Goal: Transaction & Acquisition: Book appointment/travel/reservation

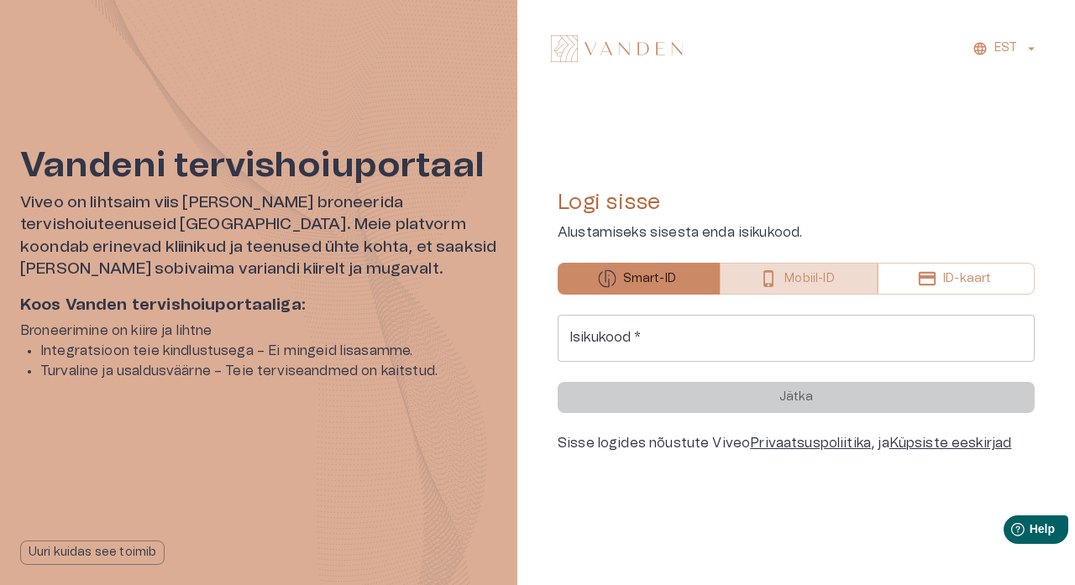
click at [829, 273] on p "Mobiil-ID" at bounding box center [809, 279] width 50 height 18
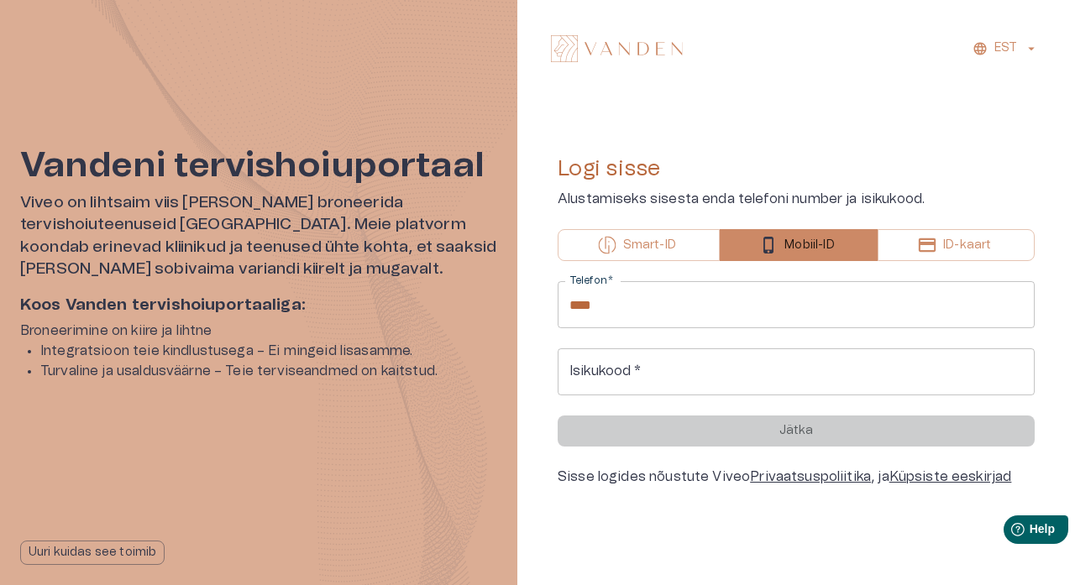
click at [814, 315] on input "****" at bounding box center [795, 304] width 477 height 47
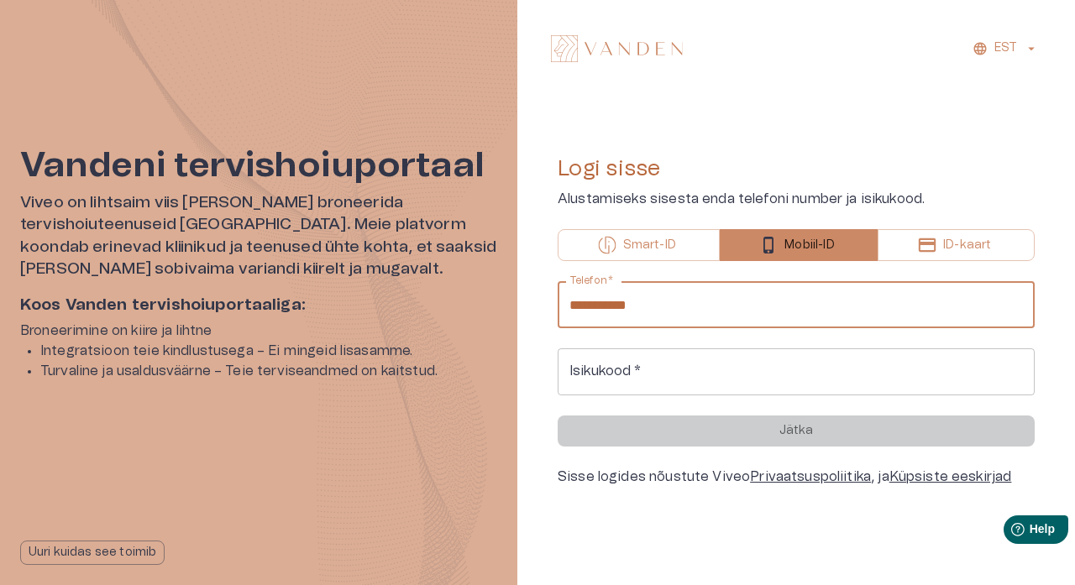
type input "**********"
click at [801, 369] on input "Isikukood   *" at bounding box center [795, 371] width 477 height 47
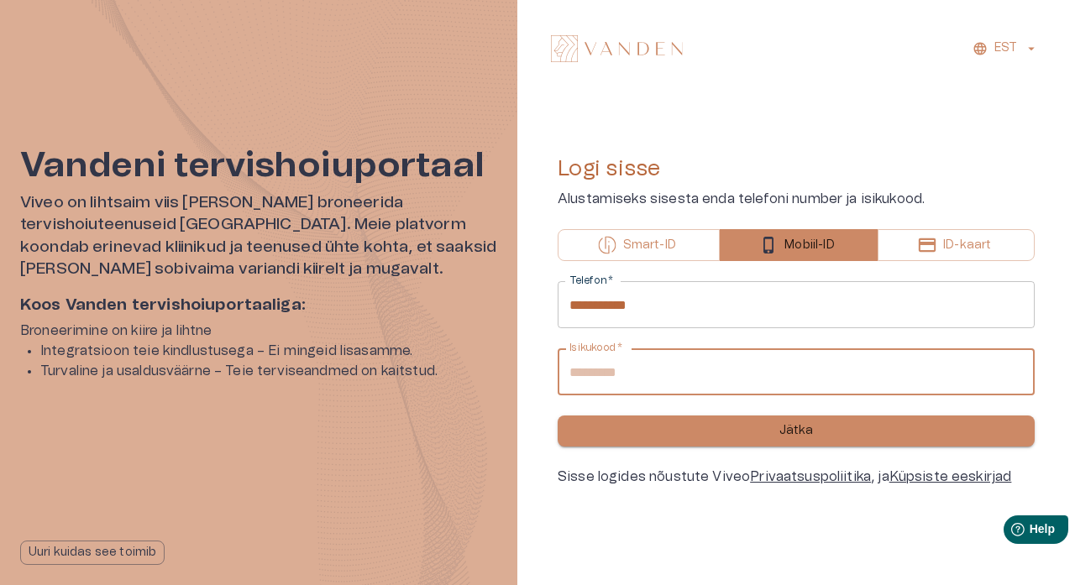
type input "**********"
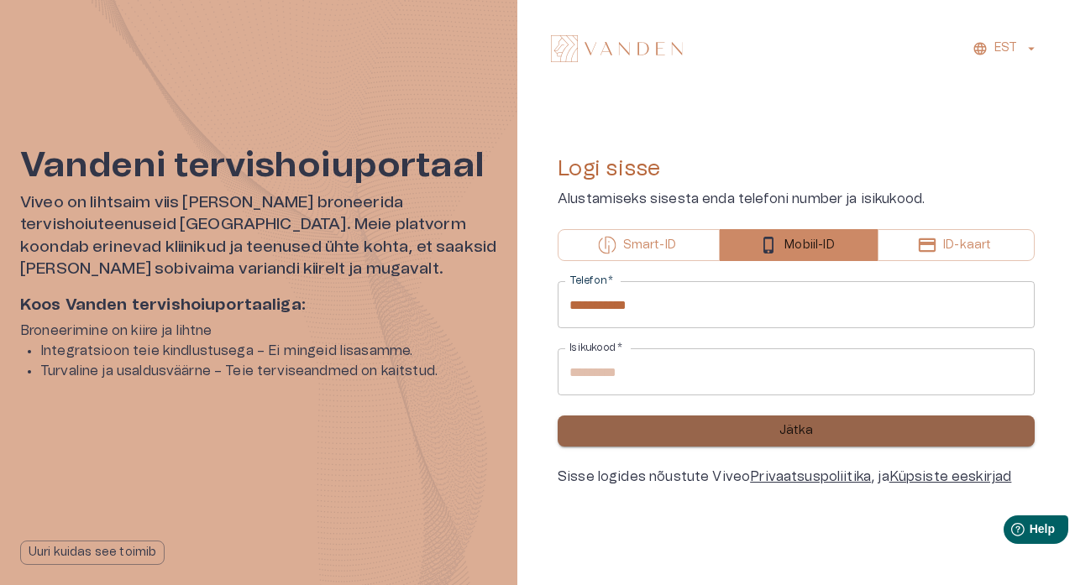
click at [834, 438] on button "Jätka" at bounding box center [795, 431] width 477 height 31
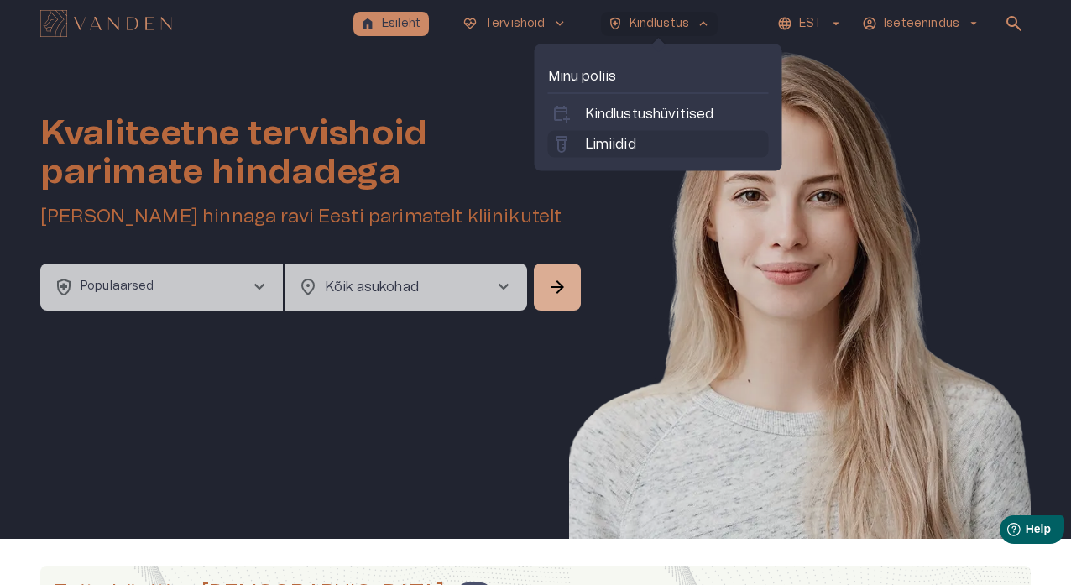
click at [667, 141] on link "labs Limiidid" at bounding box center [659, 144] width 214 height 20
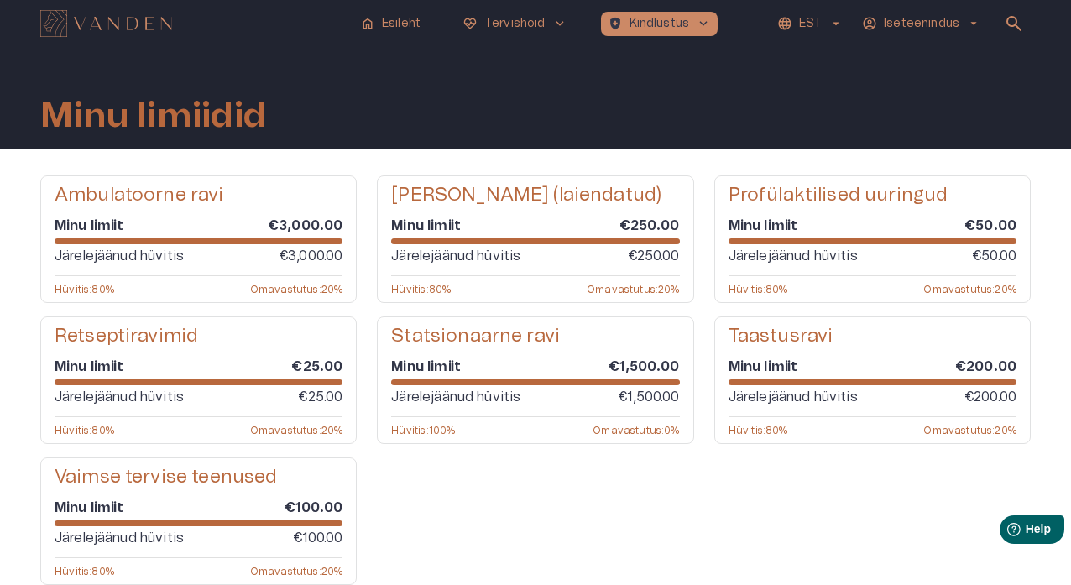
click at [587, 261] on div "Järelejäänud hüvitis €250.00" at bounding box center [535, 256] width 288 height 20
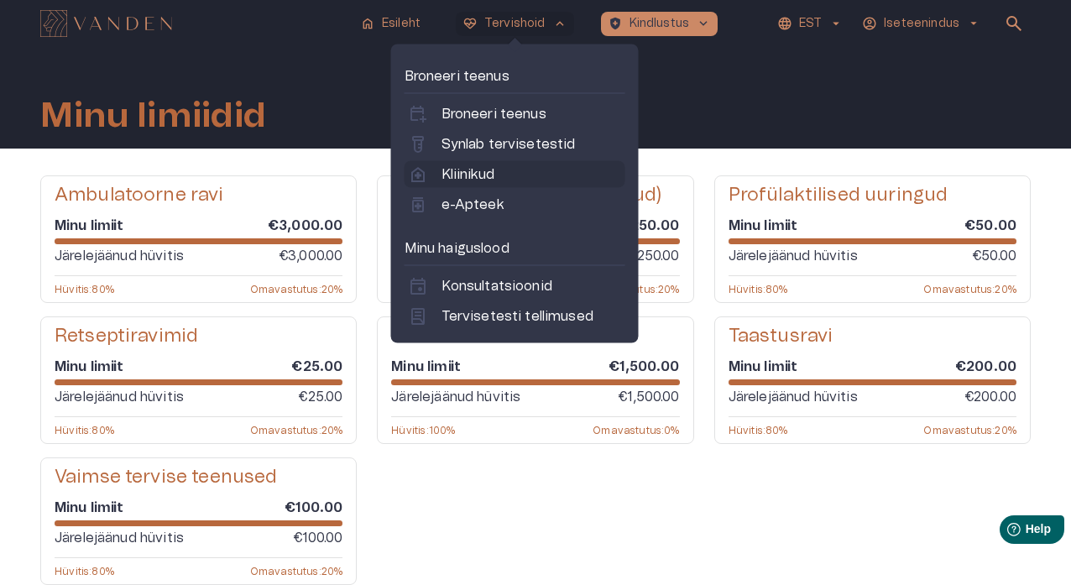
click at [504, 172] on link "home_health Kliinikud" at bounding box center [515, 175] width 214 height 20
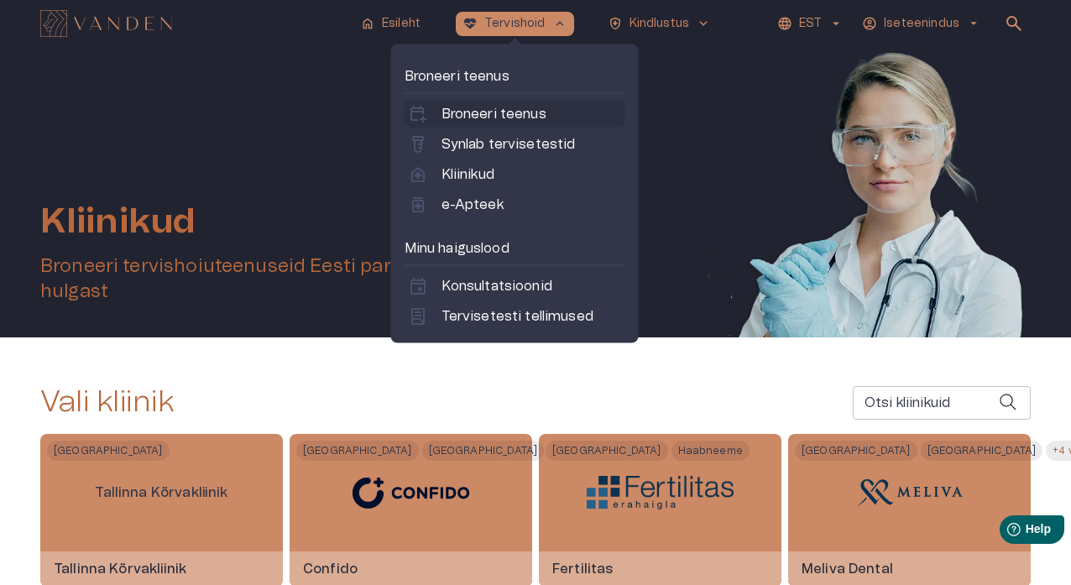
click at [519, 112] on p "Broneeri teenus" at bounding box center [494, 114] width 105 height 20
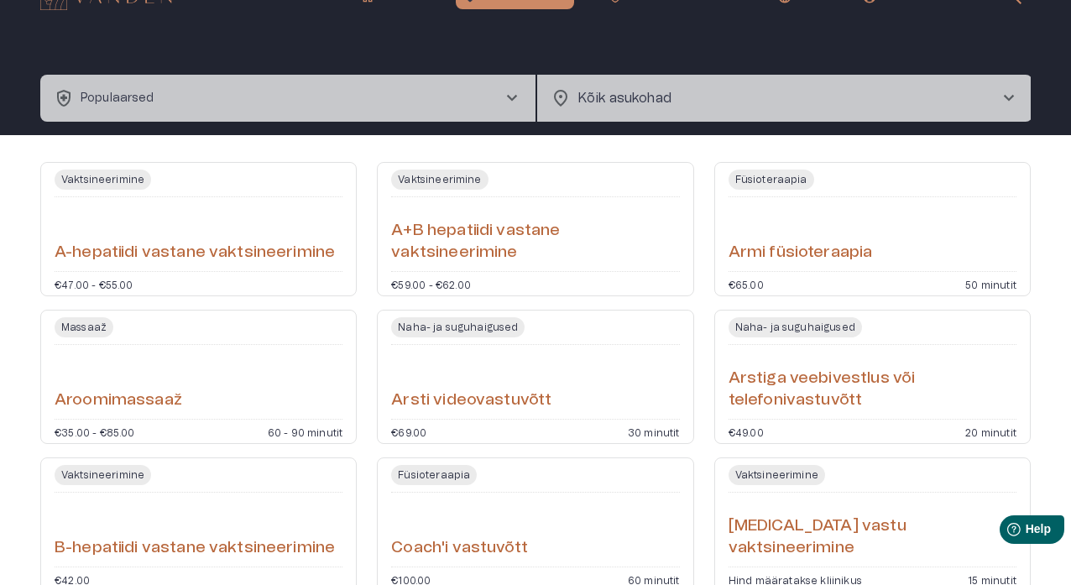
scroll to position [37, 0]
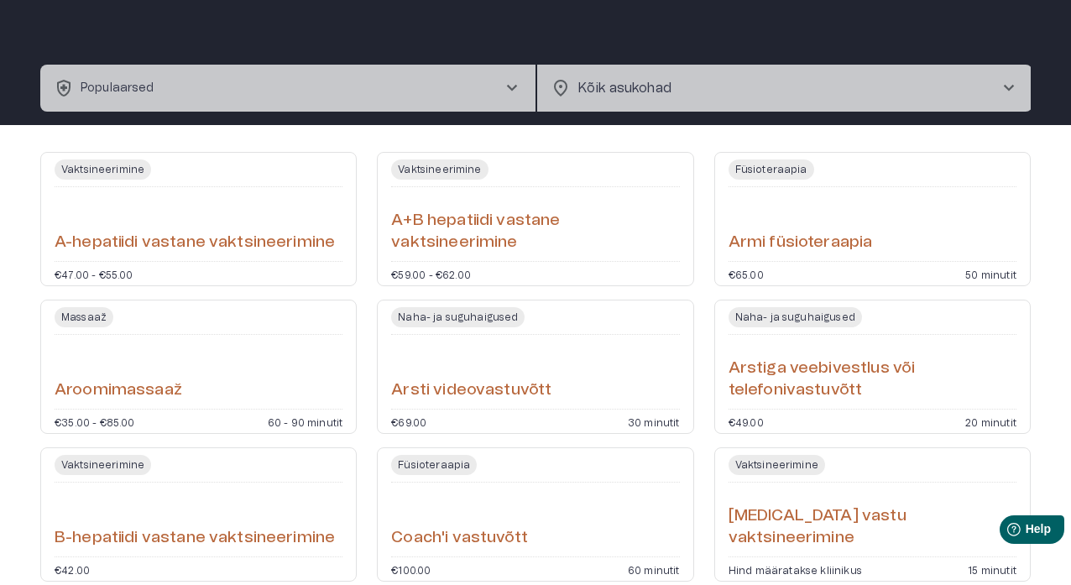
click at [516, 85] on span "chevron_right" at bounding box center [512, 88] width 20 height 20
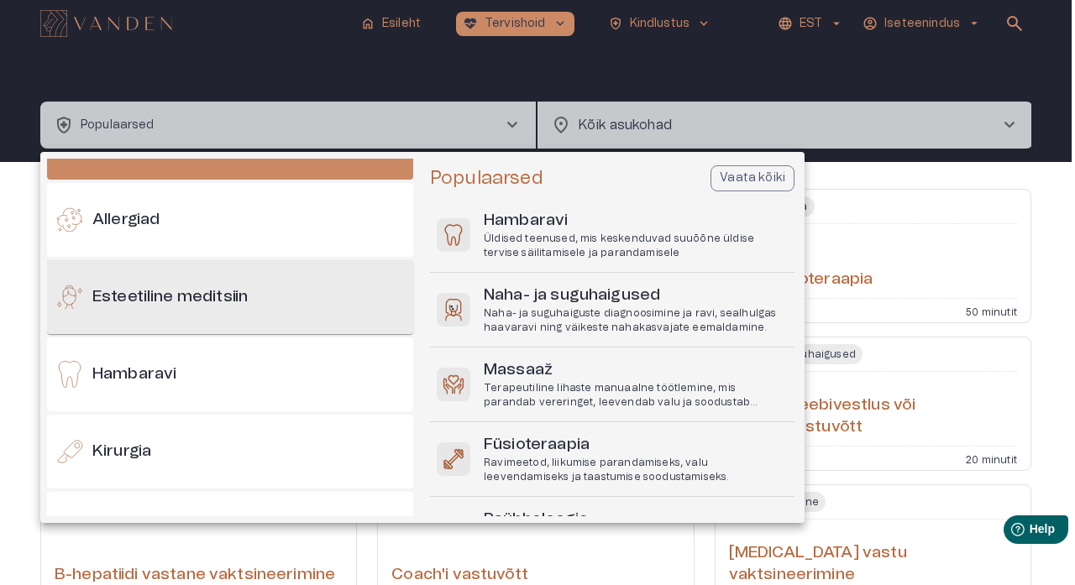
scroll to position [54, 0]
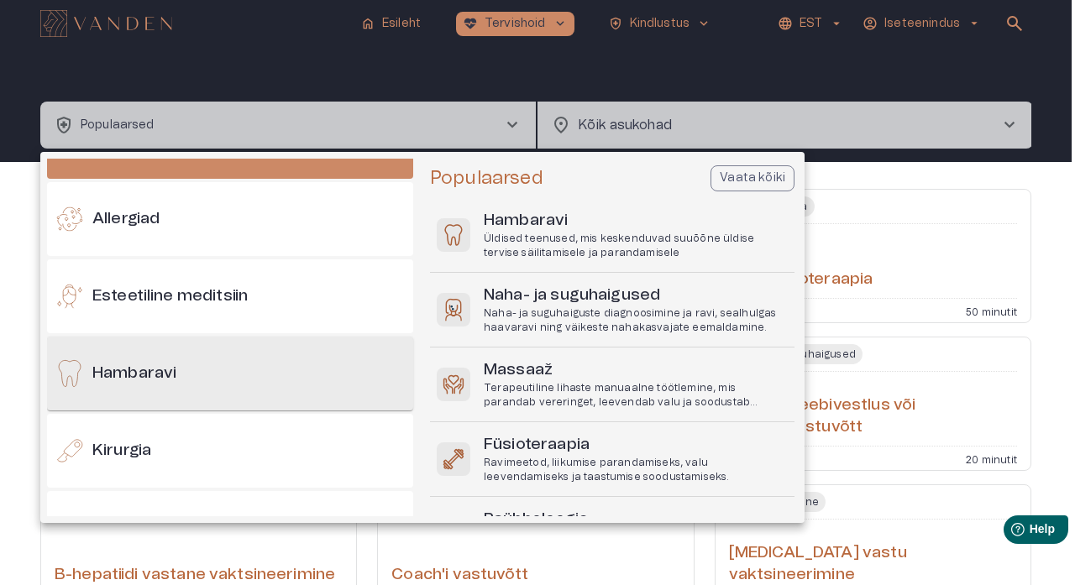
click at [186, 378] on div "Hambaravi" at bounding box center [230, 374] width 366 height 74
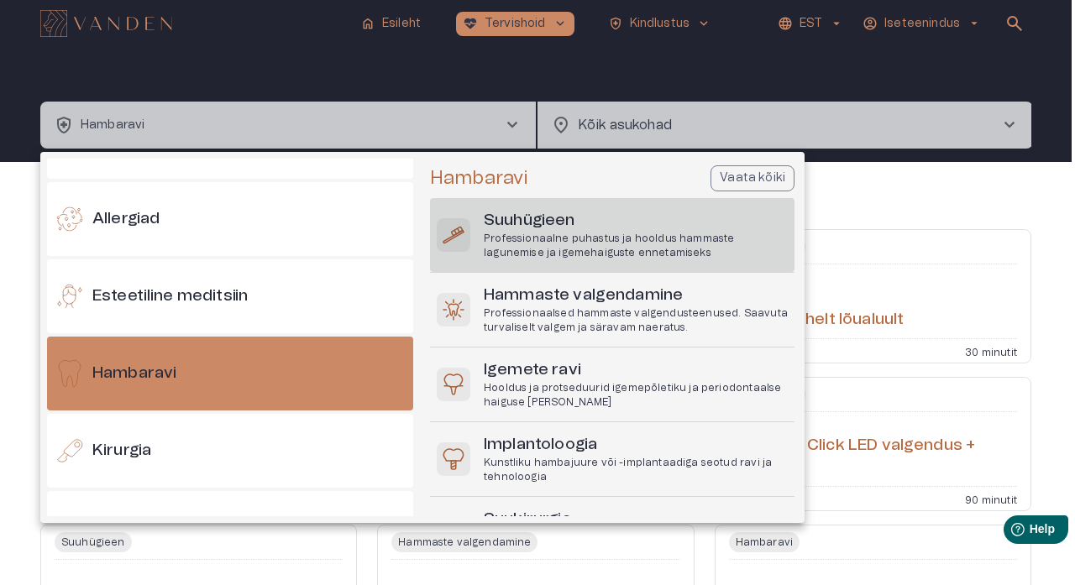
click at [615, 245] on p "Professionaalne puhastus ja hooldus hammaste lagunemise ja igemehaiguste enneta…" at bounding box center [636, 246] width 304 height 29
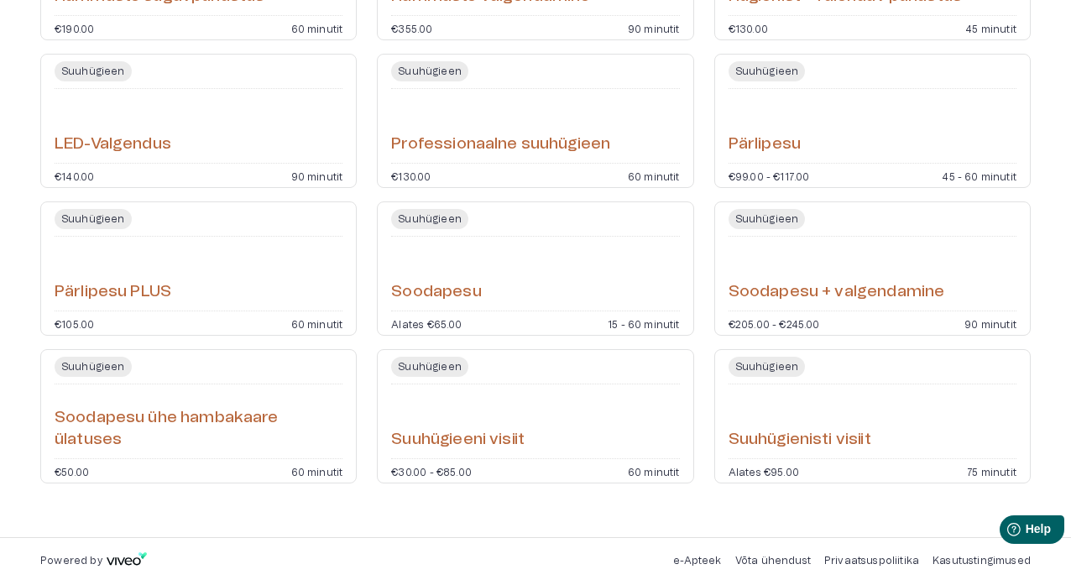
scroll to position [766, 0]
click at [318, 308] on div "Suuhügieen Pärlipesu PLUS €105.00 60 minutit" at bounding box center [198, 268] width 317 height 134
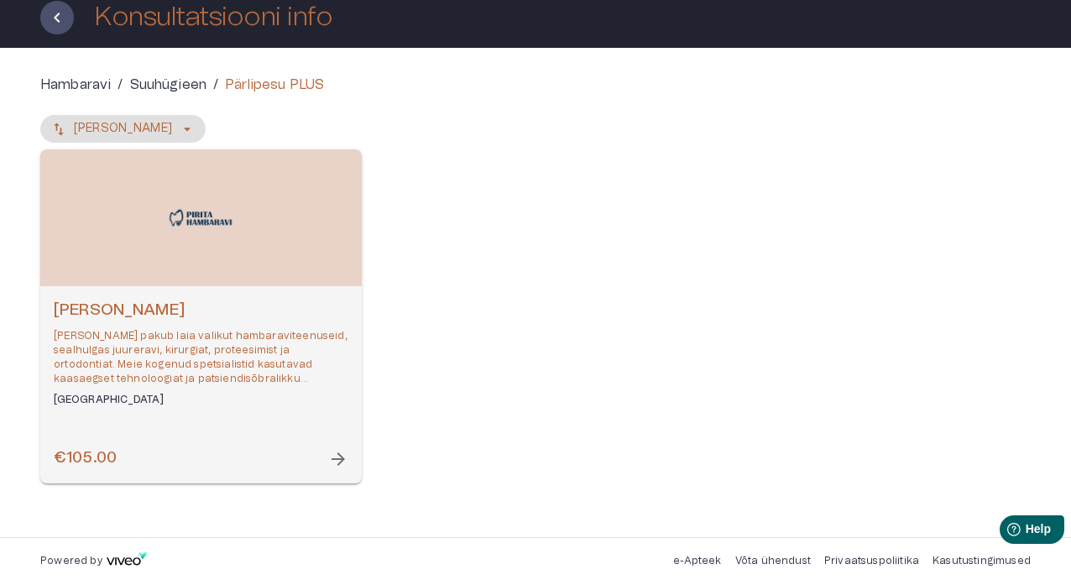
scroll to position [101, 0]
click at [341, 462] on span "arrow_forward" at bounding box center [338, 459] width 20 height 20
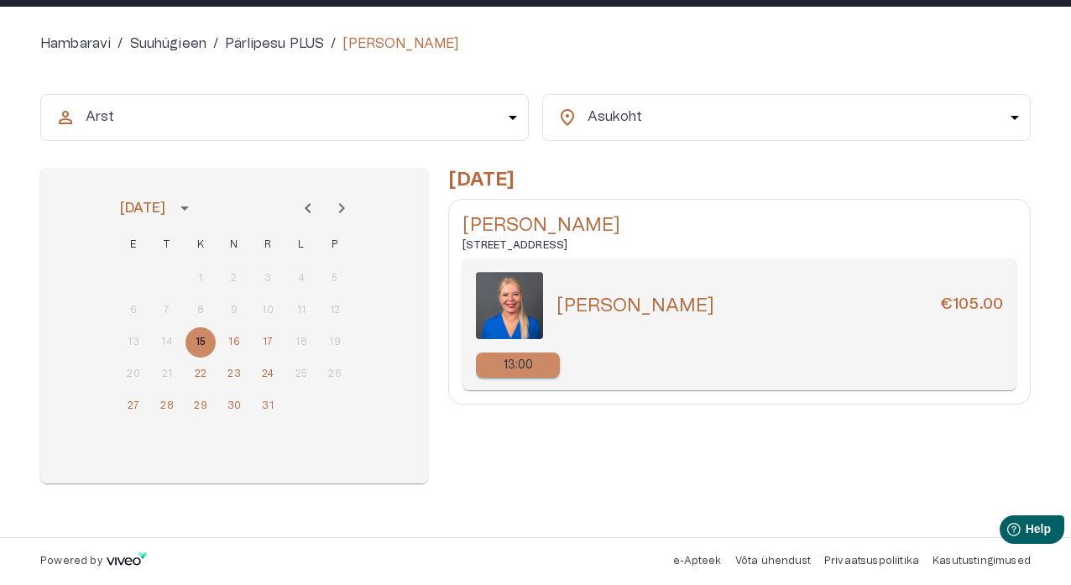
scroll to position [142, 0]
click at [541, 368] on div "13:00" at bounding box center [518, 365] width 84 height 25
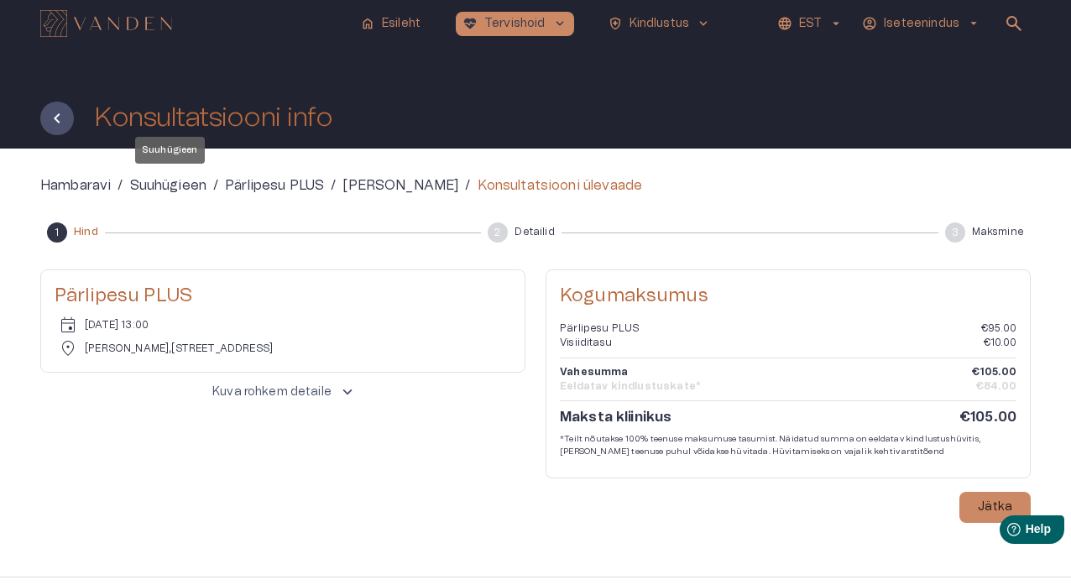
click at [183, 182] on p "Suuhügieen" at bounding box center [168, 185] width 77 height 20
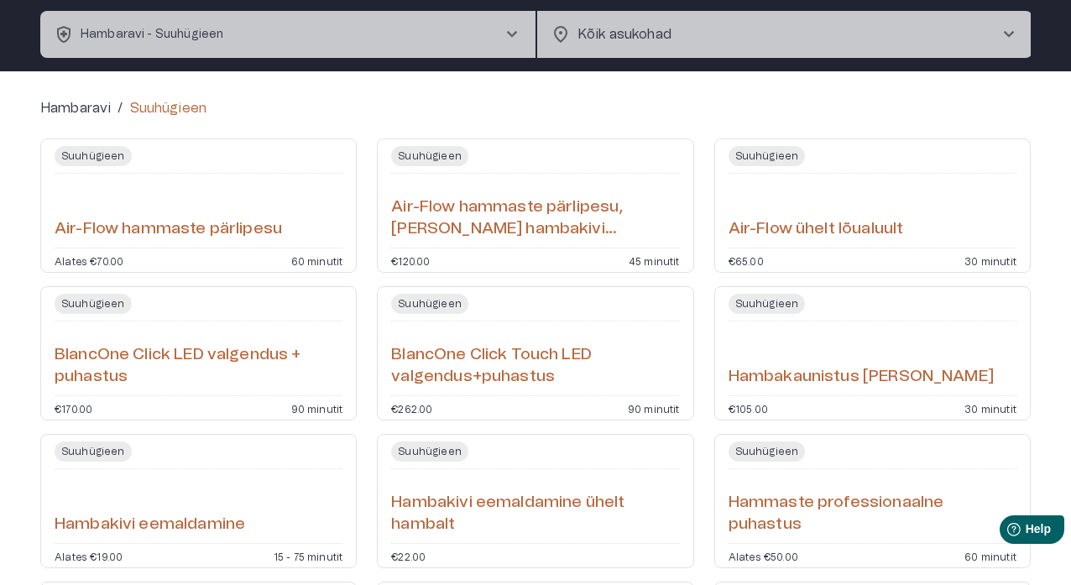
scroll to position [94, 0]
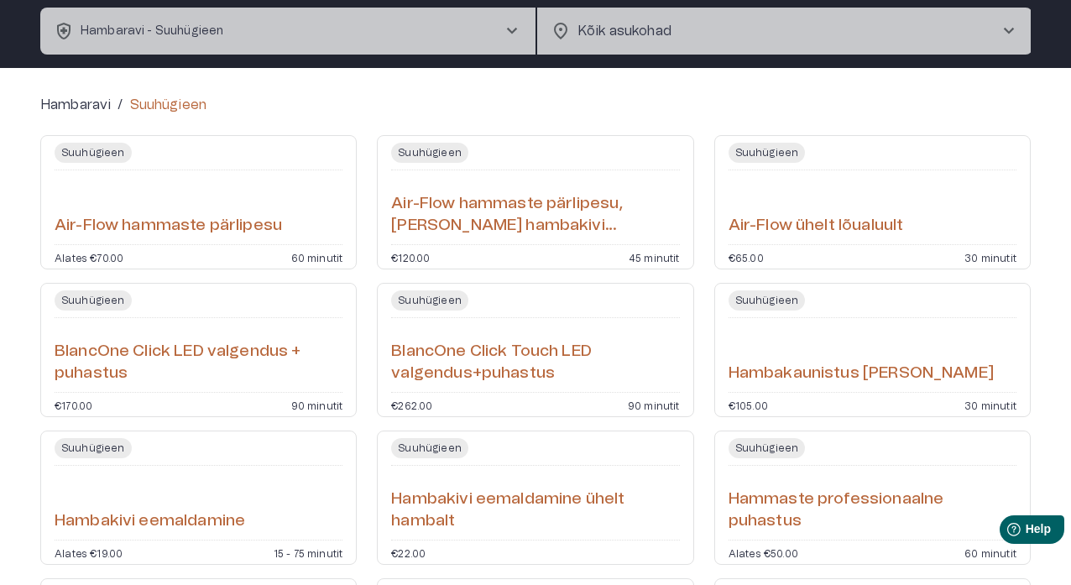
click at [871, 243] on div "Suuhügieen Air-Flow ühelt lõualuult €65.00 30 minutit" at bounding box center [872, 202] width 317 height 134
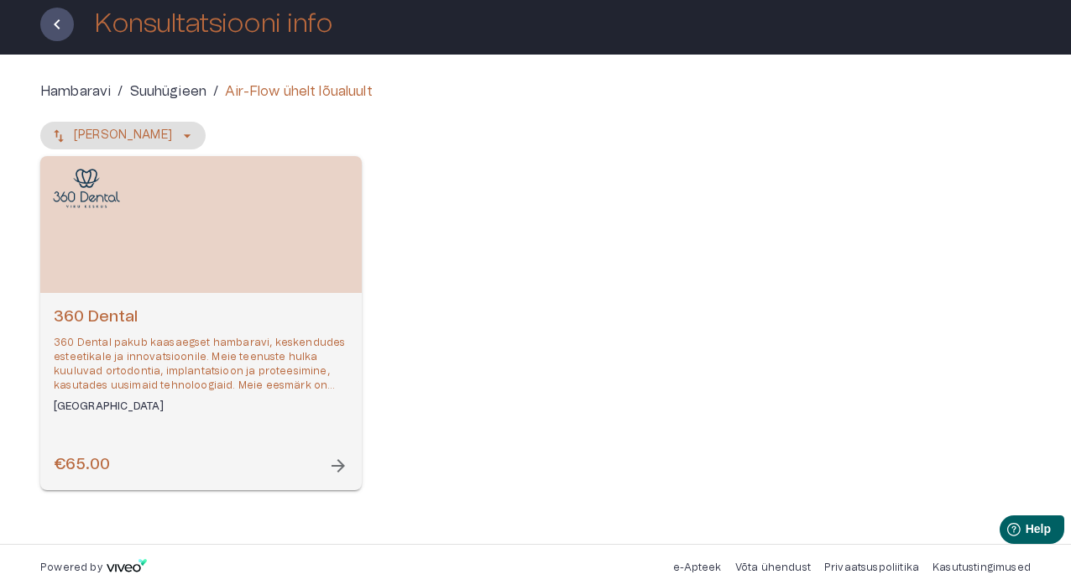
scroll to position [97, 0]
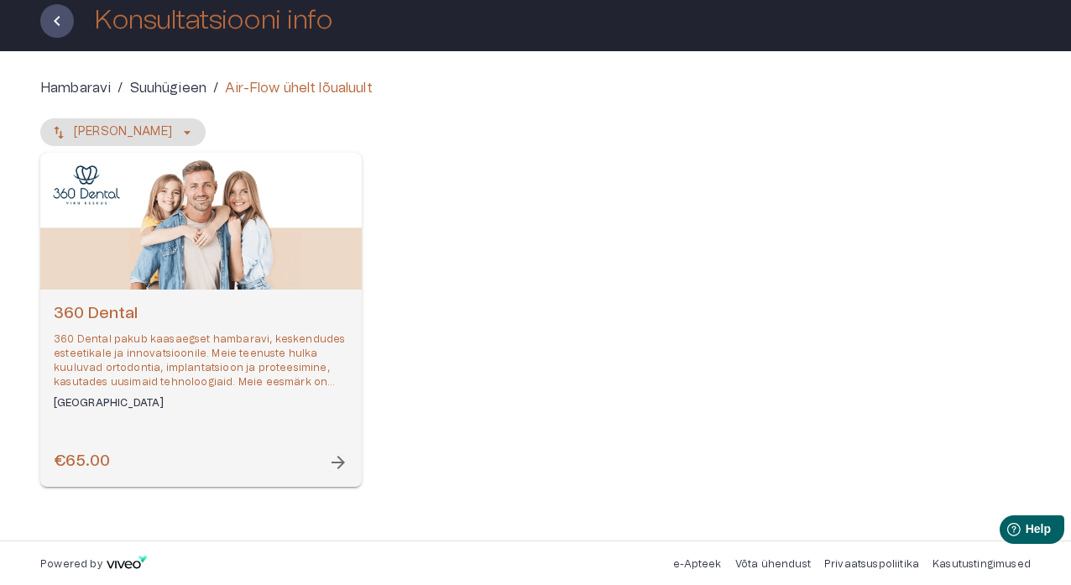
click at [343, 459] on span "arrow_forward" at bounding box center [338, 463] width 20 height 20
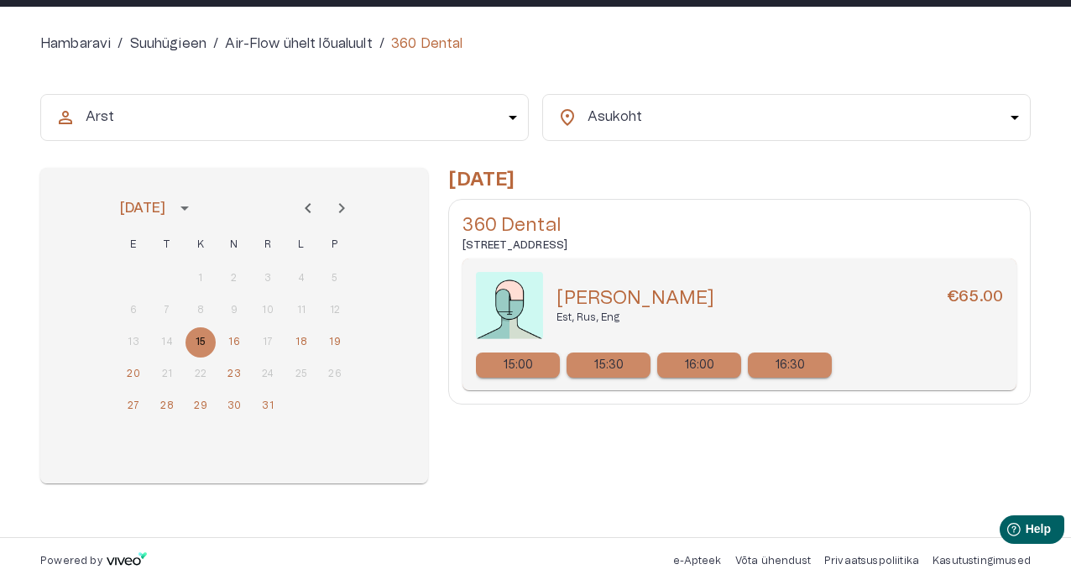
scroll to position [142, 0]
click at [513, 369] on p "15:00" at bounding box center [519, 366] width 30 height 18
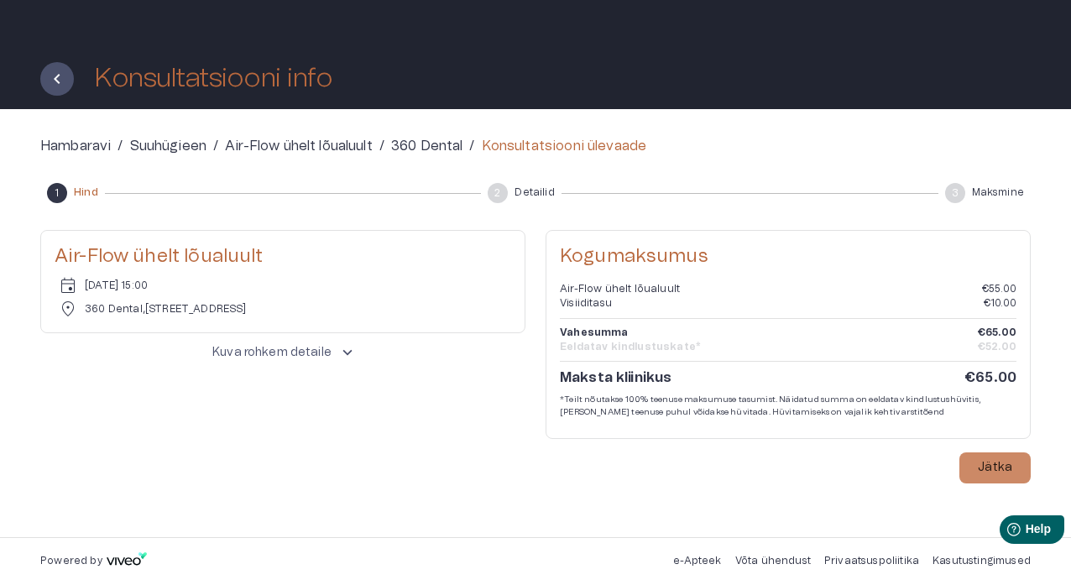
scroll to position [38, 0]
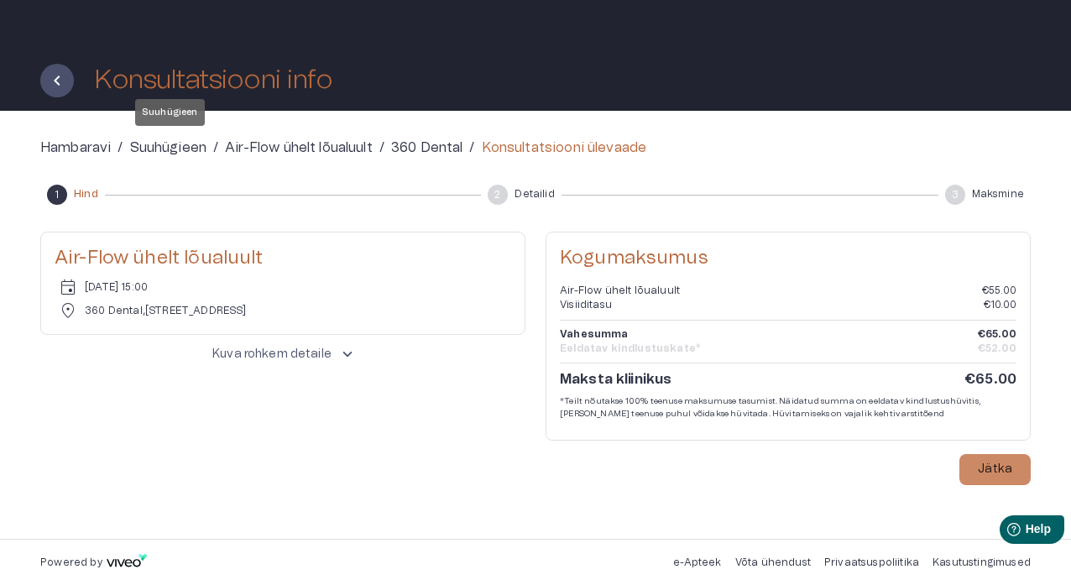
click at [182, 152] on p "Suuhügieen" at bounding box center [168, 148] width 77 height 20
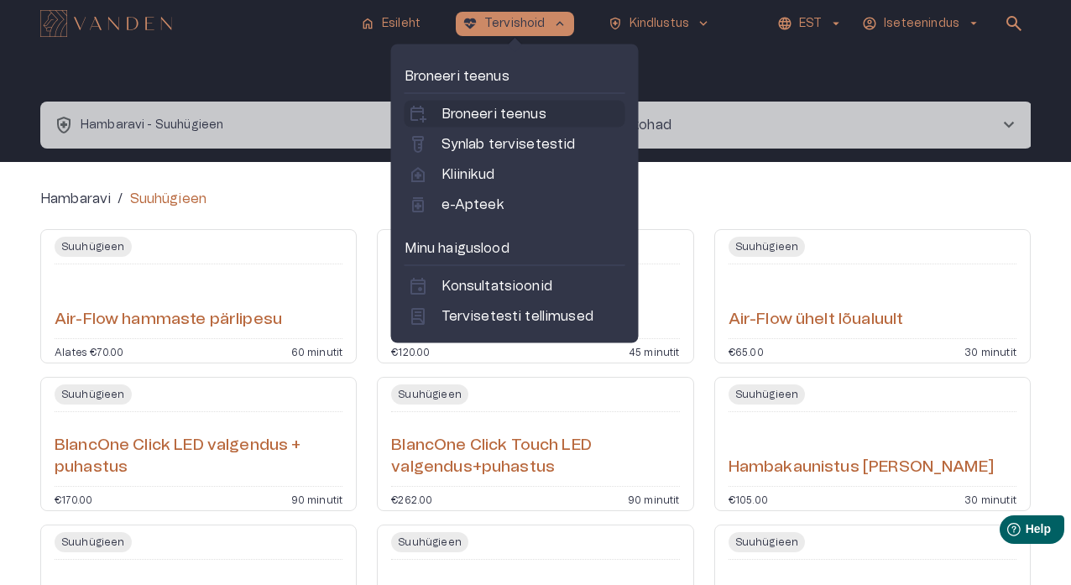
click at [531, 107] on p "Broneeri teenus" at bounding box center [494, 114] width 105 height 20
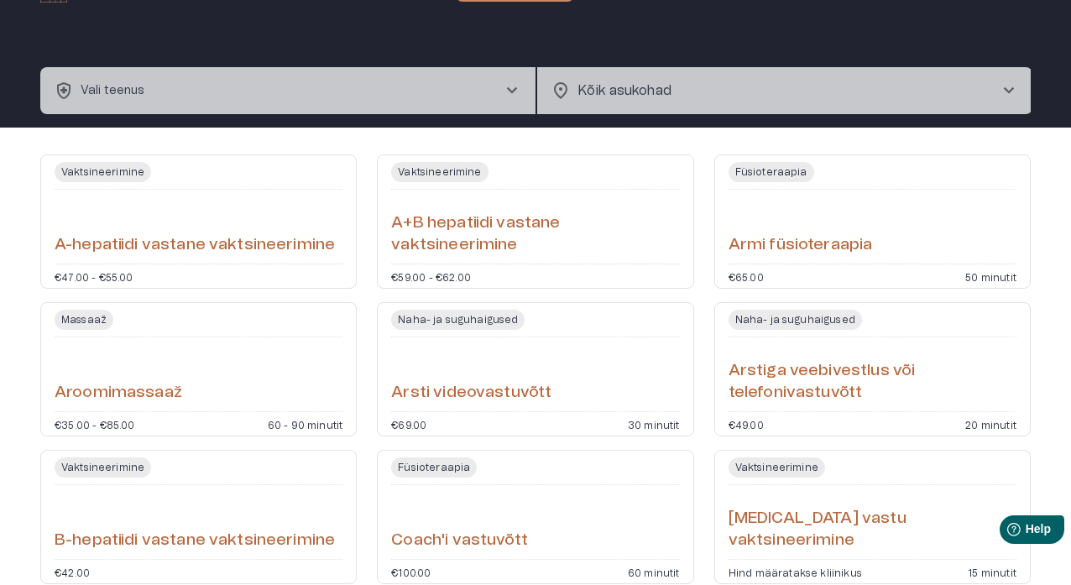
scroll to position [41, 0]
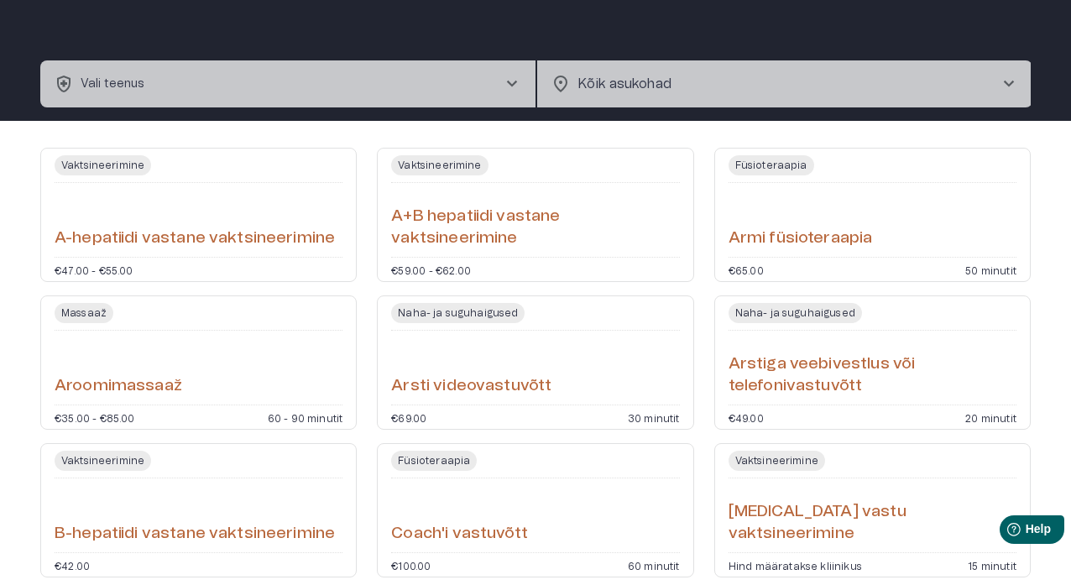
click at [513, 87] on span "chevron_right" at bounding box center [512, 84] width 20 height 20
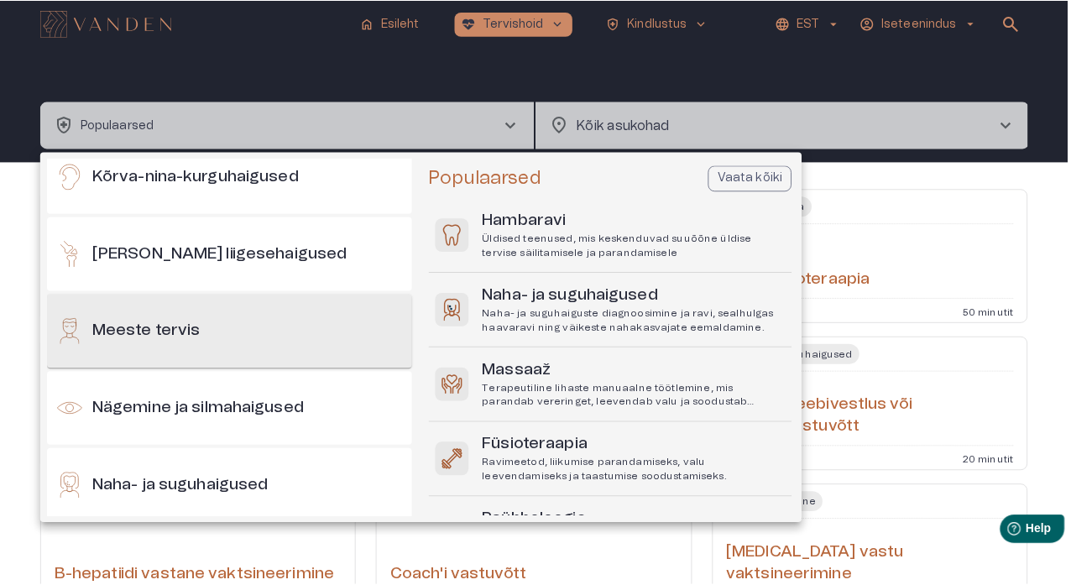
scroll to position [552, 0]
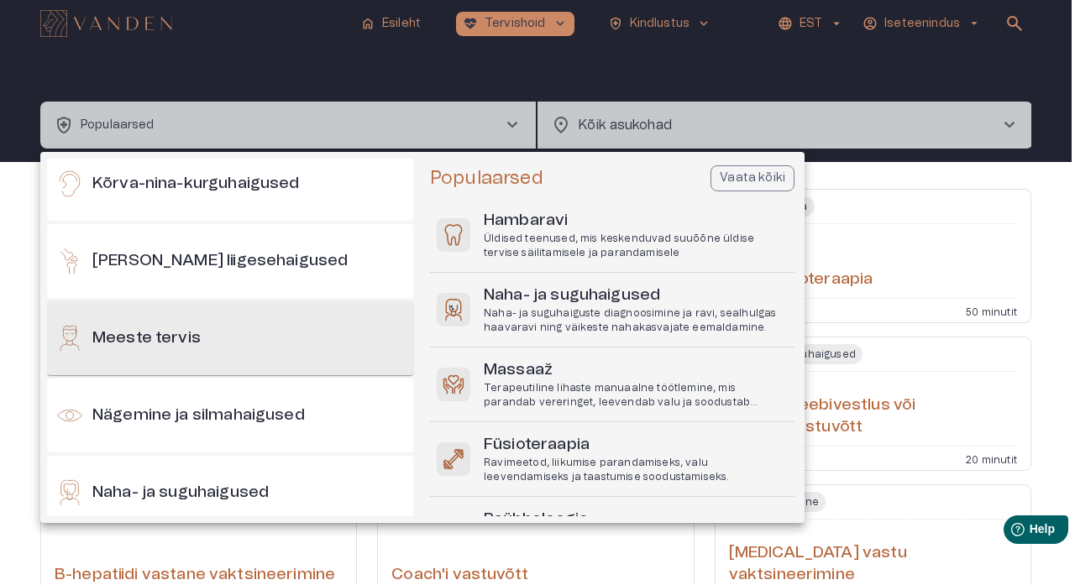
click at [264, 327] on div "Meeste tervis" at bounding box center [230, 338] width 366 height 74
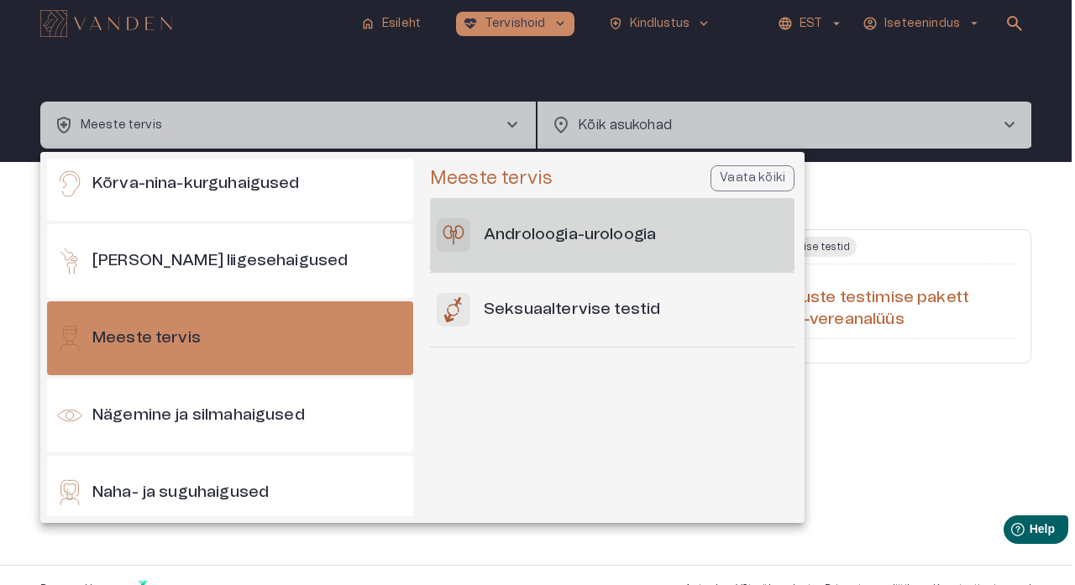
click at [561, 245] on h6 "Androloogia-uroloogia" at bounding box center [570, 235] width 172 height 23
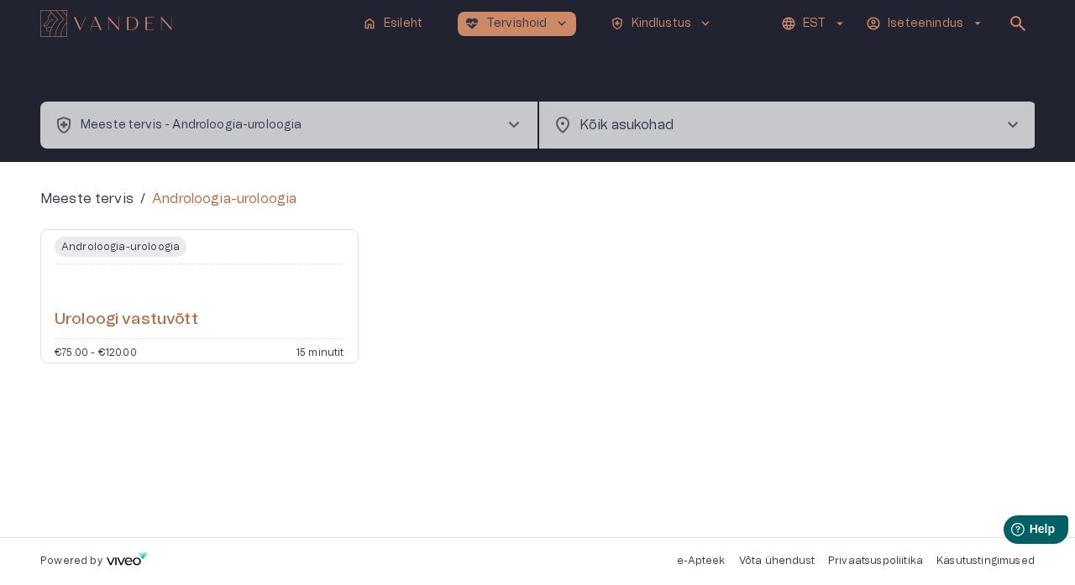
click at [306, 331] on div "Uroloogi vastuvõtt" at bounding box center [200, 301] width 290 height 60
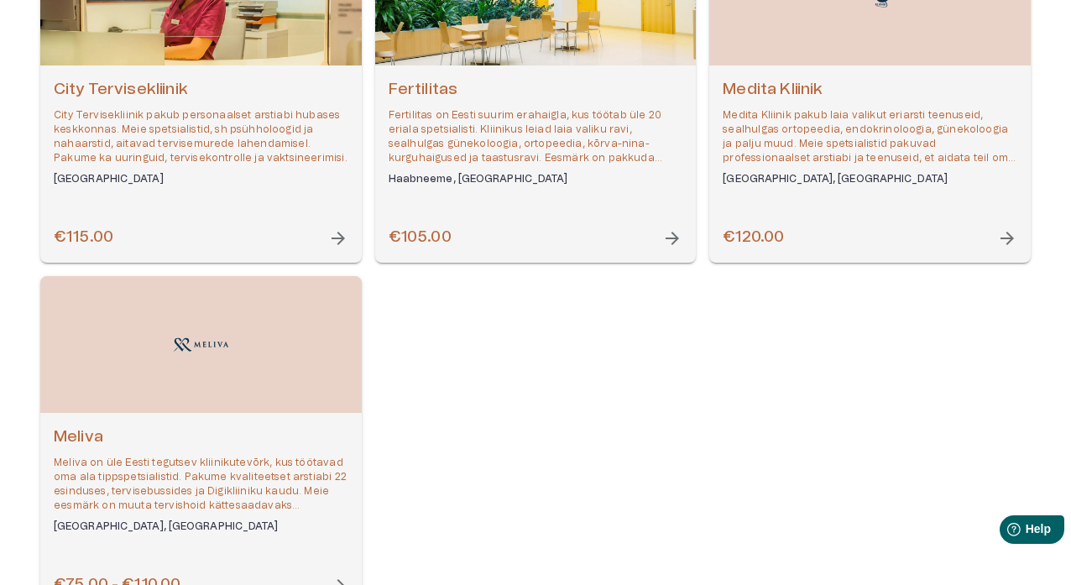
scroll to position [323, 0]
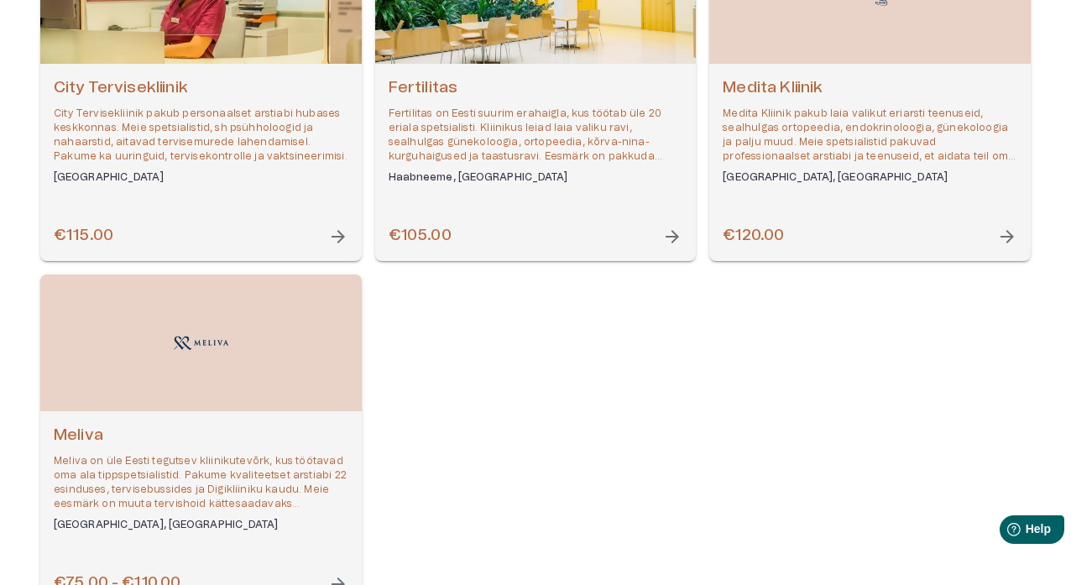
click at [675, 233] on span "arrow_forward" at bounding box center [672, 237] width 20 height 20
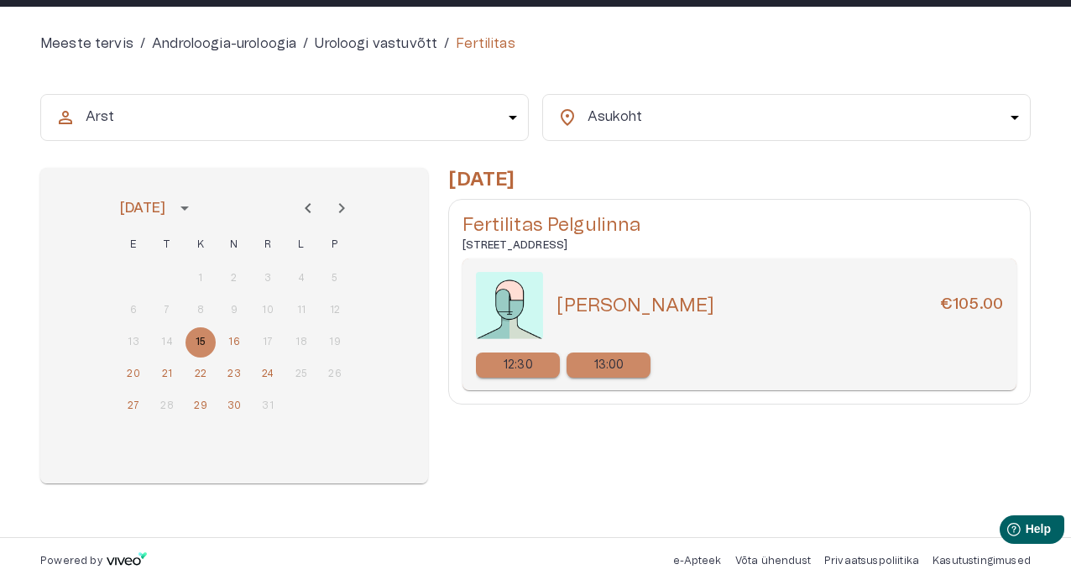
scroll to position [142, 0]
click at [632, 369] on div "13:00" at bounding box center [609, 365] width 84 height 25
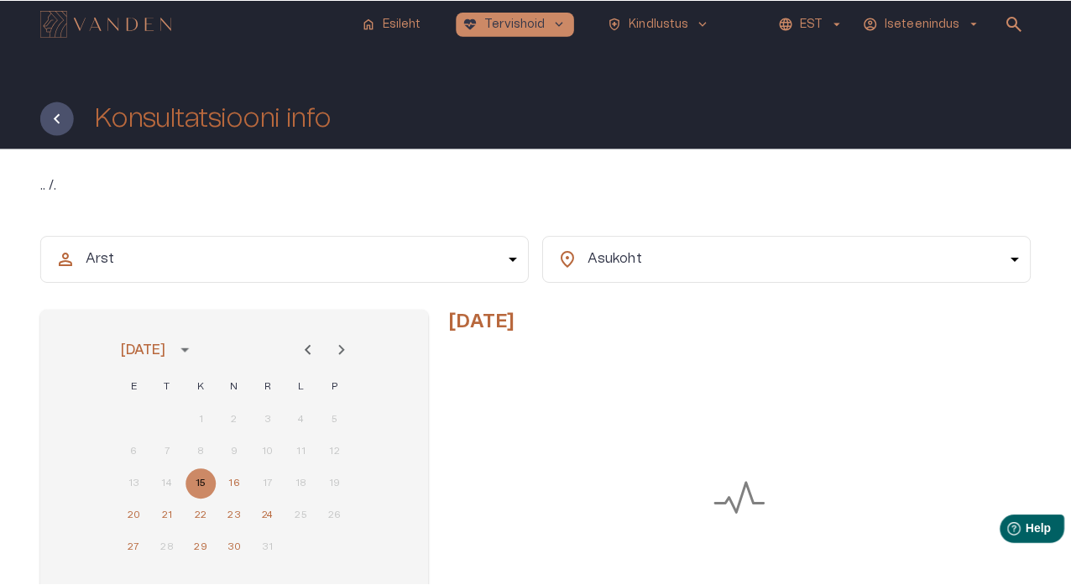
scroll to position [142, 0]
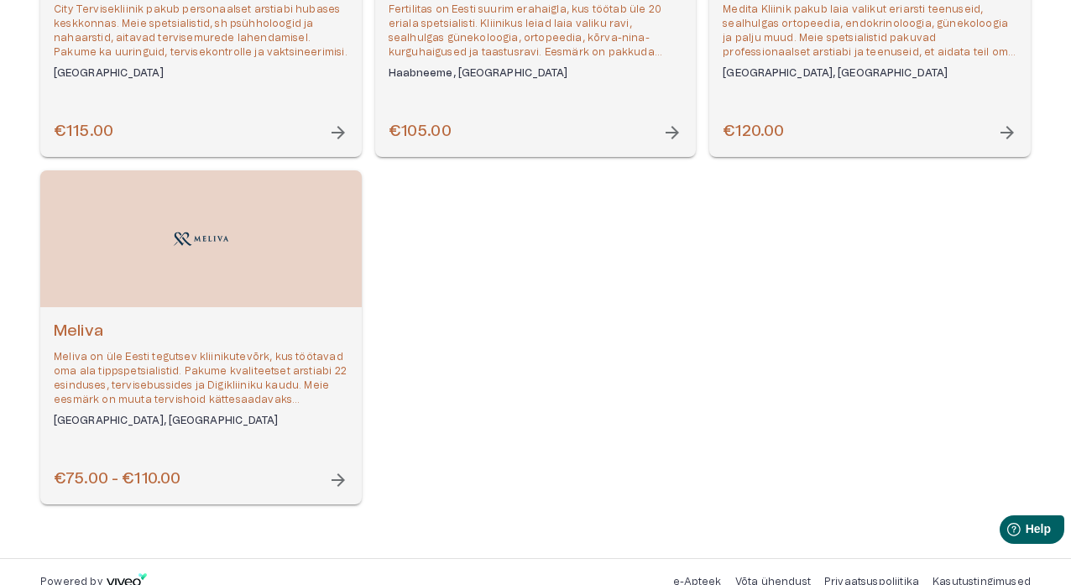
scroll to position [432, 0]
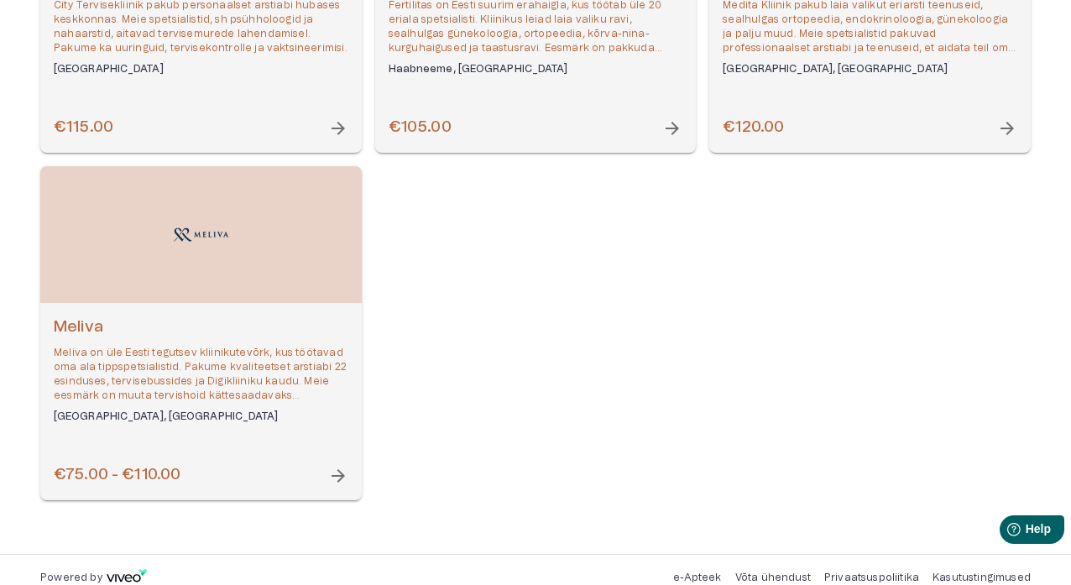
click at [336, 470] on span "arrow_forward" at bounding box center [338, 476] width 20 height 20
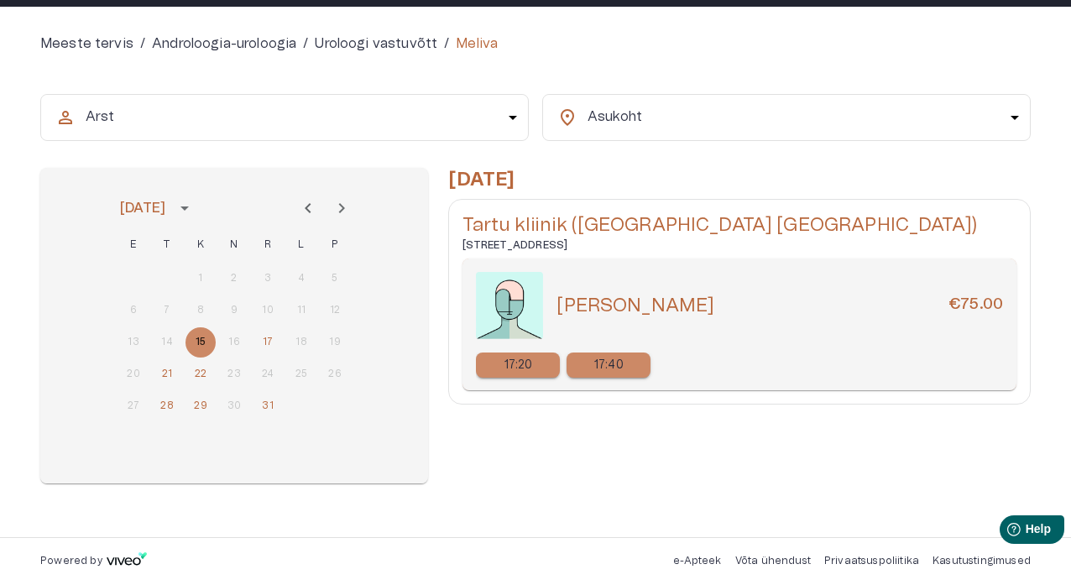
scroll to position [142, 0]
click at [521, 362] on p "17:20" at bounding box center [519, 366] width 29 height 18
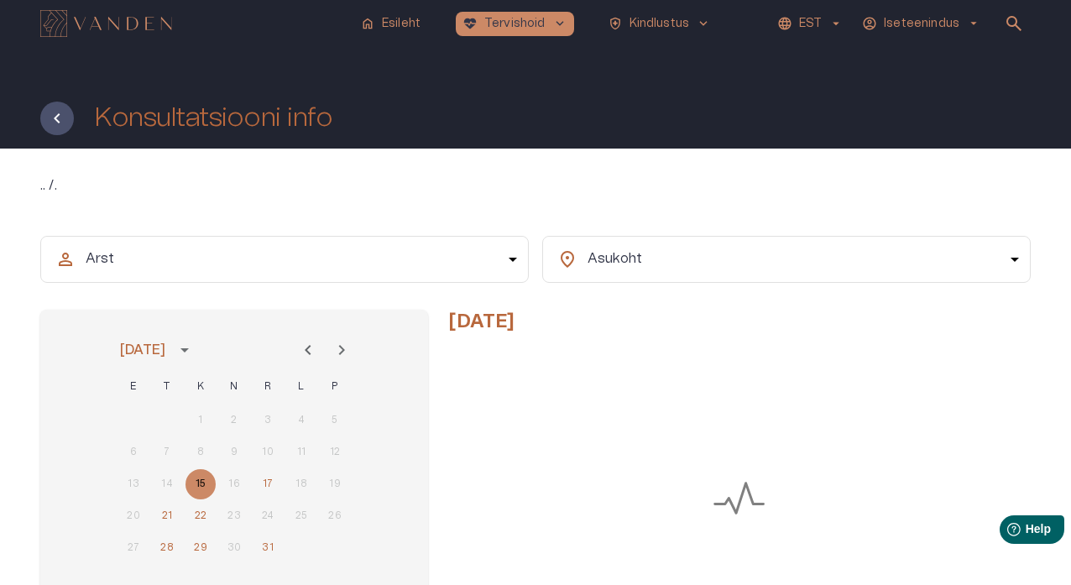
scroll to position [142, 0]
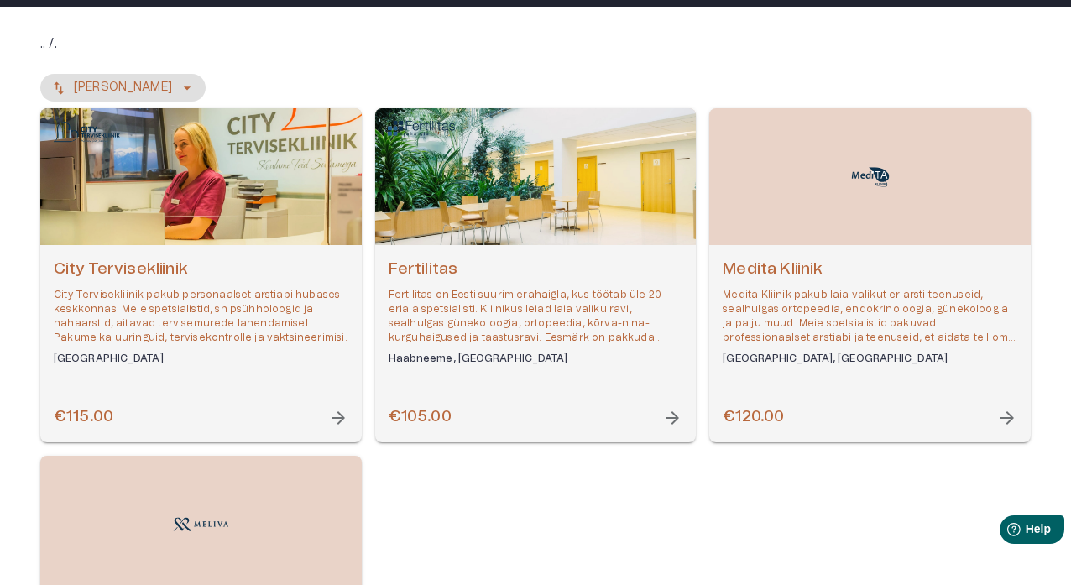
scroll to position [432, 0]
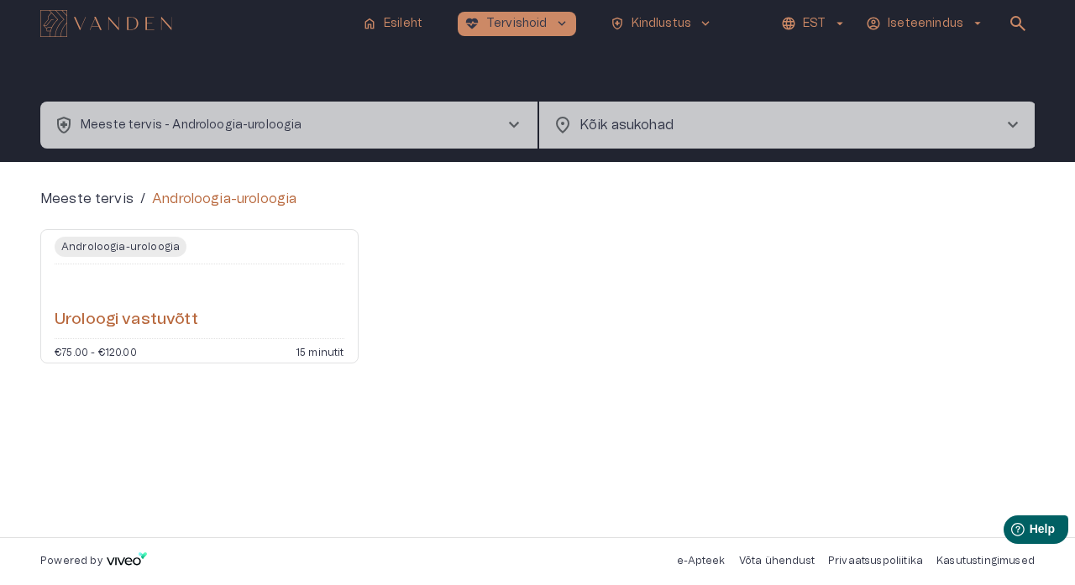
click at [511, 119] on span "chevron_right" at bounding box center [514, 125] width 20 height 20
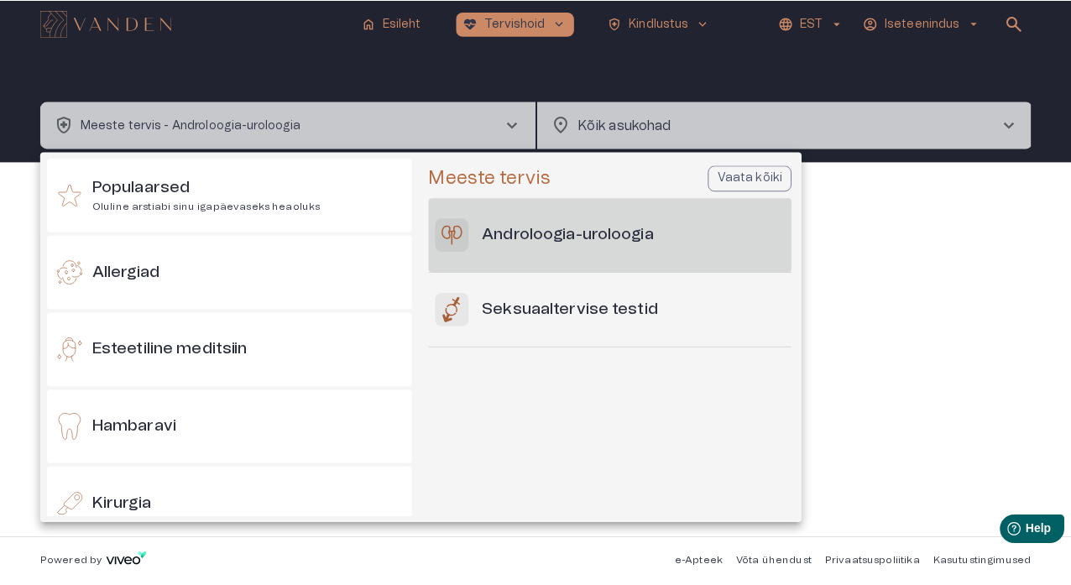
scroll to position [553, 0]
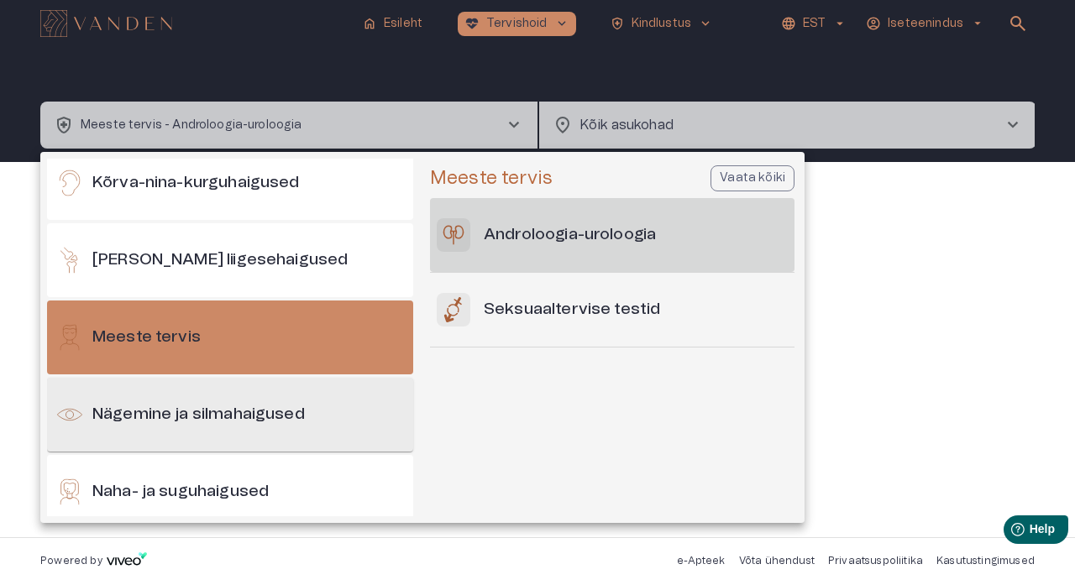
click at [261, 406] on h6 "Nägemine ja silmahaigused" at bounding box center [198, 415] width 212 height 23
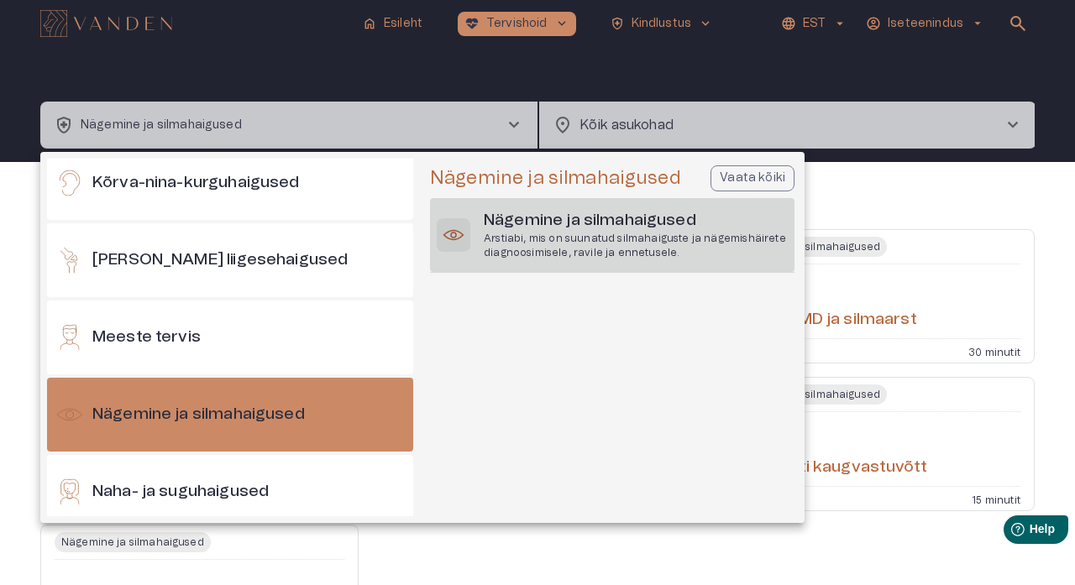
click at [529, 229] on h6 "Nägemine ja silmahaigused" at bounding box center [636, 221] width 304 height 23
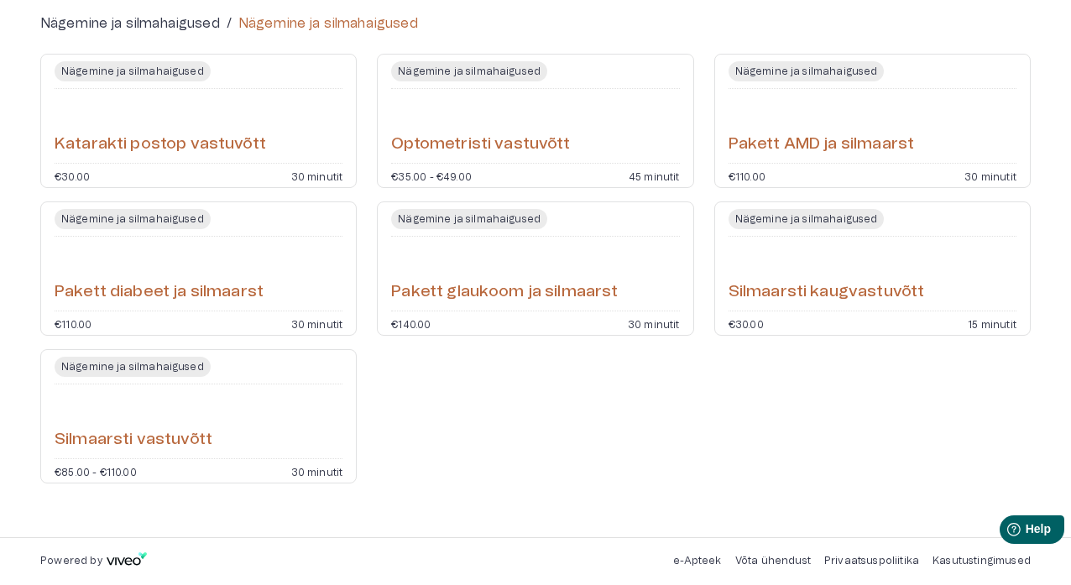
scroll to position [175, 0]
click at [303, 309] on div "Nägemine ja silmahaigused Pakett diabeet ja silmaarst €110.00 30 minutit" at bounding box center [198, 268] width 317 height 134
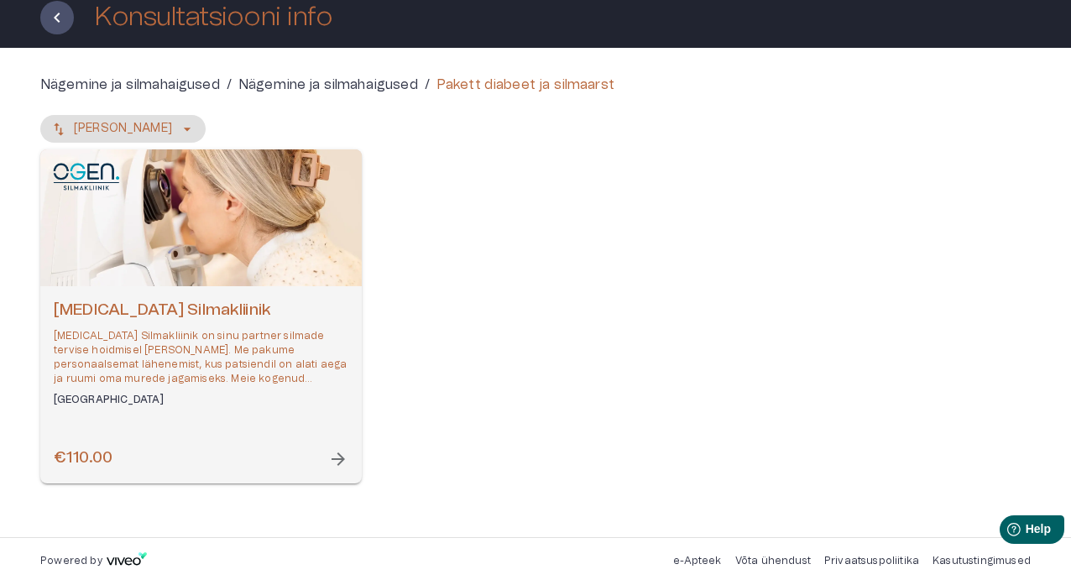
scroll to position [101, 0]
click at [337, 464] on span "arrow_forward" at bounding box center [338, 459] width 20 height 20
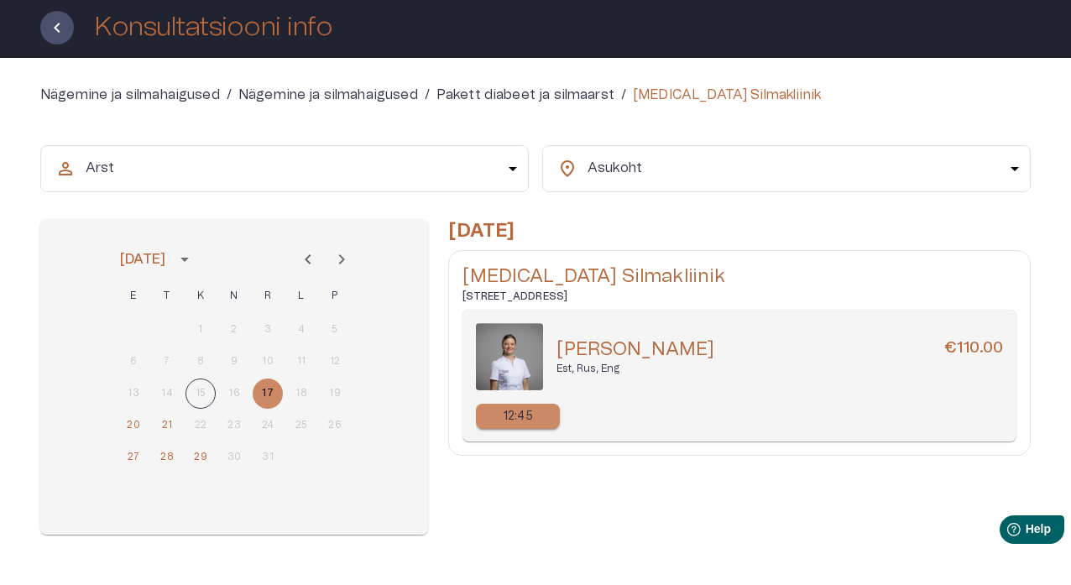
scroll to position [99, 0]
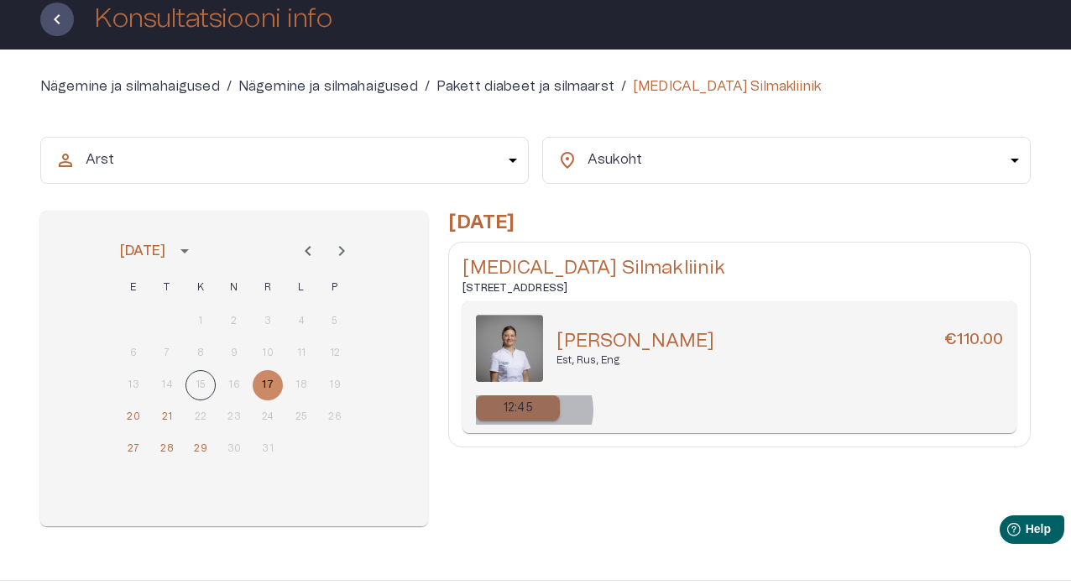
click at [533, 409] on div "12:45" at bounding box center [518, 407] width 84 height 25
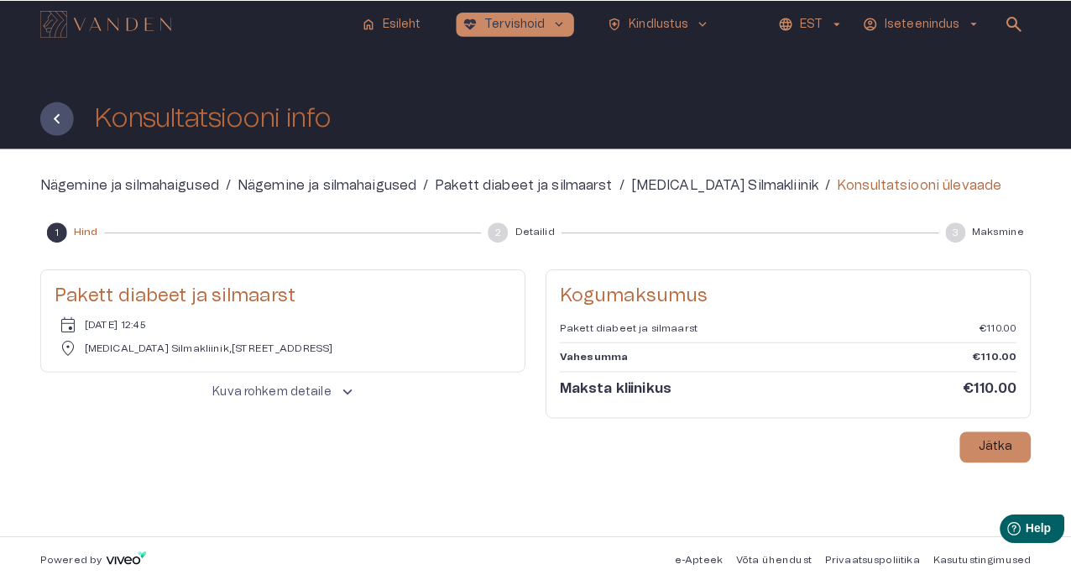
scroll to position [99, 0]
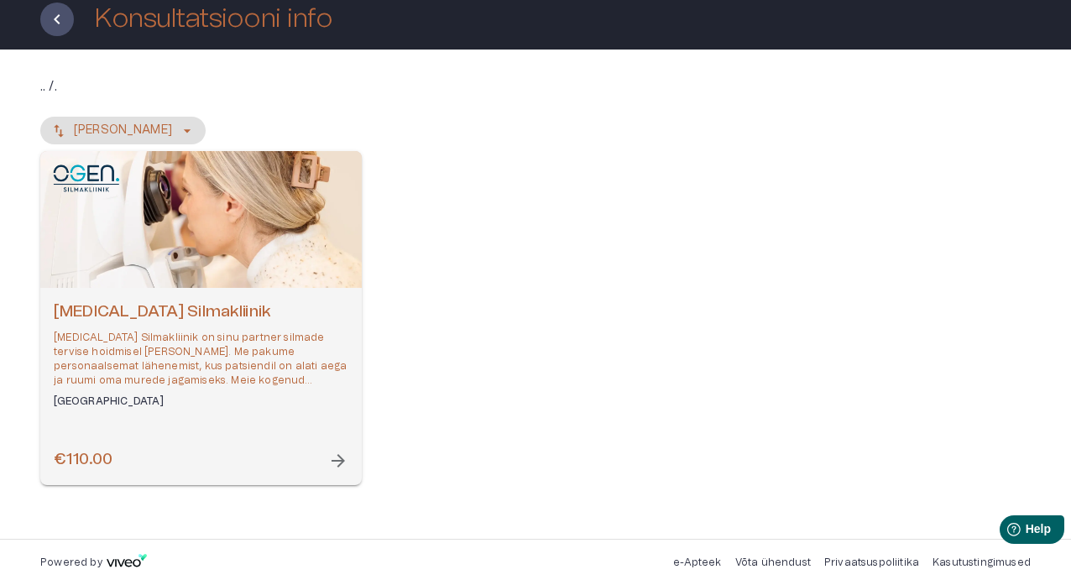
scroll to position [101, 0]
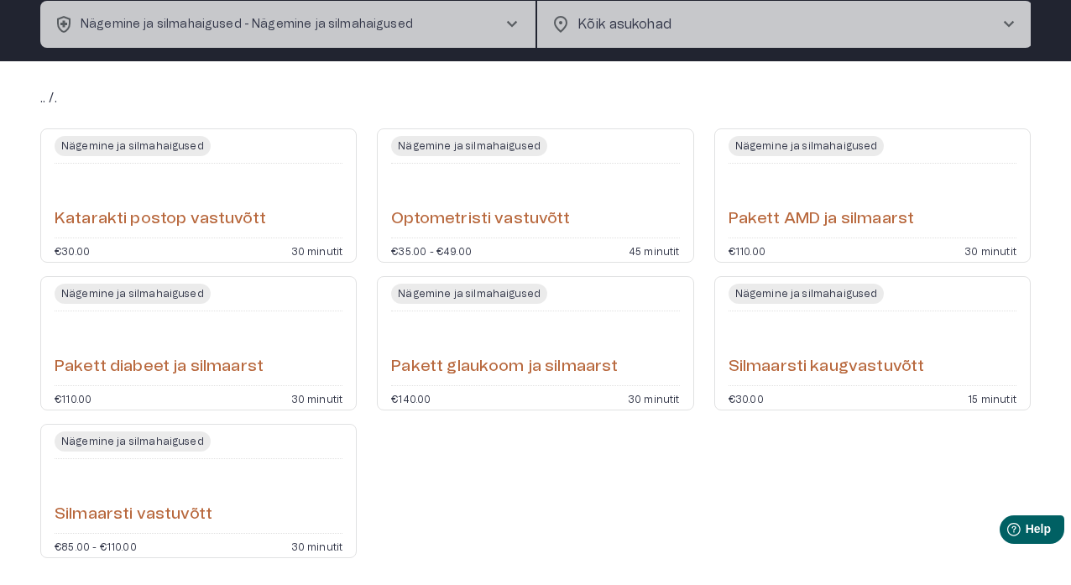
scroll to position [175, 0]
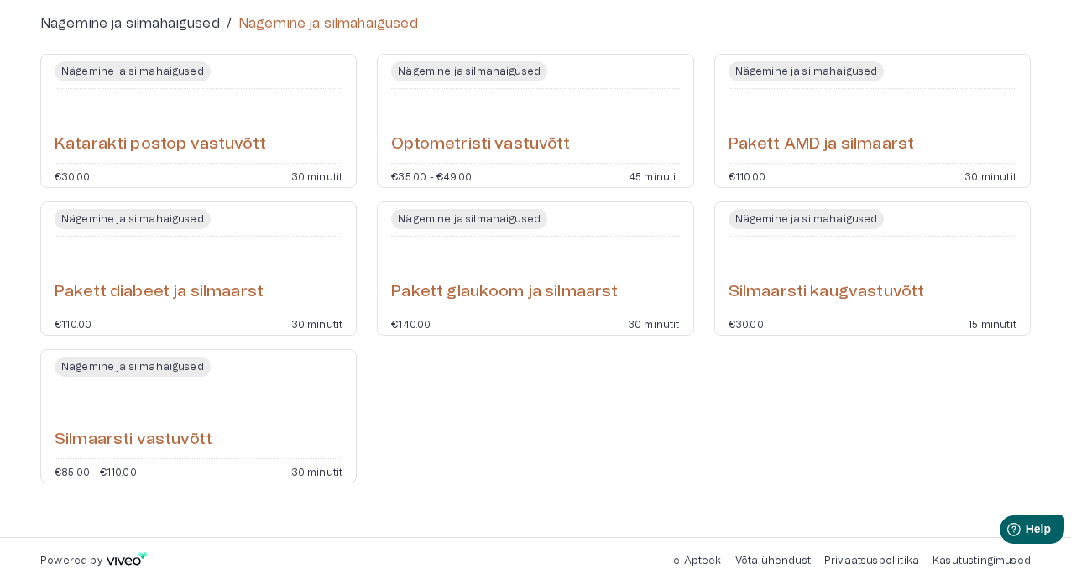
click at [288, 463] on div "Nägemine ja silmahaigused Silmaarsti vastuvõtt €85.00 - €110.00 30 minutit" at bounding box center [198, 416] width 317 height 134
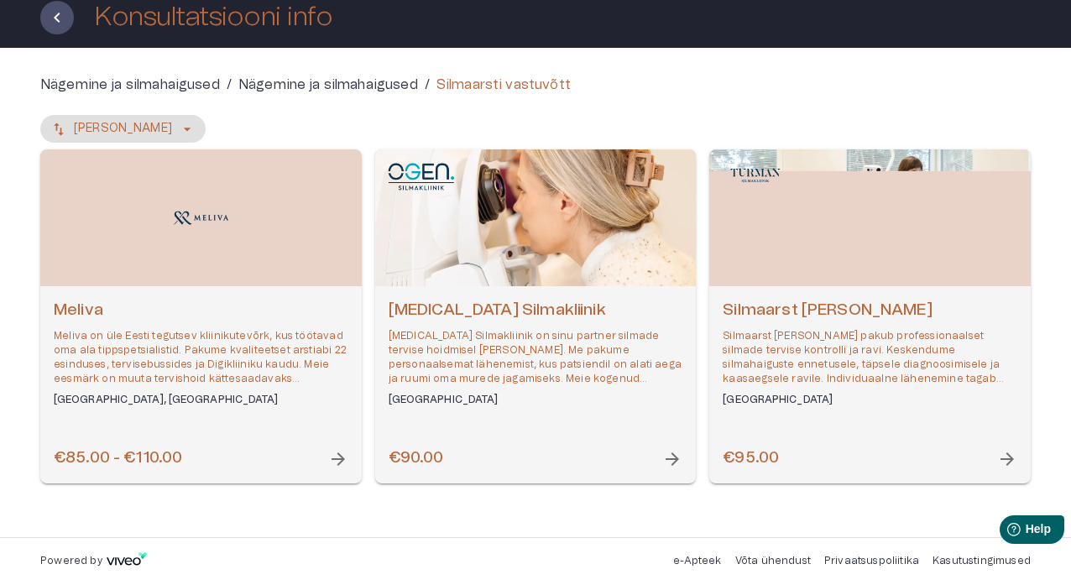
scroll to position [101, 0]
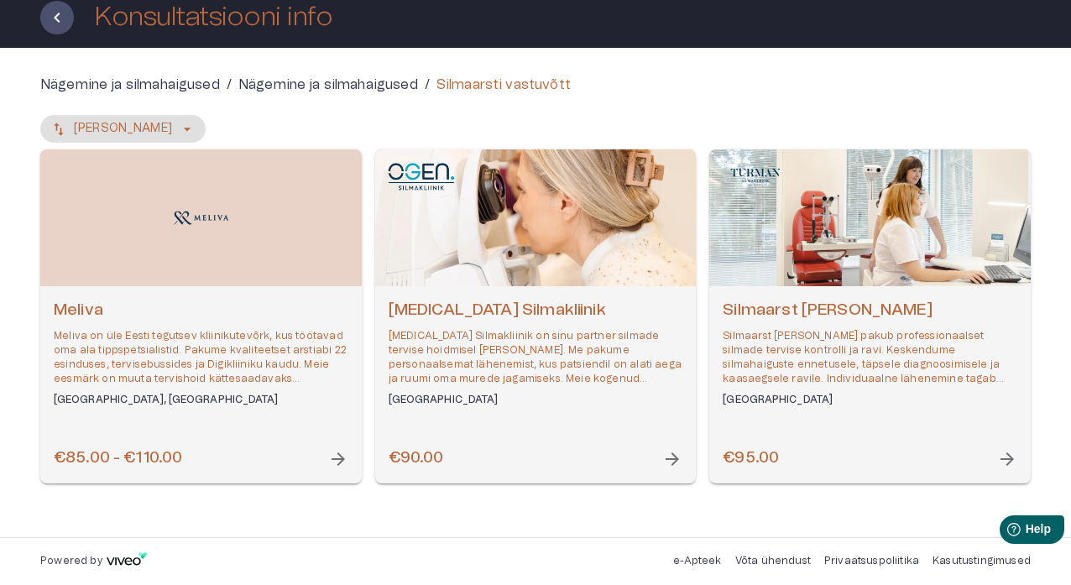
click at [871, 462] on span "arrow_forward" at bounding box center [1007, 459] width 20 height 20
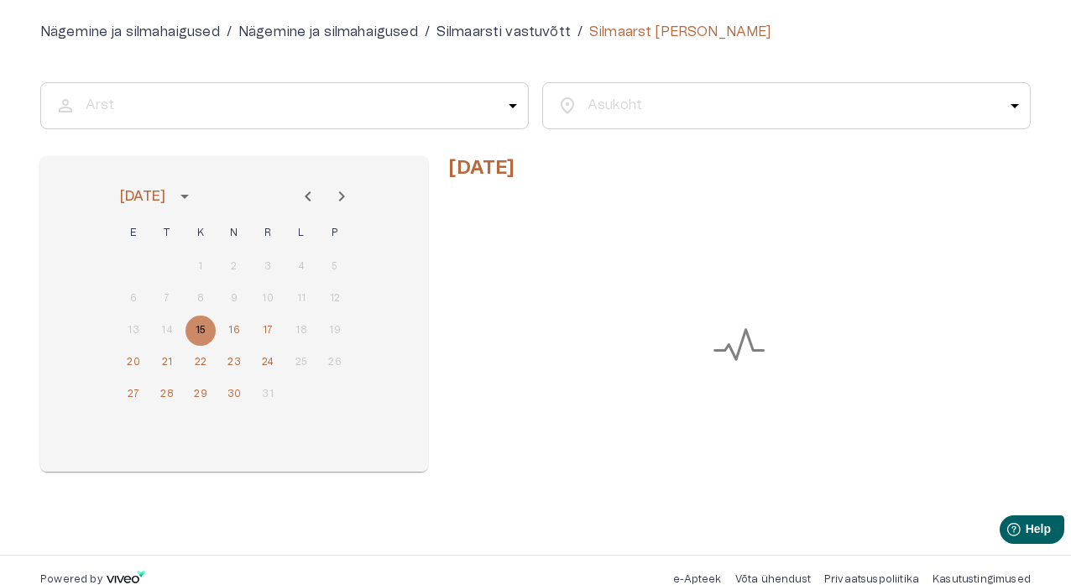
scroll to position [144, 0]
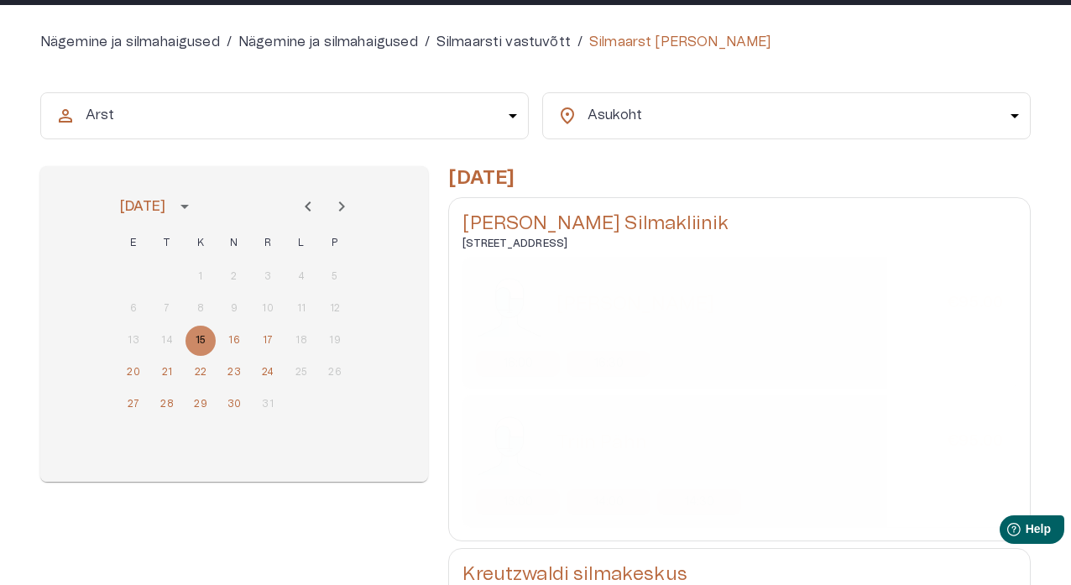
click at [718, 503] on div "14:30" at bounding box center [699, 501] width 84 height 25
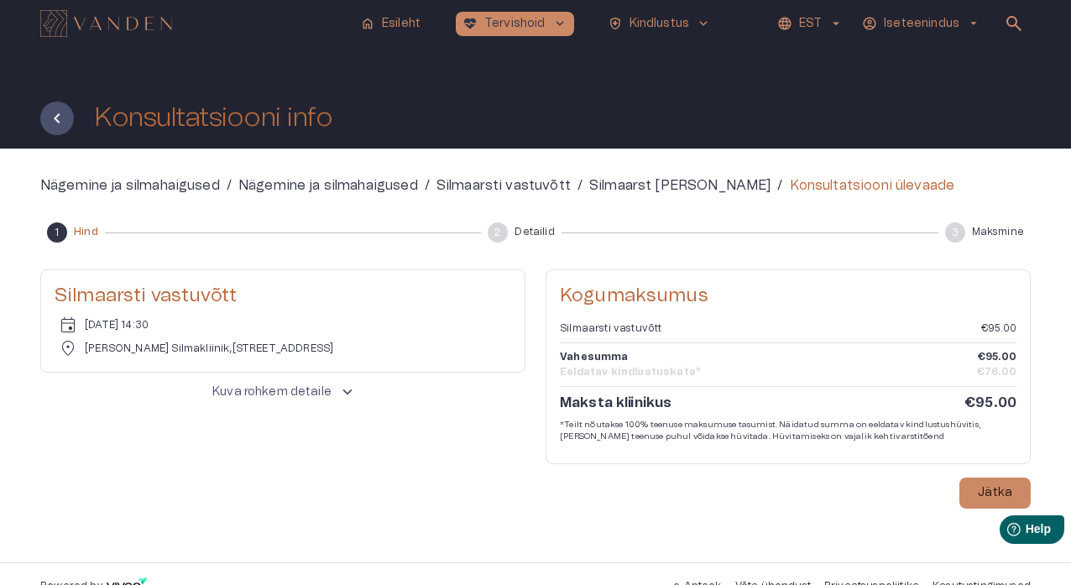
scroll to position [144, 0]
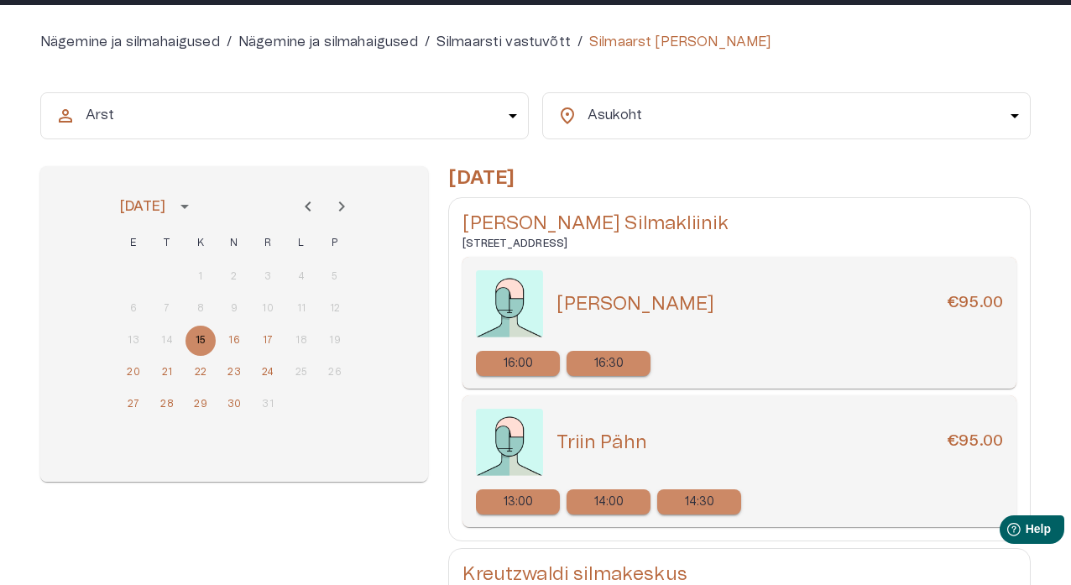
scroll to position [101, 0]
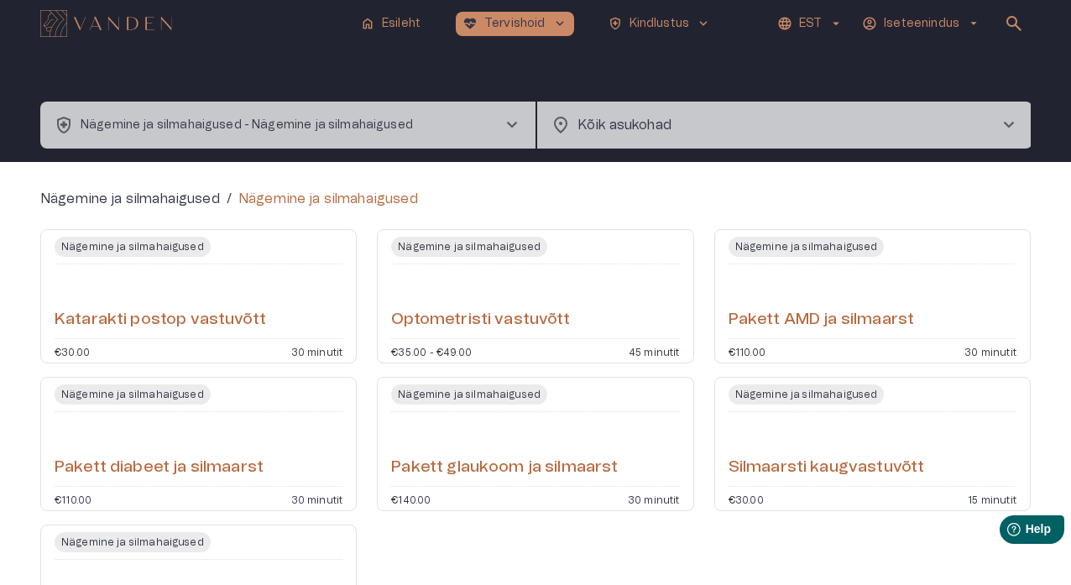
click at [509, 125] on span "chevron_right" at bounding box center [512, 125] width 20 height 20
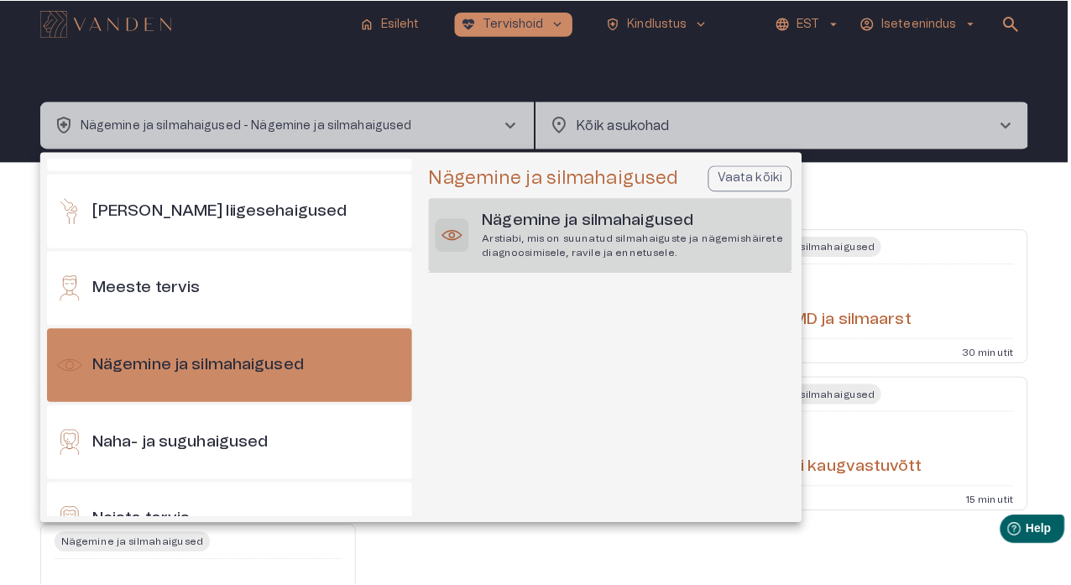
scroll to position [630, 0]
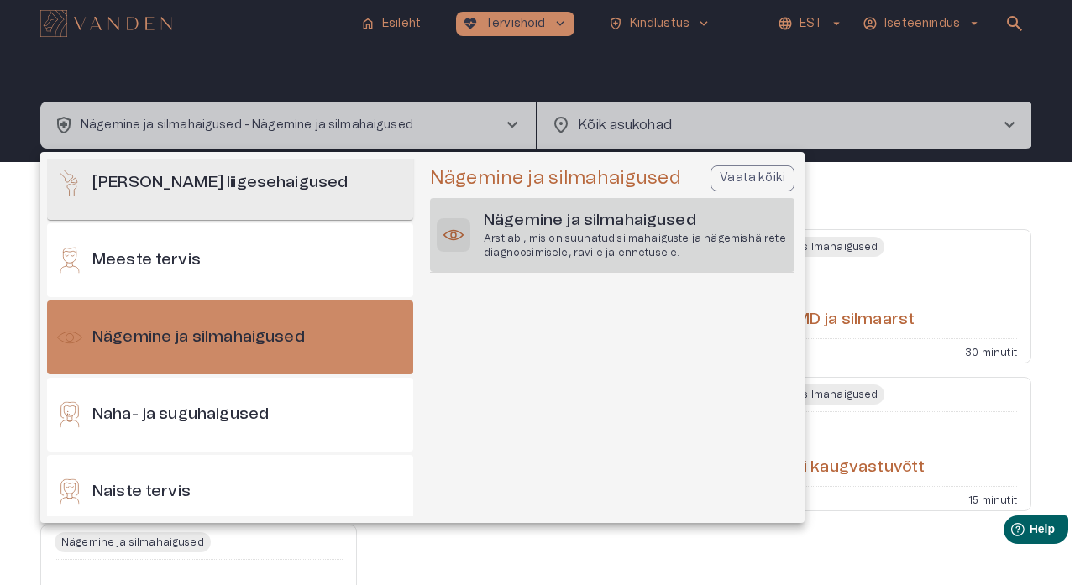
click at [268, 190] on h6 "[PERSON_NAME] liigesehaigused" at bounding box center [219, 183] width 255 height 23
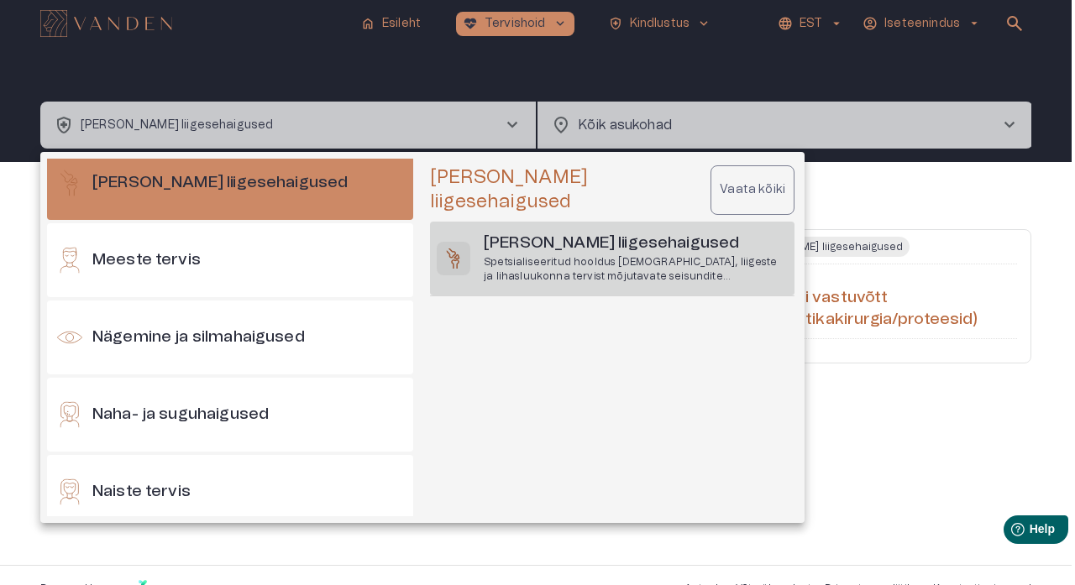
click at [604, 255] on p "Spetsialiseeritud hooldus [DEMOGRAPHIC_DATA], liigeste ja lihasluukonna tervist…" at bounding box center [636, 269] width 304 height 29
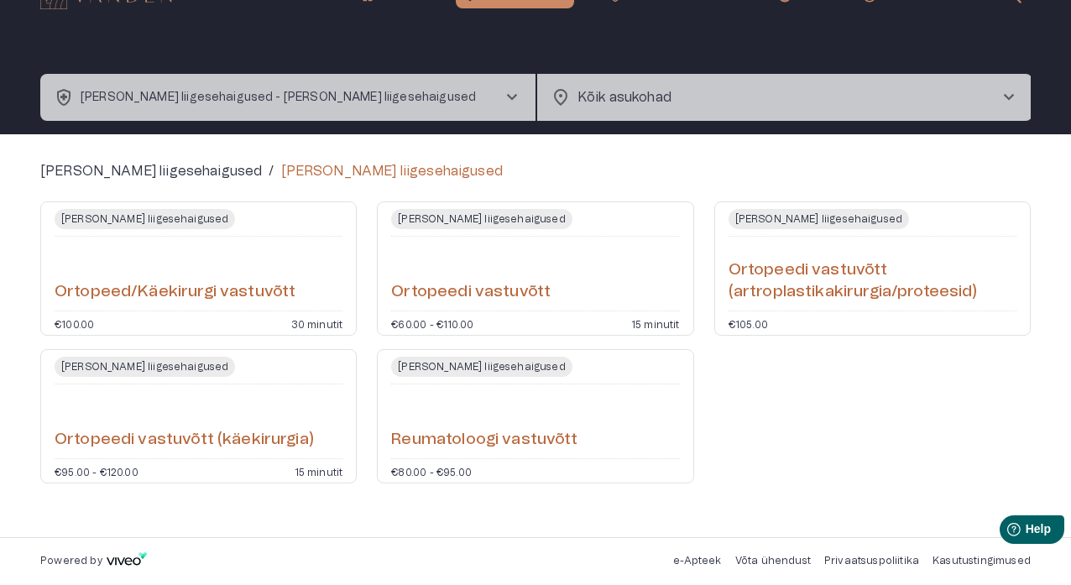
scroll to position [28, 0]
click at [603, 317] on div "[PERSON_NAME] liigesehaigused Ortopeedi vastuvõtt €60.00 - €110.00 15 minutit" at bounding box center [535, 268] width 317 height 134
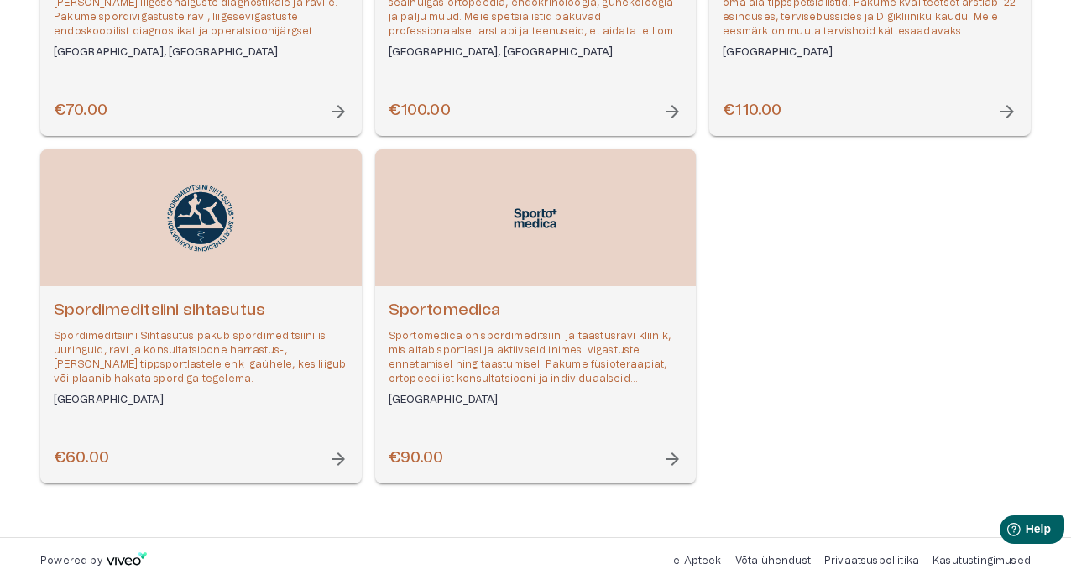
scroll to position [796, 0]
click at [340, 463] on span "arrow_forward" at bounding box center [338, 459] width 20 height 20
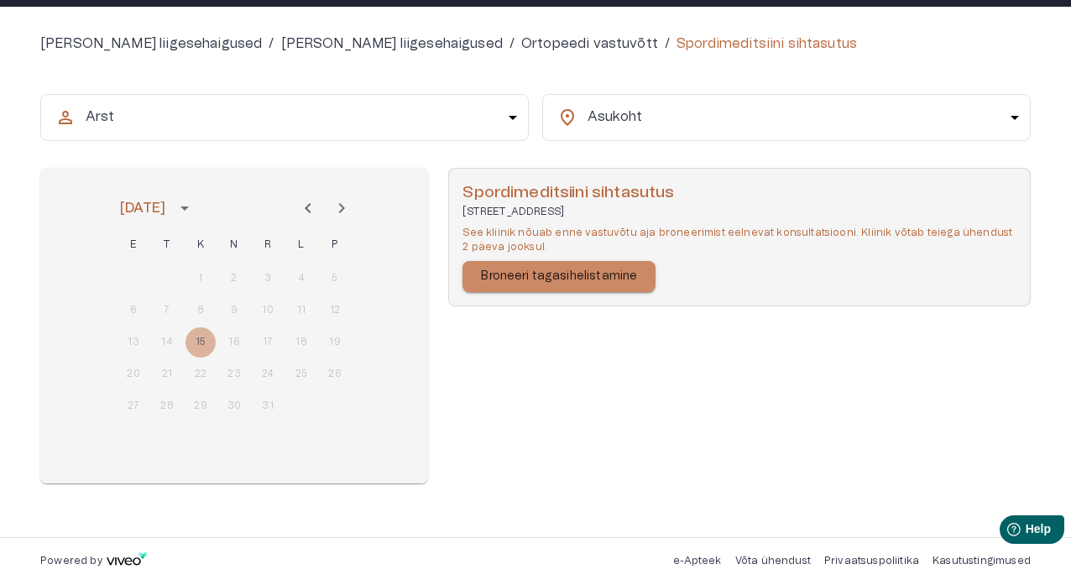
scroll to position [142, 0]
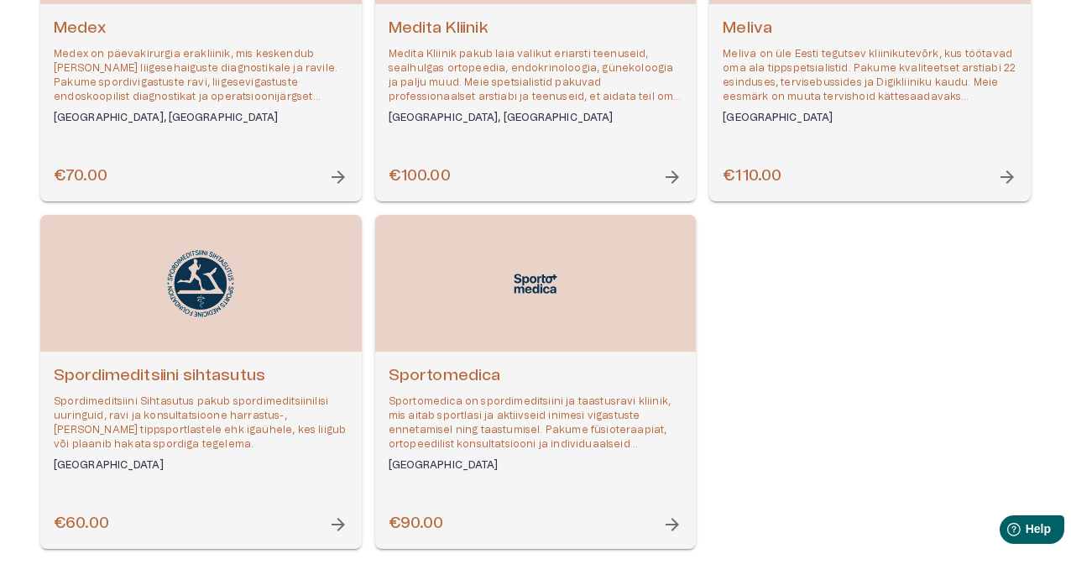
scroll to position [710, 0]
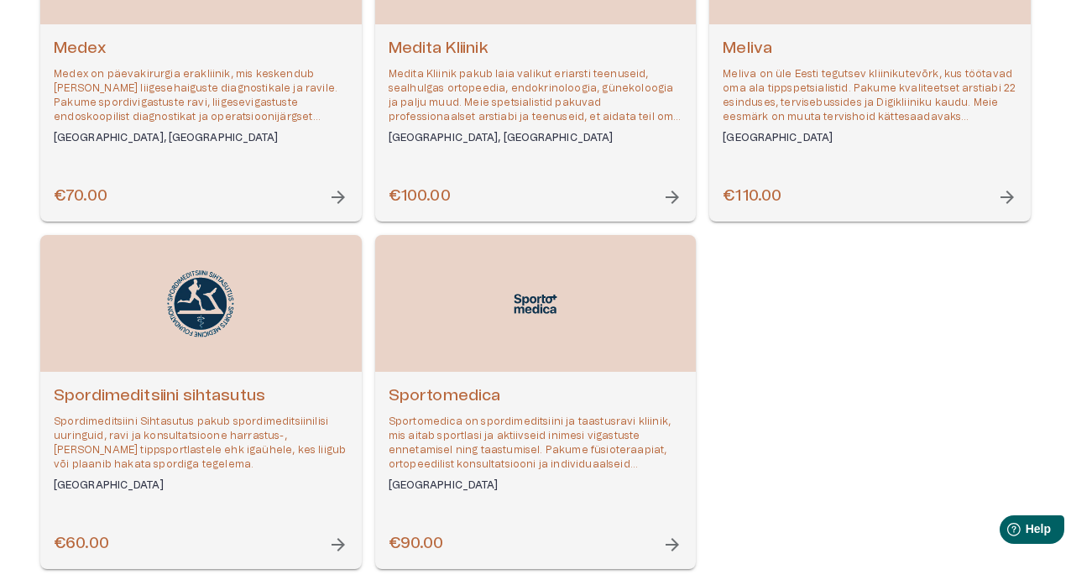
click at [680, 197] on span "arrow_forward" at bounding box center [672, 197] width 20 height 20
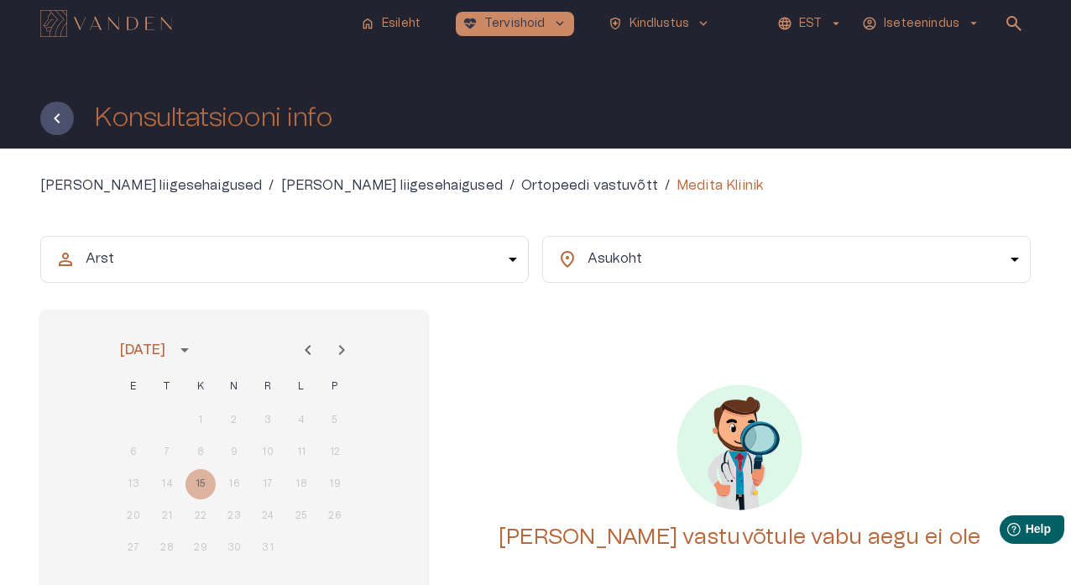
scroll to position [710, 0]
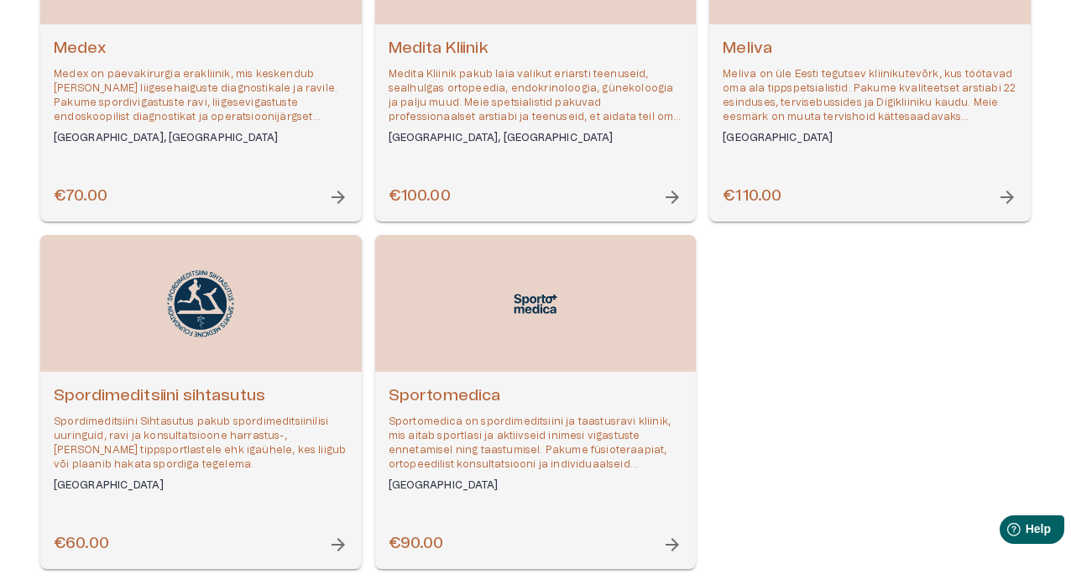
click at [871, 206] on span "arrow_forward" at bounding box center [1007, 197] width 20 height 20
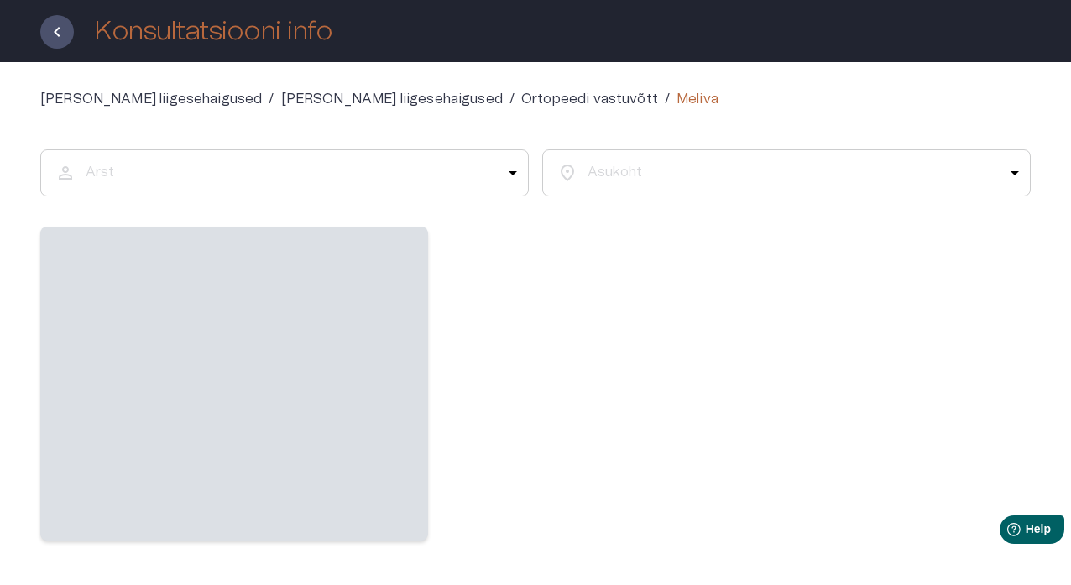
scroll to position [89, 0]
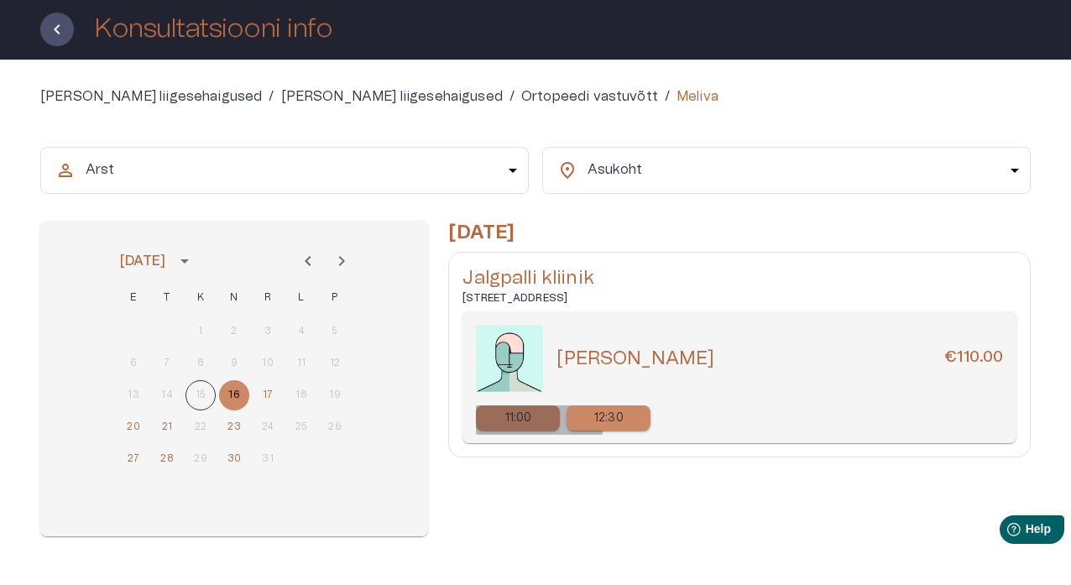
click at [539, 416] on div "11:00" at bounding box center [518, 417] width 84 height 25
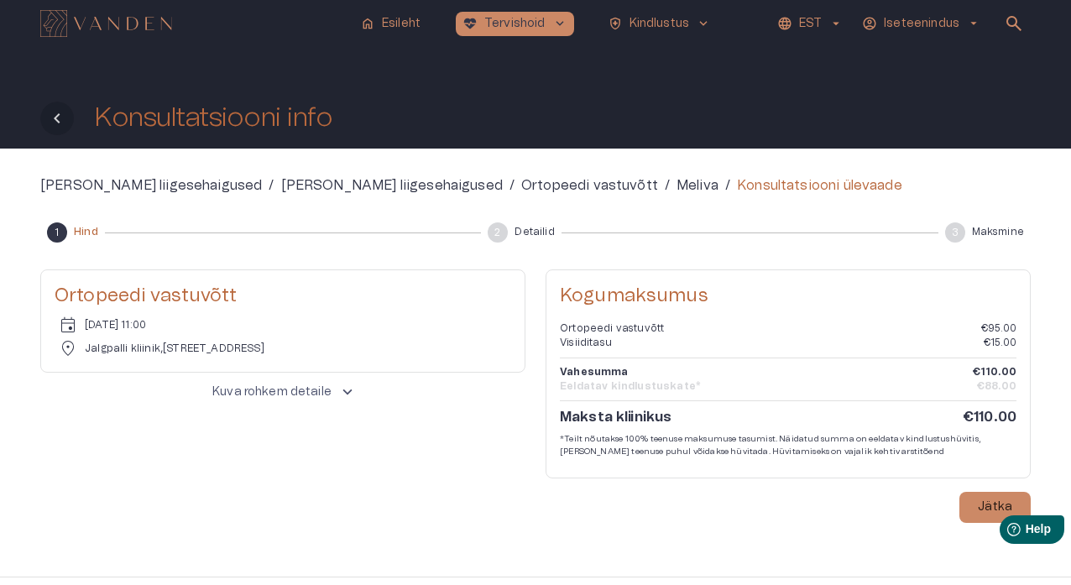
click at [60, 112] on icon "Tagasi" at bounding box center [57, 118] width 20 height 20
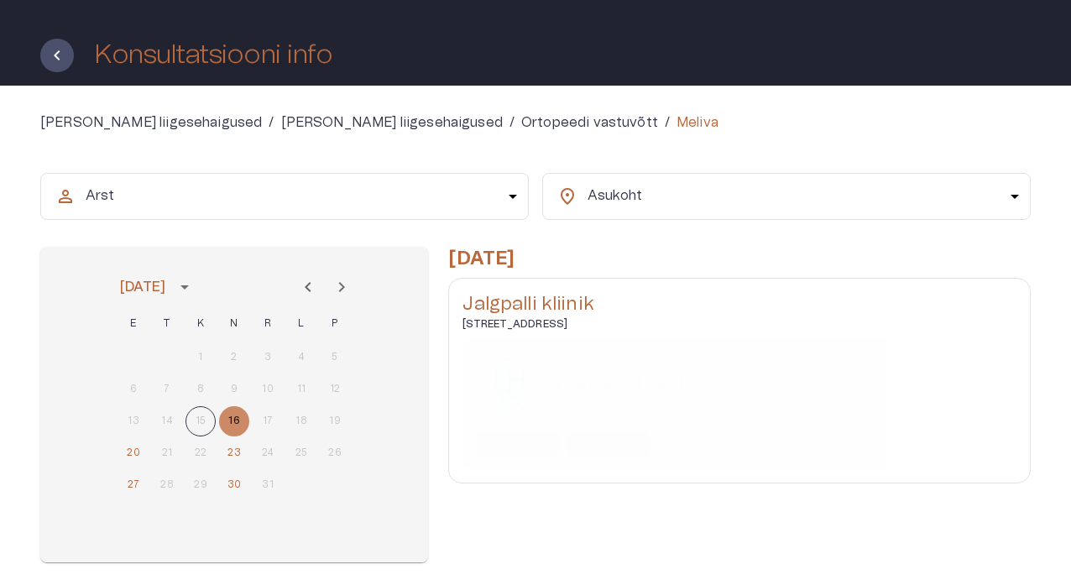
scroll to position [95, 0]
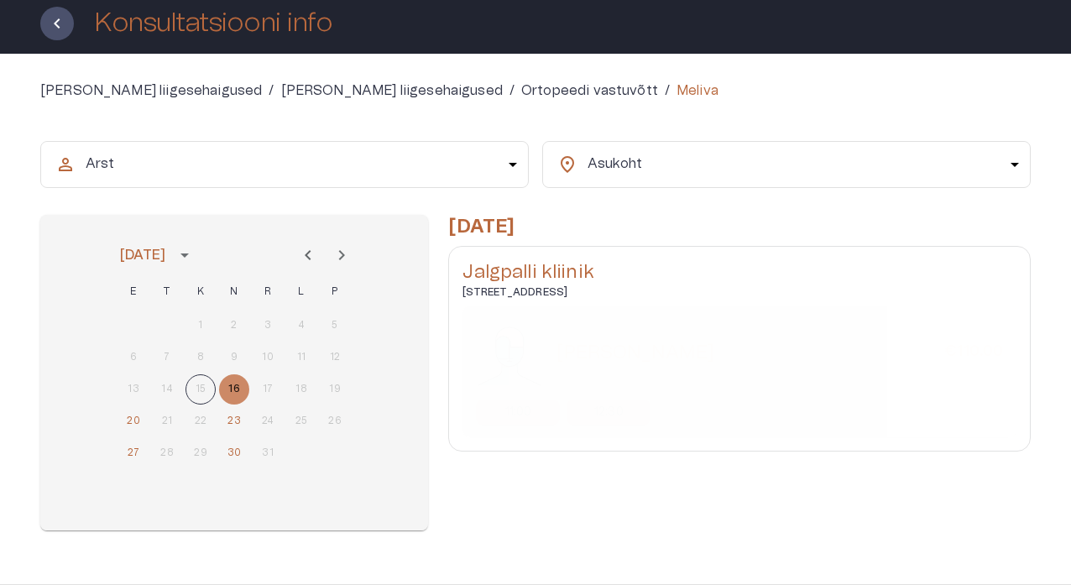
click at [539, 406] on div "11:00" at bounding box center [518, 412] width 84 height 25
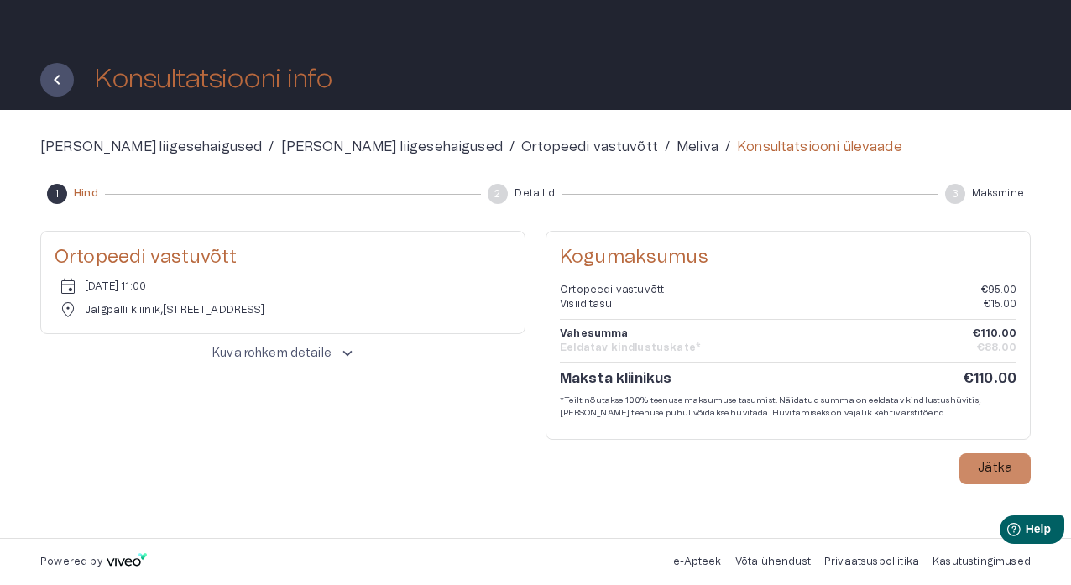
scroll to position [38, 0]
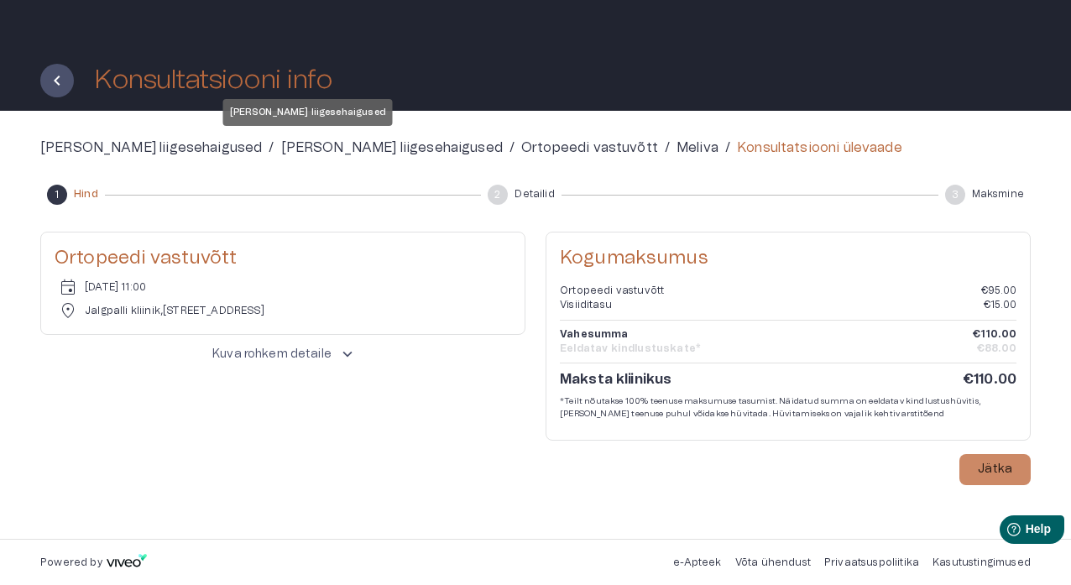
click at [281, 145] on p "[PERSON_NAME] liigesehaigused" at bounding box center [392, 148] width 222 height 20
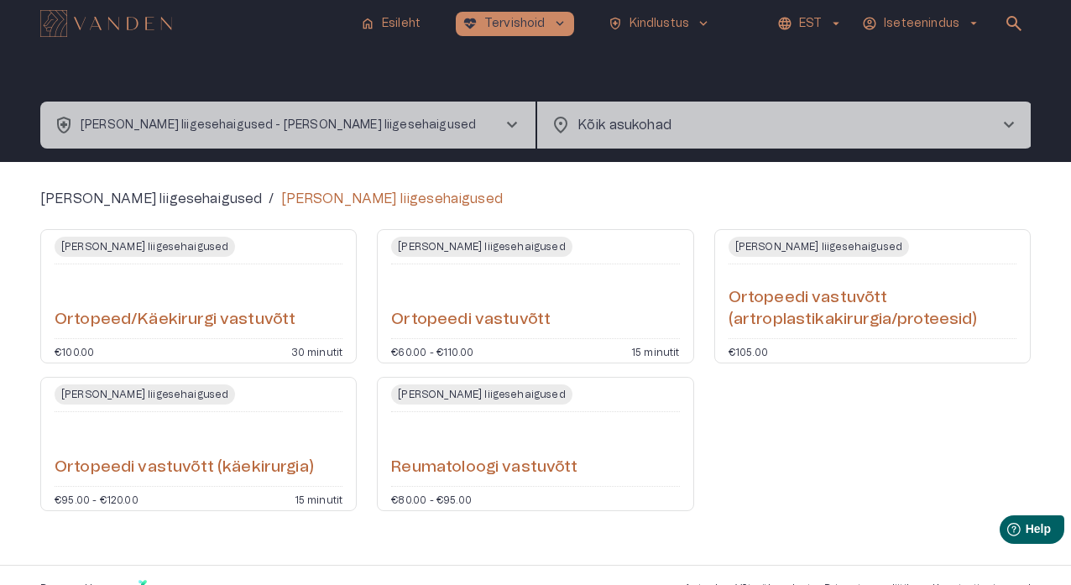
click at [512, 118] on span "chevron_right" at bounding box center [512, 125] width 20 height 20
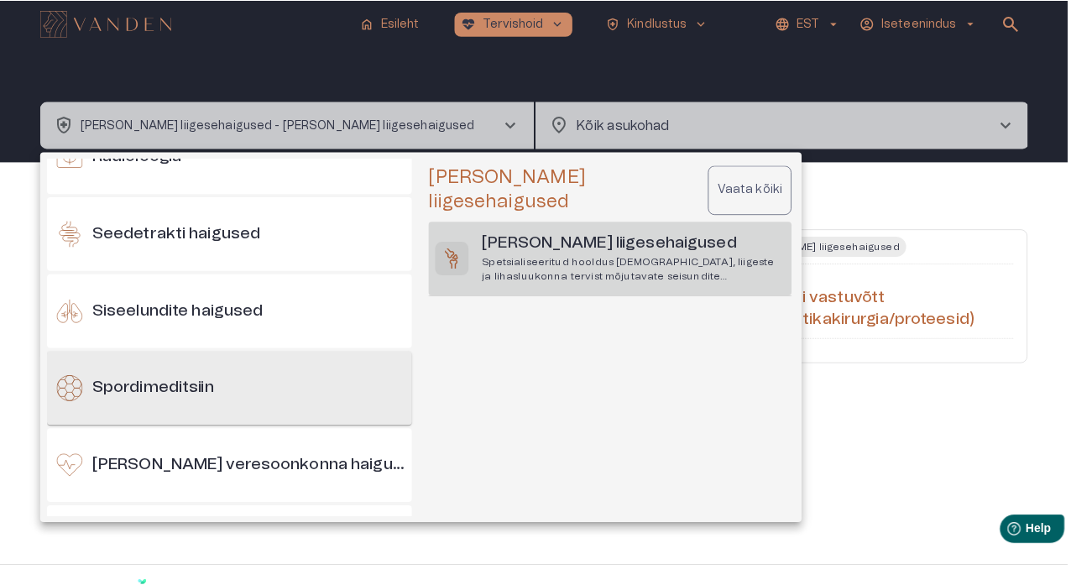
scroll to position [1269, 0]
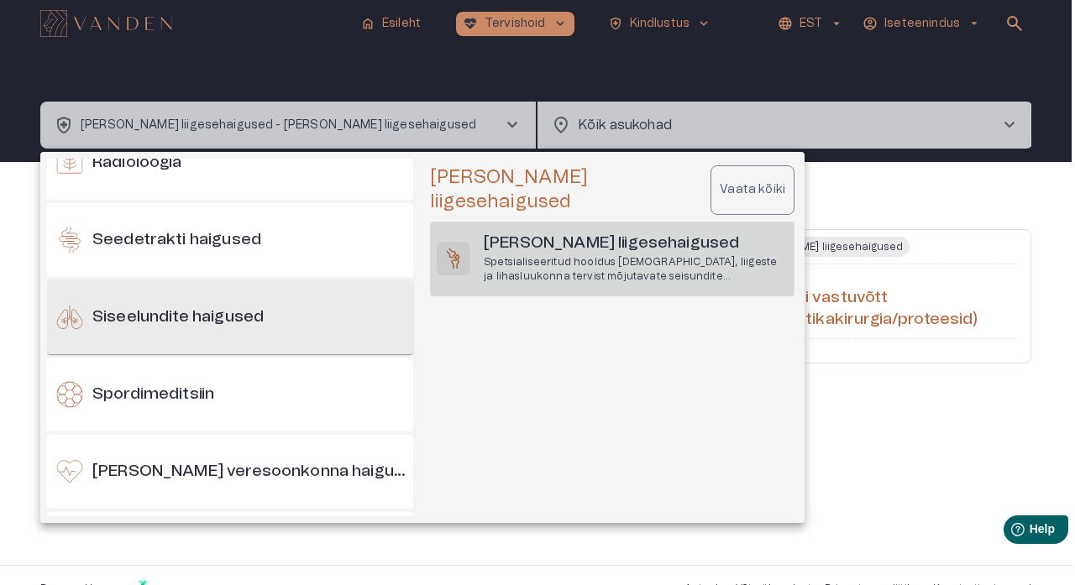
click at [258, 331] on div "Siseelundite haigused" at bounding box center [230, 317] width 366 height 74
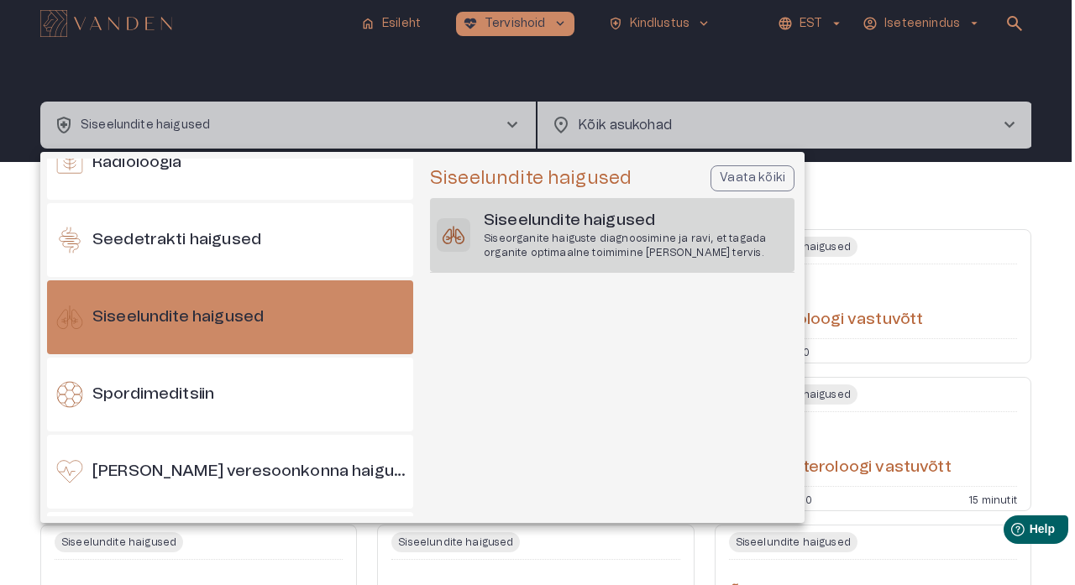
click at [522, 248] on p "Siseorganite haiguste diagnoosimine ja ravi, et tagada organite optimaalne toim…" at bounding box center [636, 246] width 304 height 29
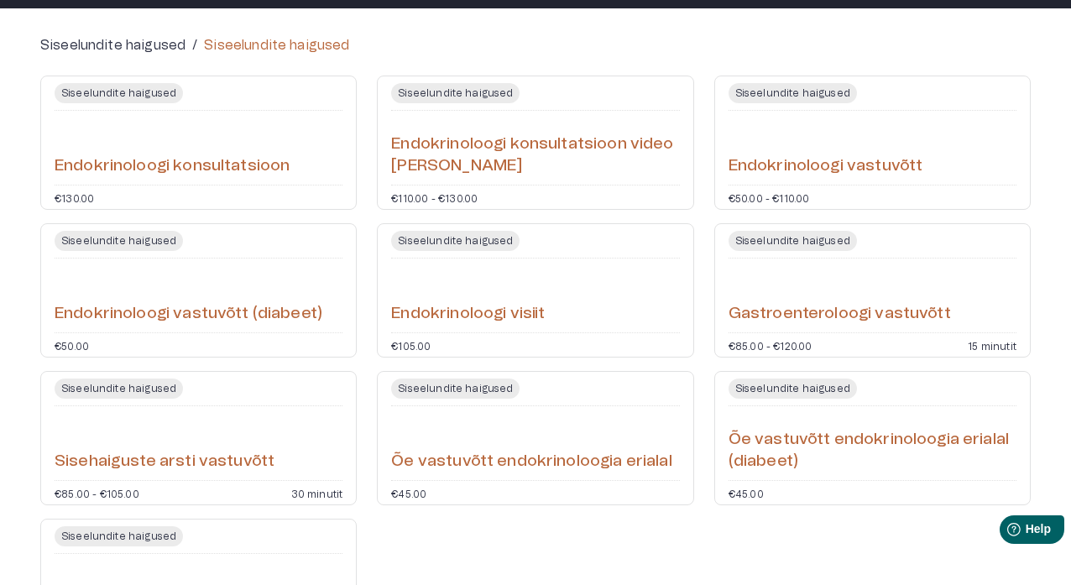
scroll to position [154, 0]
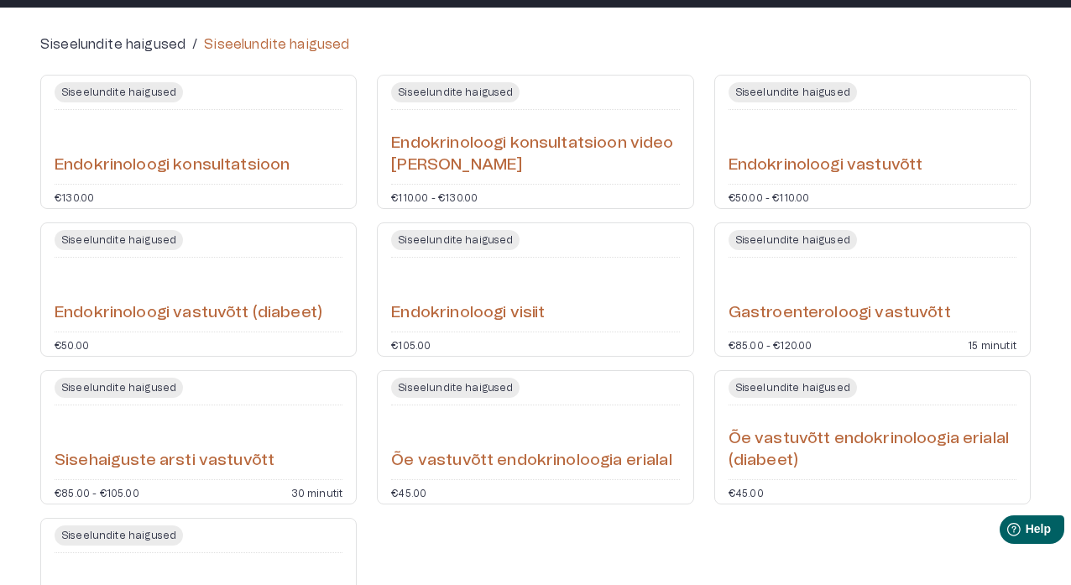
click at [290, 164] on h6 "Endokrinoloogi konsultatsioon" at bounding box center [172, 165] width 235 height 23
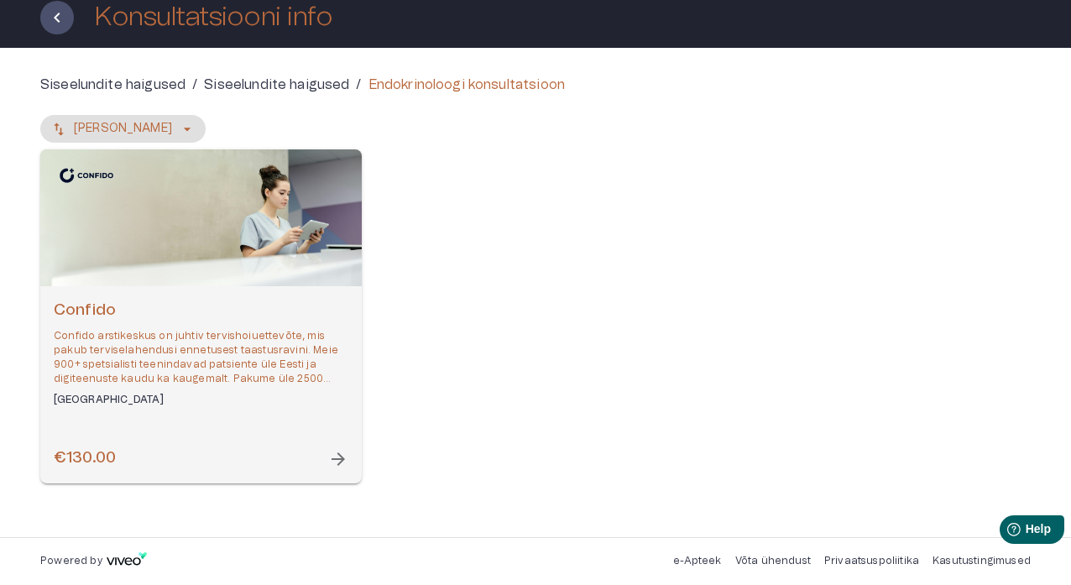
scroll to position [101, 0]
click at [337, 466] on span "arrow_forward" at bounding box center [338, 459] width 20 height 20
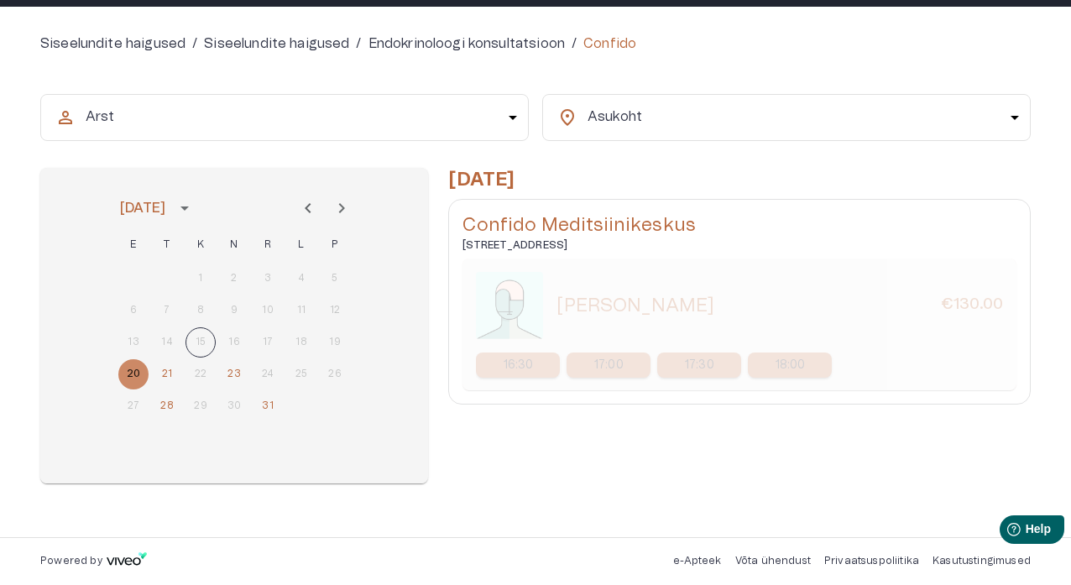
scroll to position [142, 0]
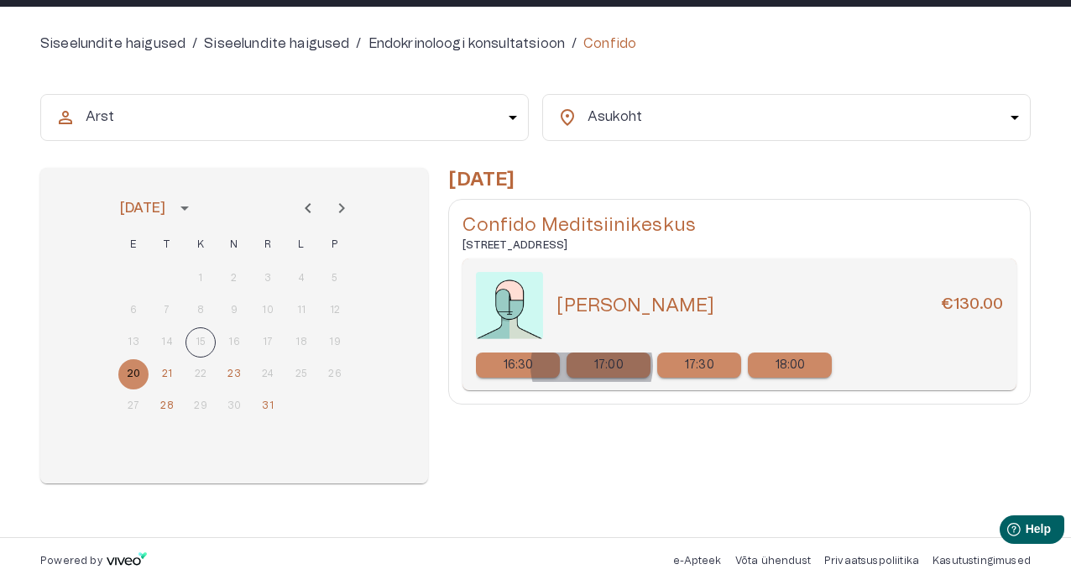
click at [592, 365] on div "17:00" at bounding box center [609, 365] width 84 height 25
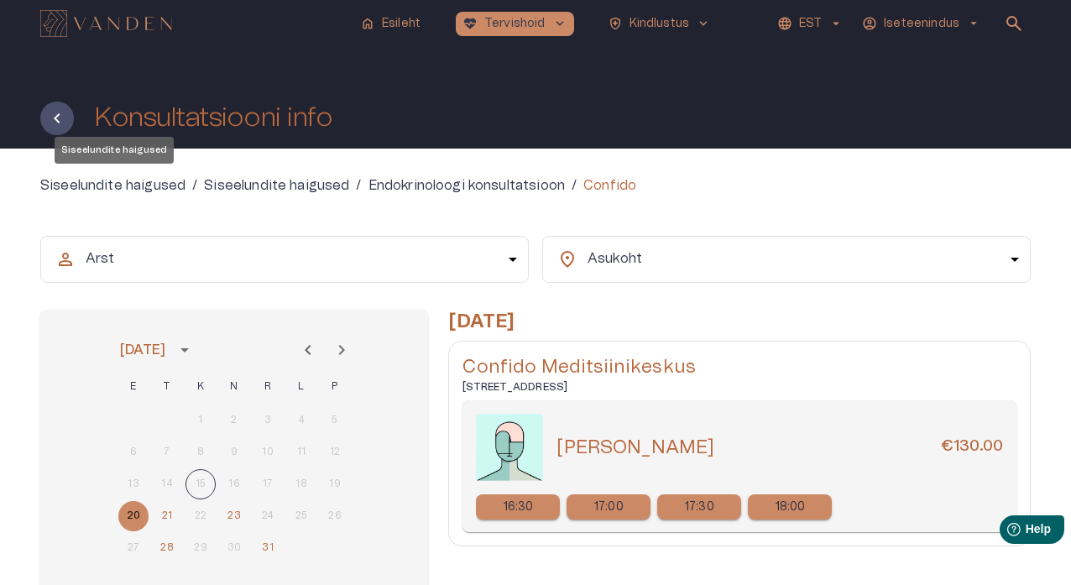
click at [164, 181] on p "Siseelundite haigused" at bounding box center [112, 185] width 145 height 20
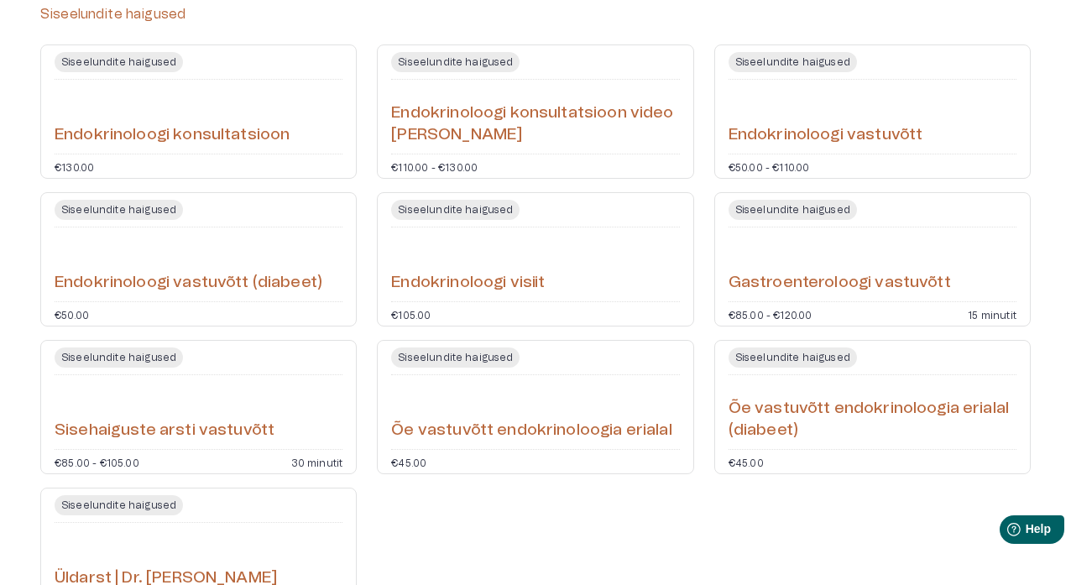
scroll to position [189, 0]
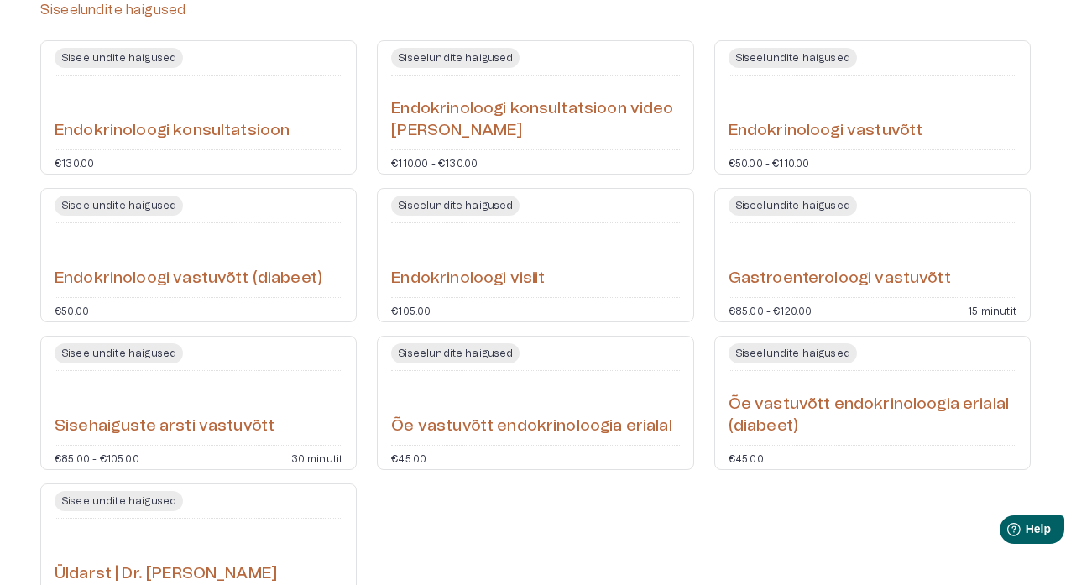
click at [651, 311] on div "€105.00" at bounding box center [535, 310] width 288 height 10
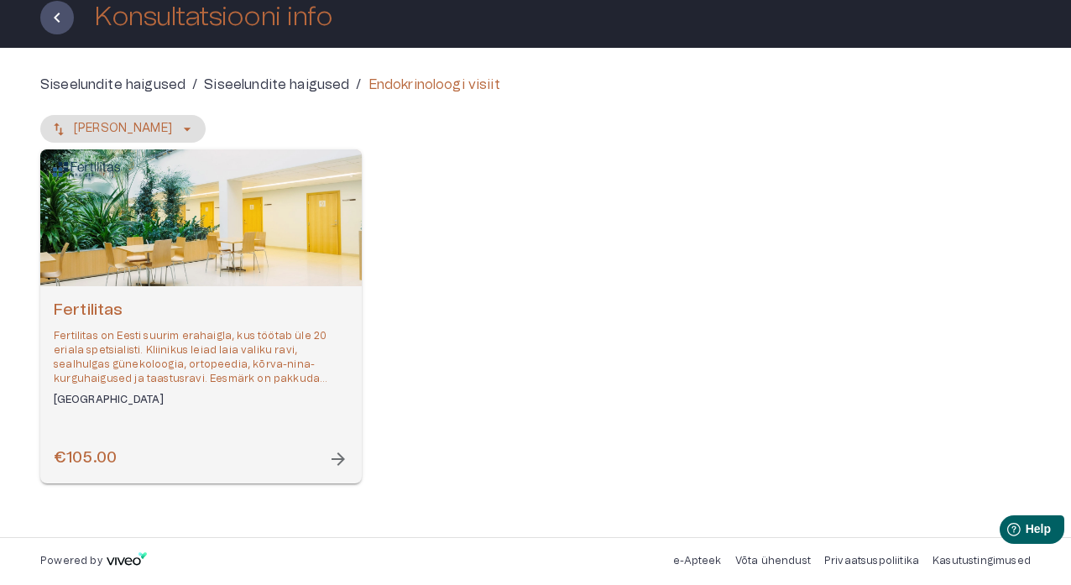
scroll to position [101, 0]
click at [341, 463] on span "arrow_forward" at bounding box center [338, 459] width 20 height 20
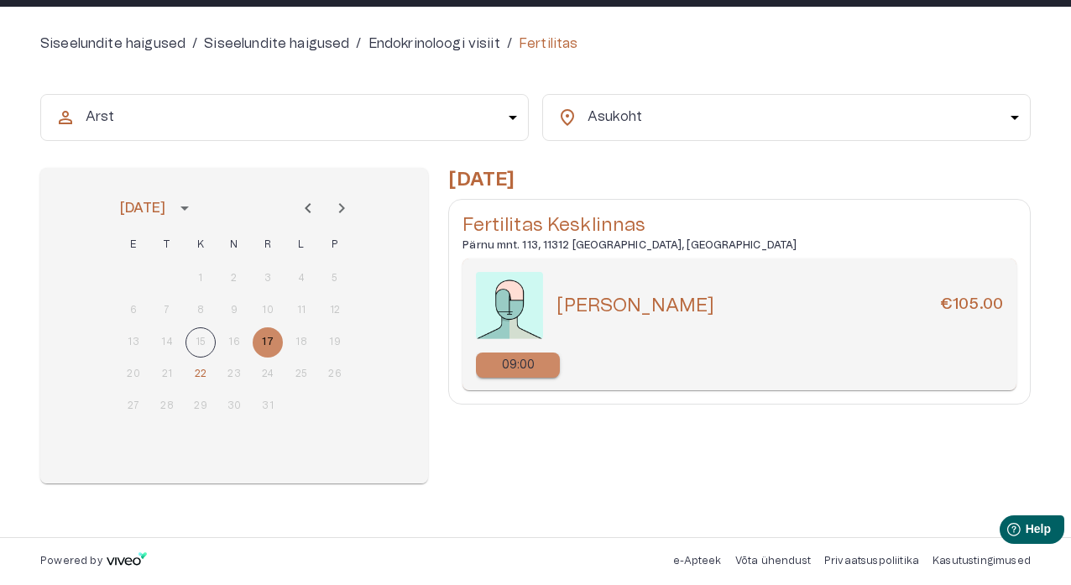
scroll to position [142, 0]
click at [544, 364] on div "09:00" at bounding box center [518, 365] width 84 height 25
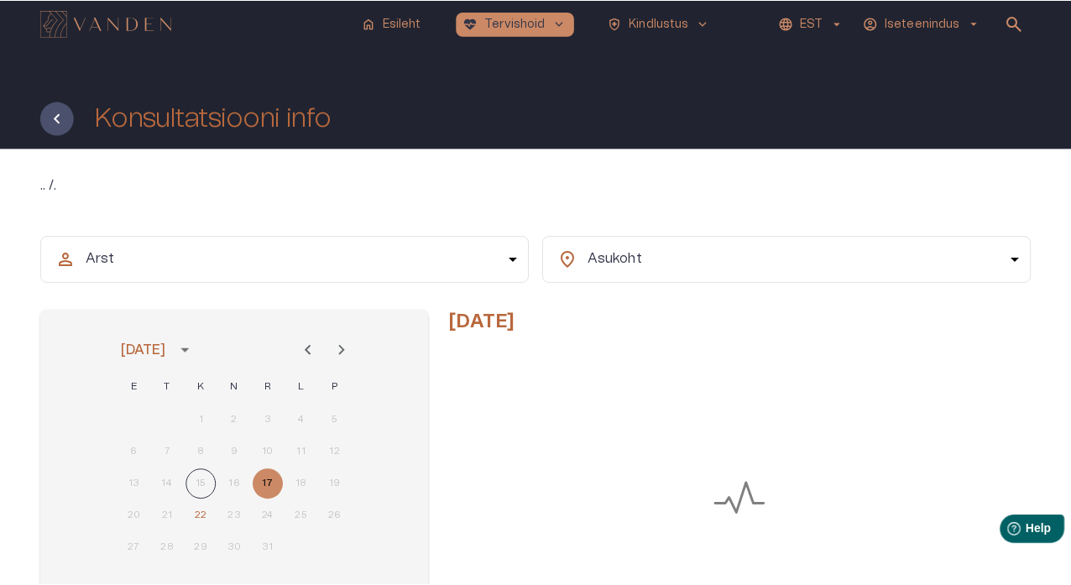
scroll to position [142, 0]
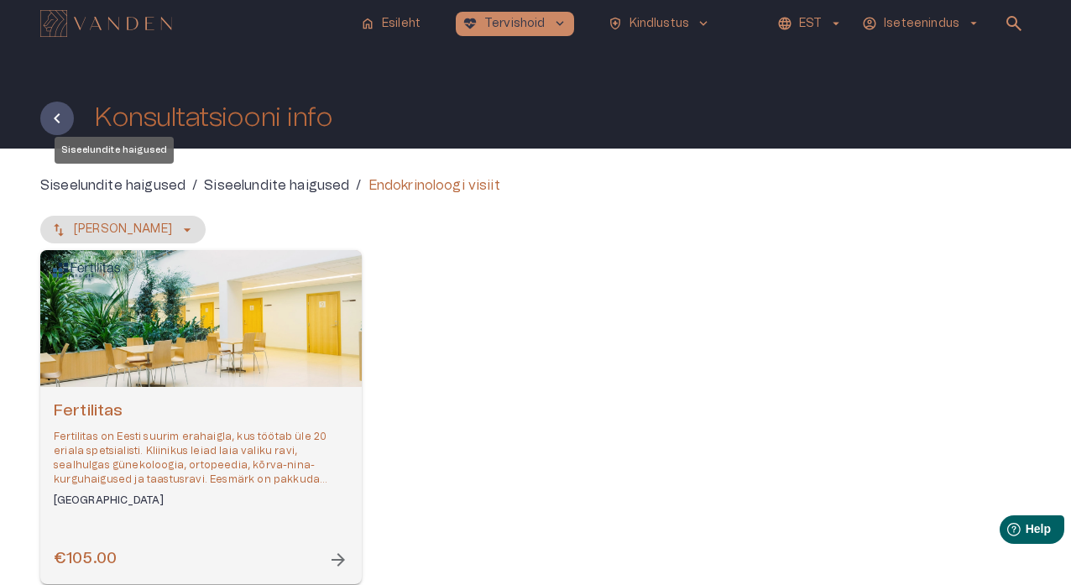
click at [126, 184] on p "Siseelundite haigused" at bounding box center [112, 185] width 145 height 20
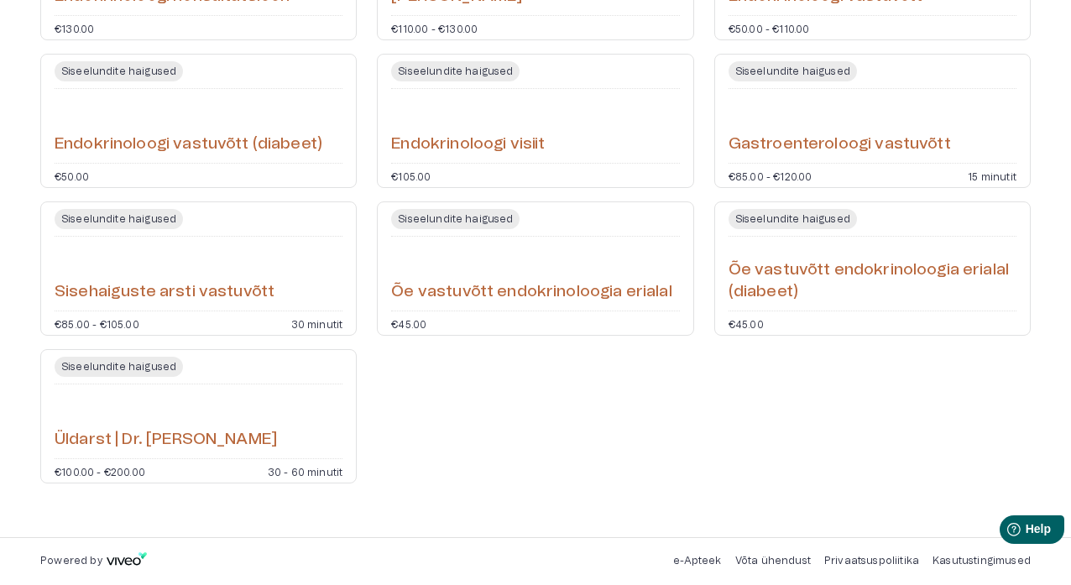
scroll to position [323, 0]
click at [269, 290] on h6 "Sisehaiguste arsti vastuvõtt" at bounding box center [165, 292] width 220 height 23
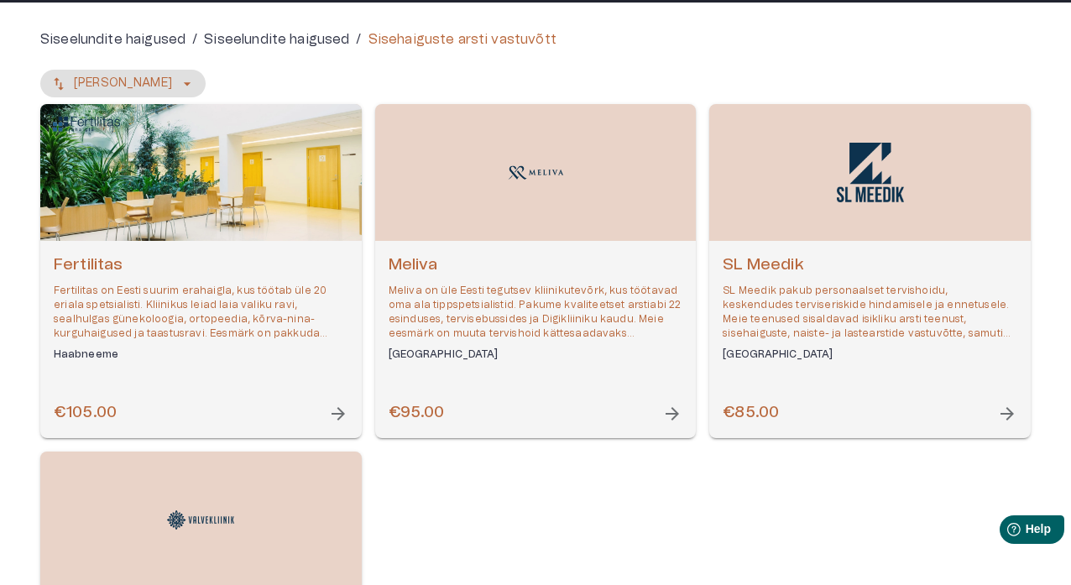
scroll to position [240, 0]
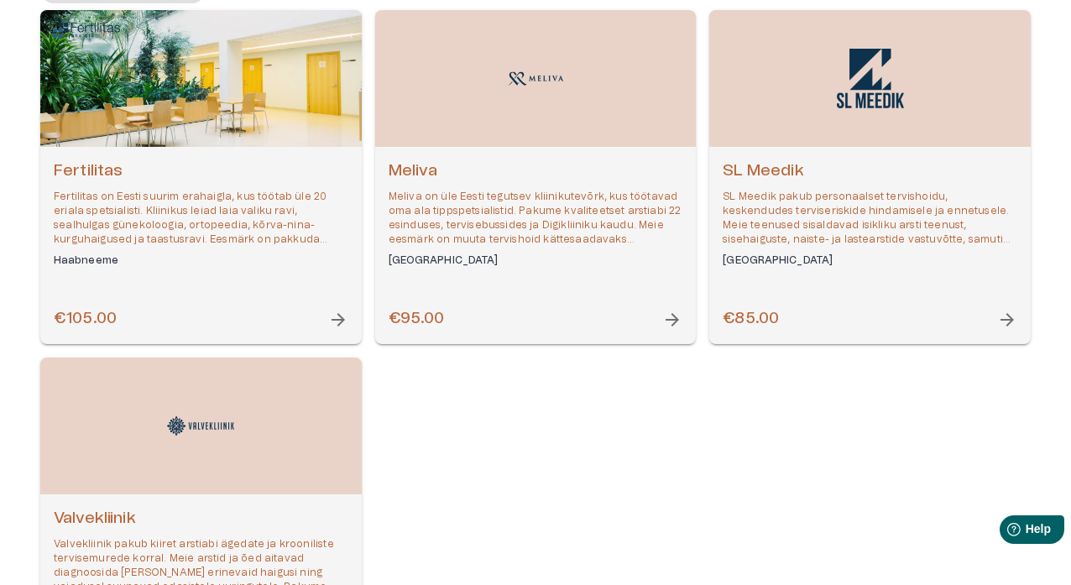
click at [500, 320] on div "€95.00 arrow_forward" at bounding box center [536, 319] width 295 height 23
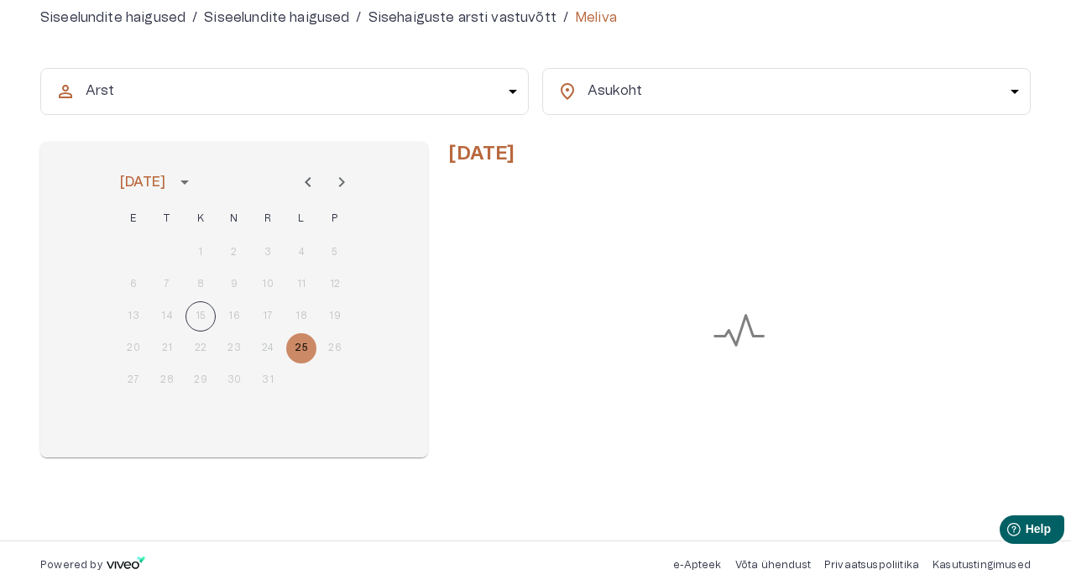
scroll to position [142, 0]
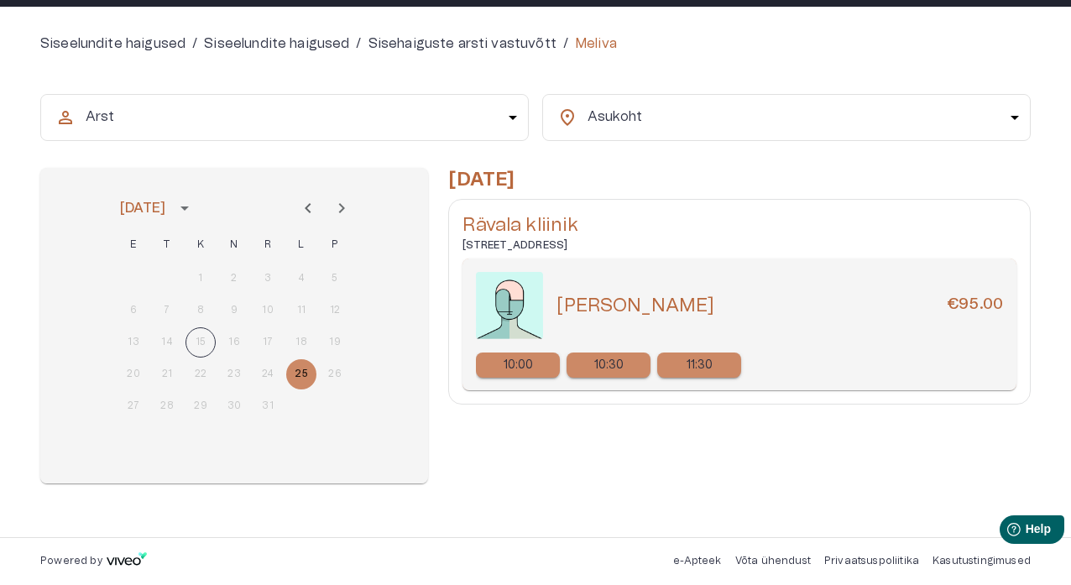
click at [620, 360] on p "10:30" at bounding box center [609, 366] width 30 height 18
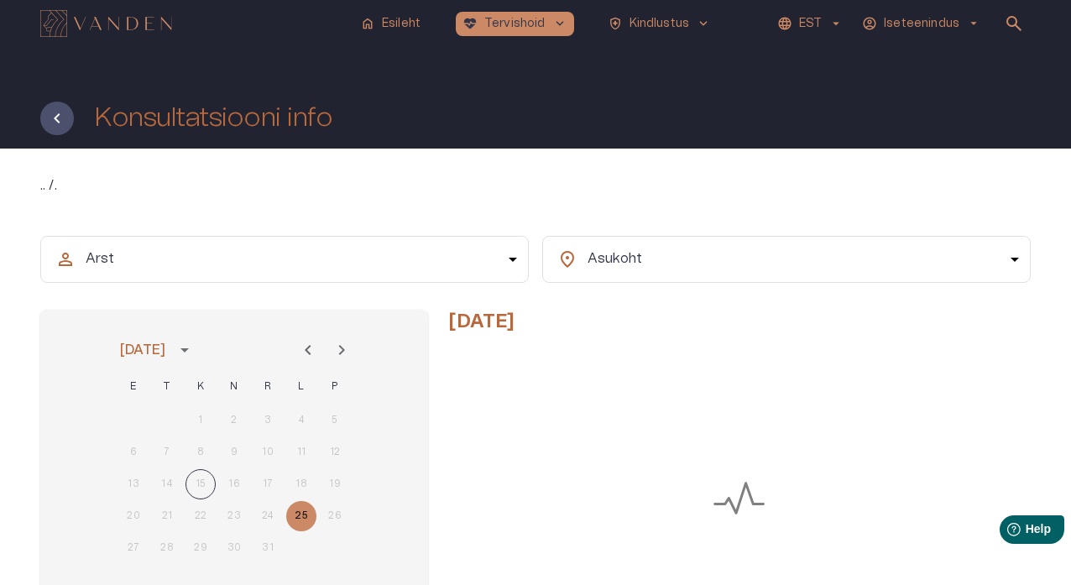
scroll to position [142, 0]
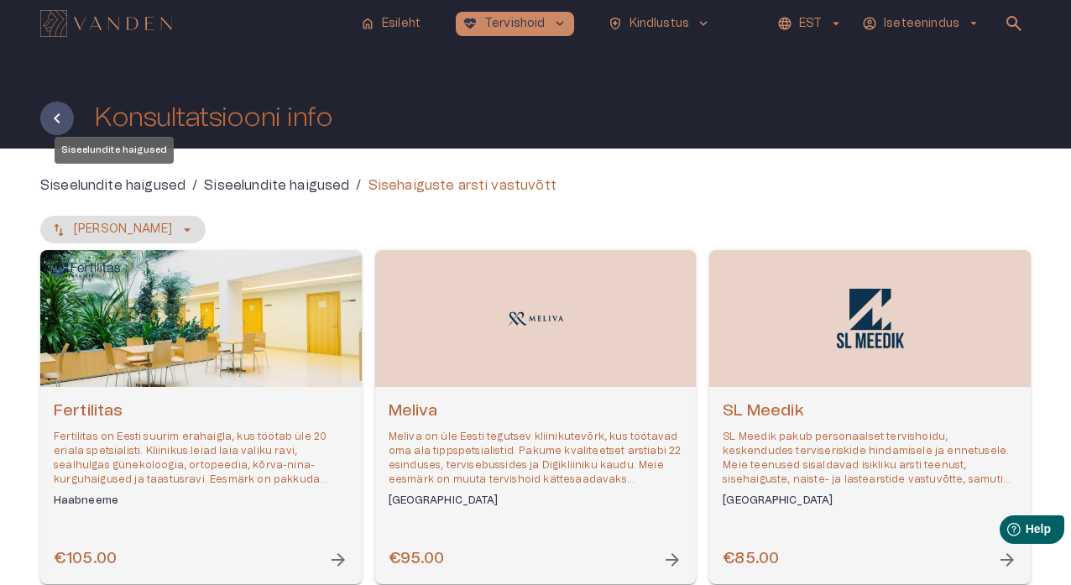
click at [158, 187] on p "Siseelundite haigused" at bounding box center [112, 185] width 145 height 20
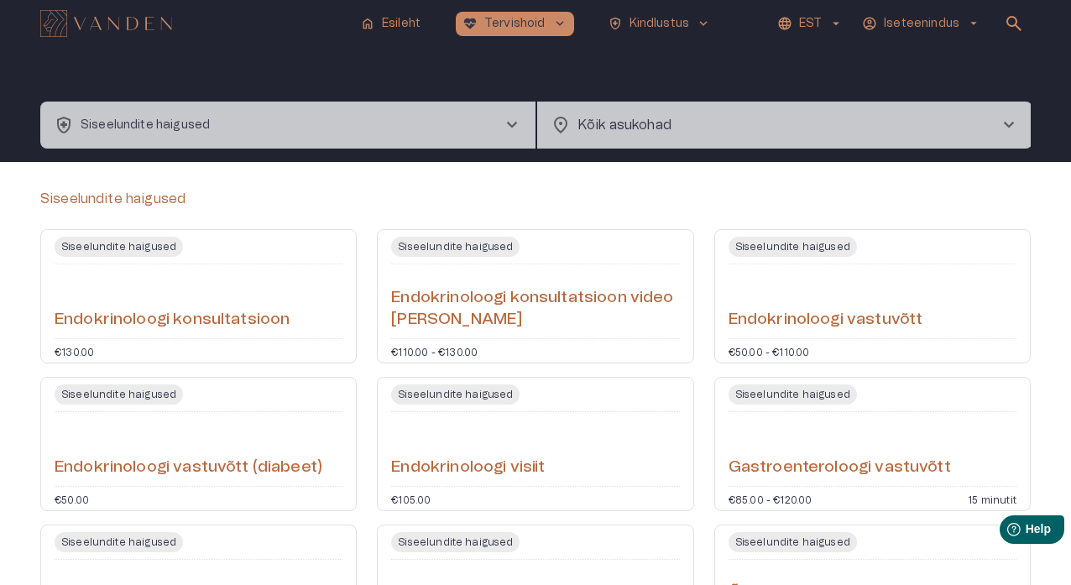
click at [254, 134] on button "health_and_safety Siseelundite haigused chevron_right" at bounding box center [287, 125] width 495 height 47
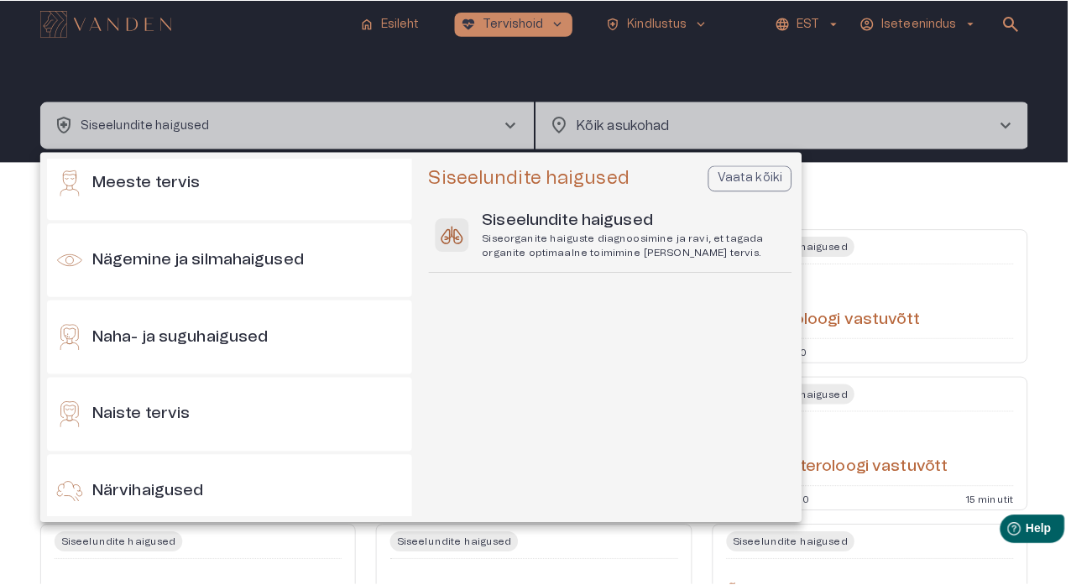
scroll to position [706, 0]
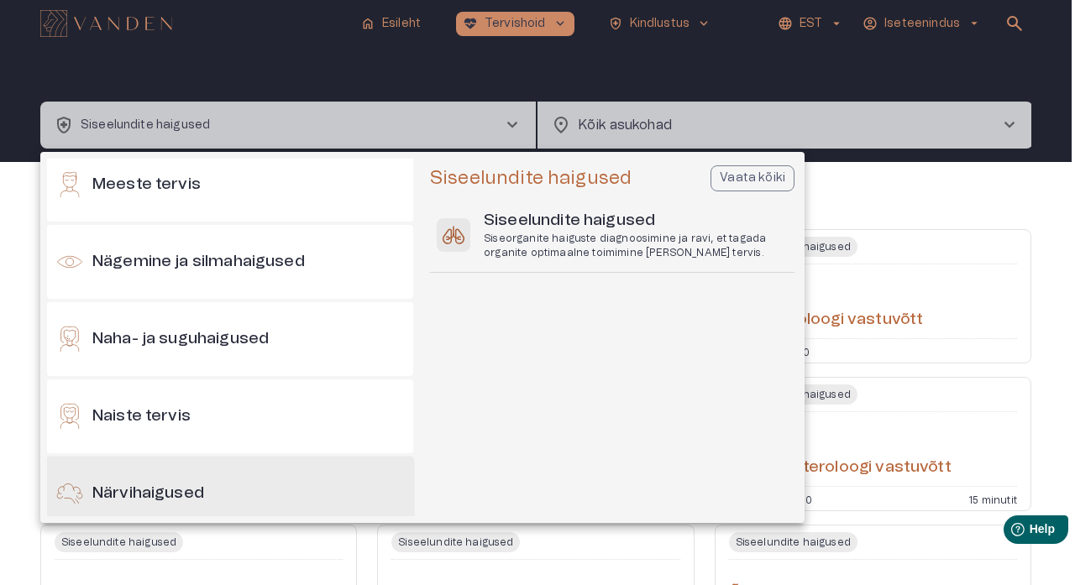
click at [183, 490] on h6 "Närvihaigused" at bounding box center [148, 494] width 112 height 23
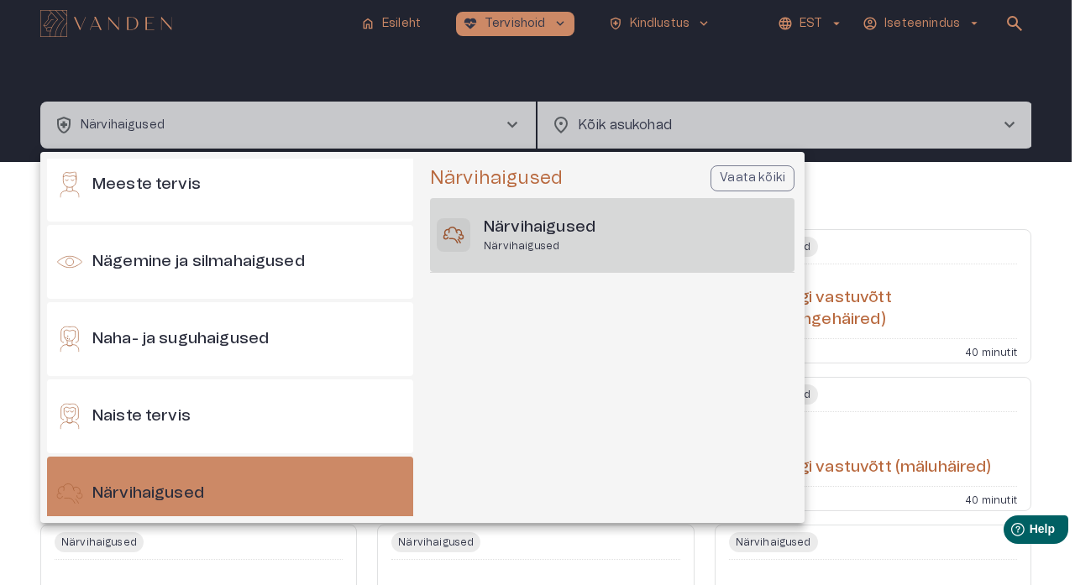
click at [515, 243] on p "Närvihaigused" at bounding box center [540, 246] width 112 height 14
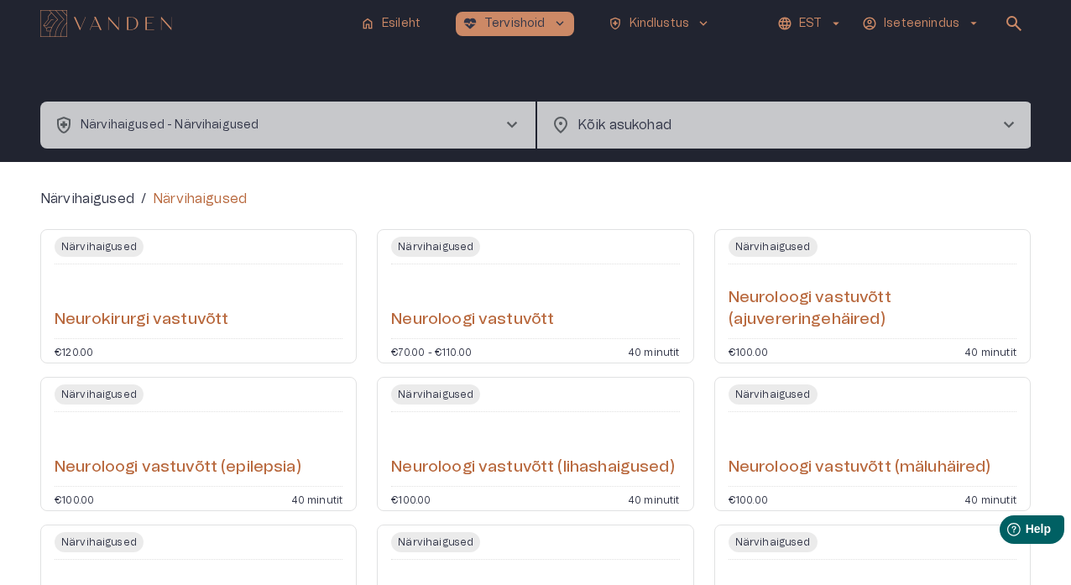
click at [794, 331] on h6 "Neuroloogi vastuvõtt (ajuvereringehäired)" at bounding box center [873, 309] width 288 height 44
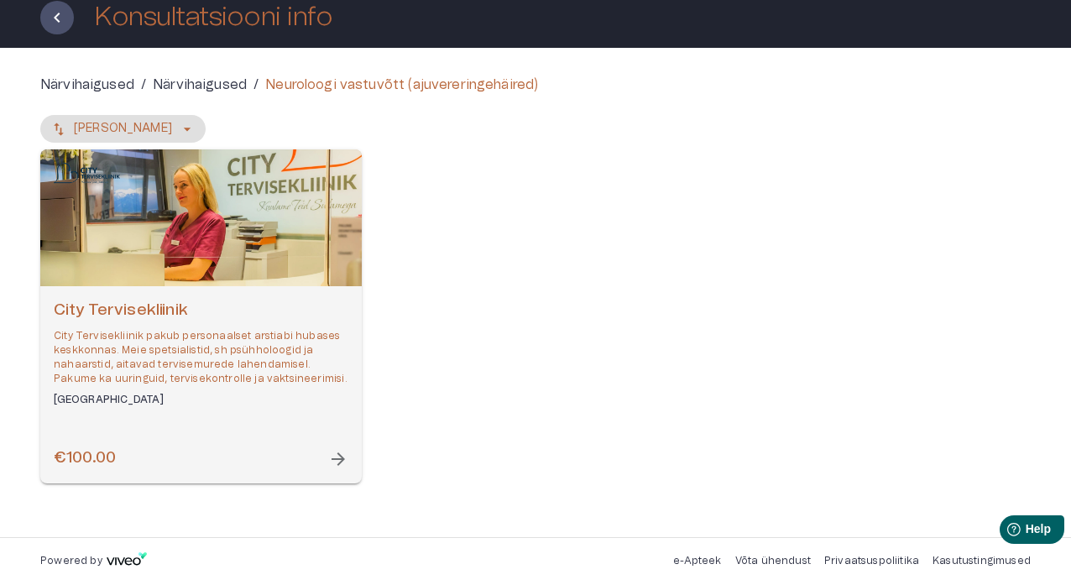
scroll to position [101, 0]
click at [341, 458] on span "arrow_forward" at bounding box center [338, 459] width 20 height 20
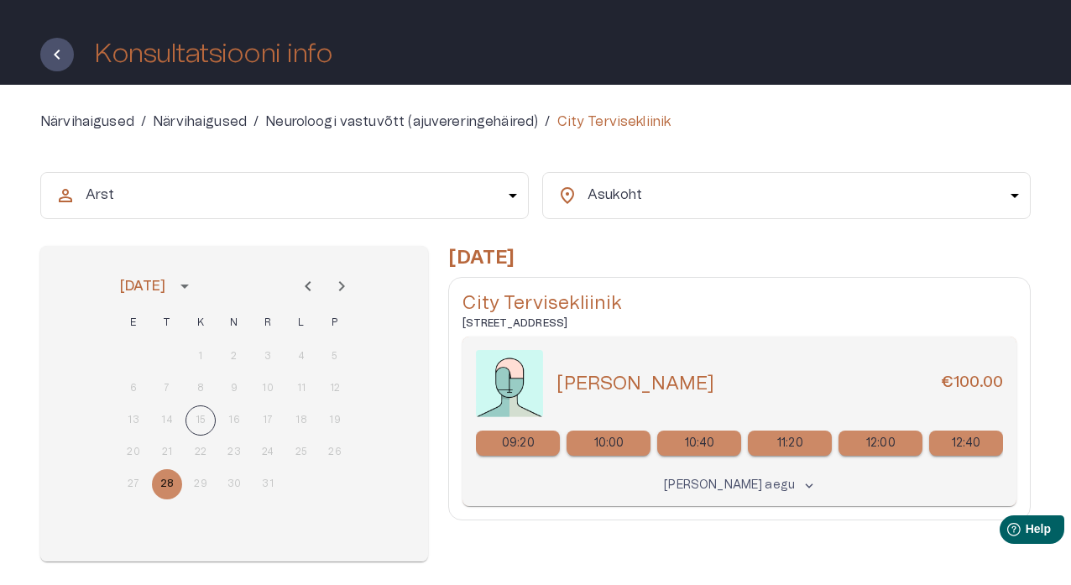
scroll to position [82, 0]
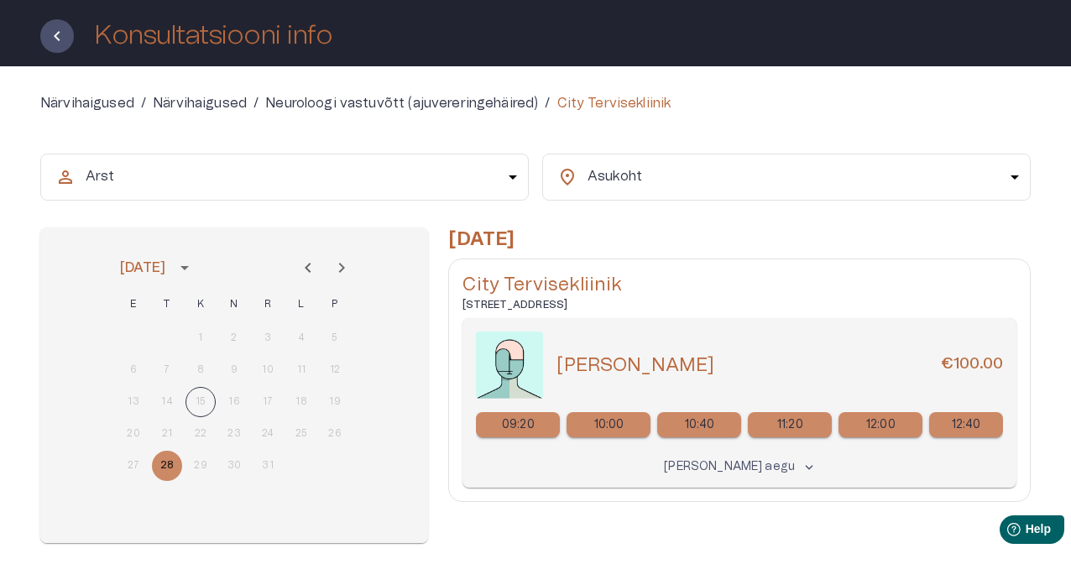
click at [621, 426] on p "10:00" at bounding box center [609, 425] width 30 height 18
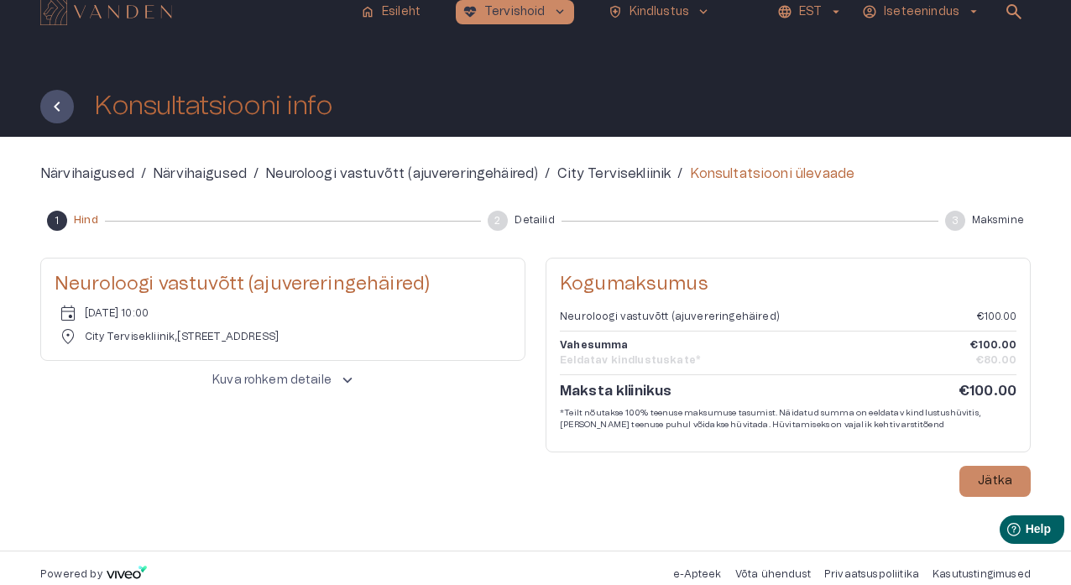
scroll to position [16, 0]
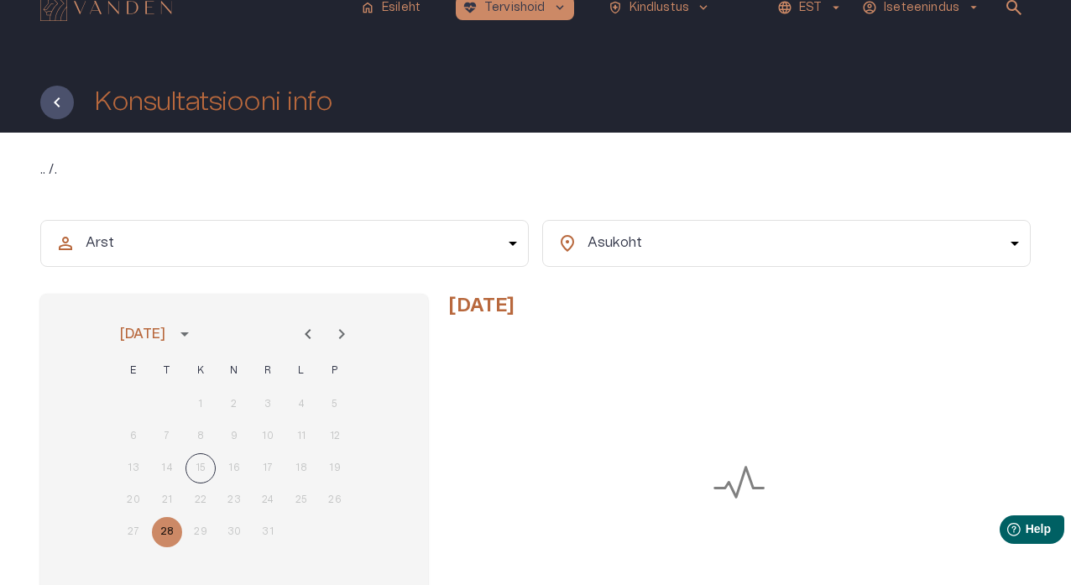
scroll to position [82, 0]
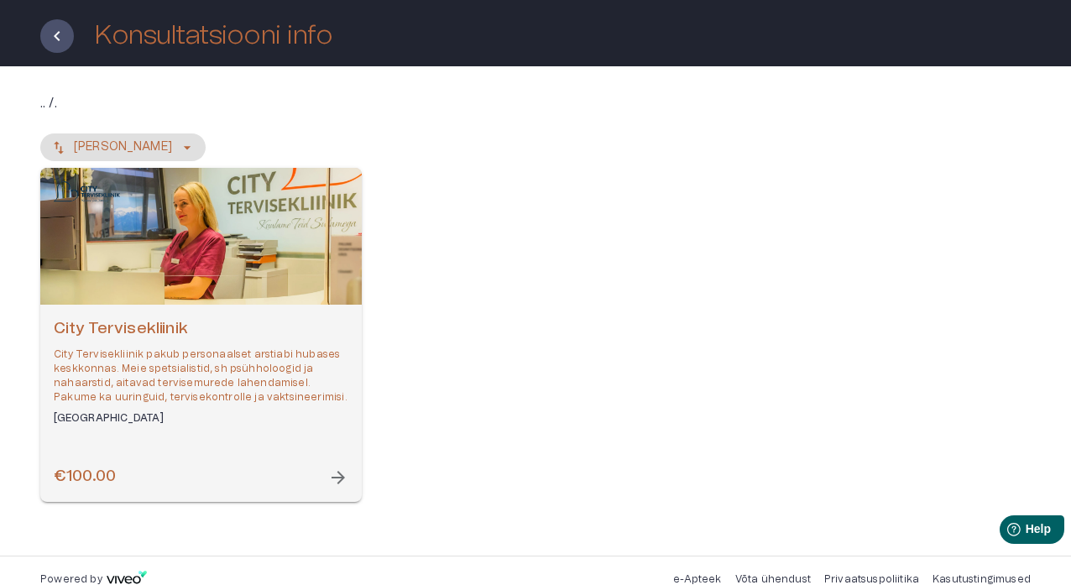
scroll to position [101, 0]
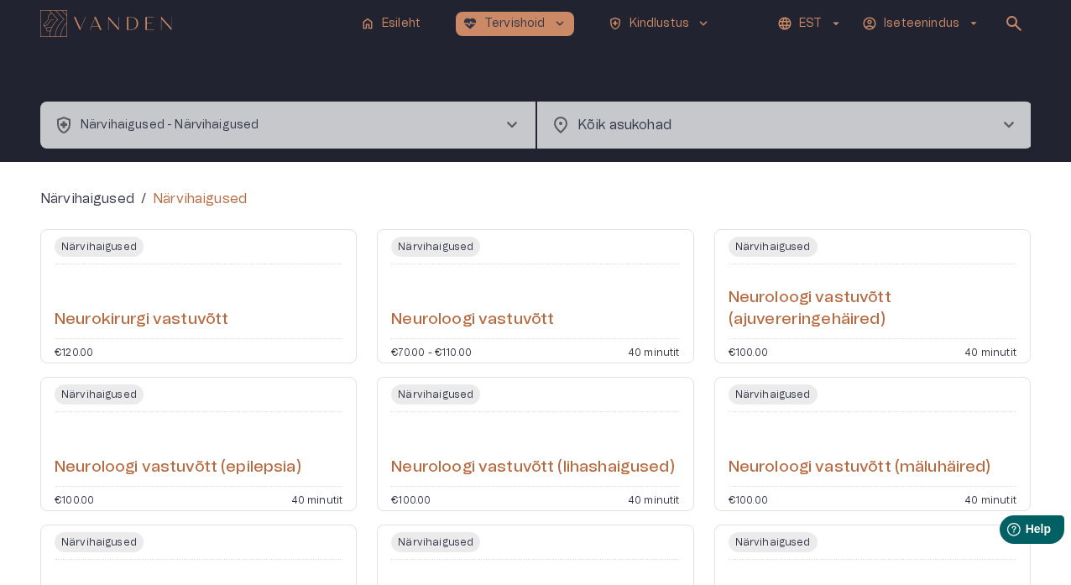
click at [516, 126] on span "chevron_right" at bounding box center [512, 125] width 20 height 20
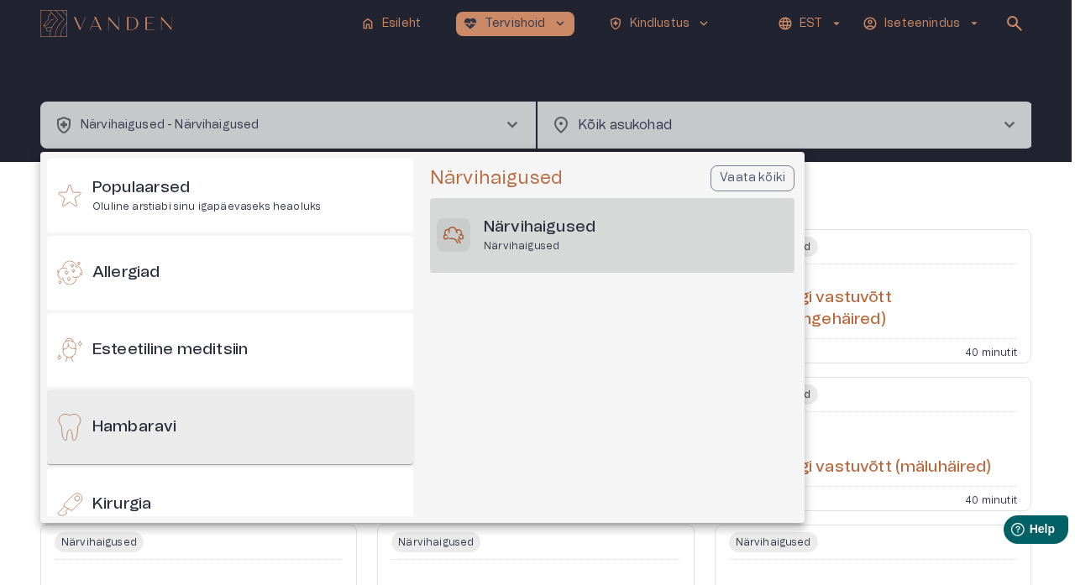
click at [200, 437] on div "Hambaravi" at bounding box center [230, 427] width 366 height 74
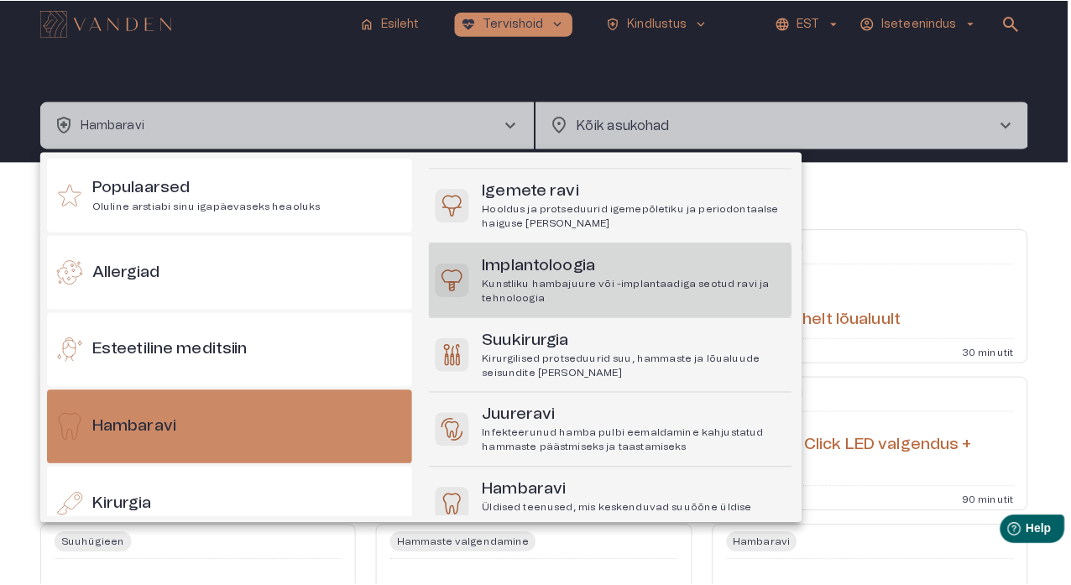
scroll to position [194, 0]
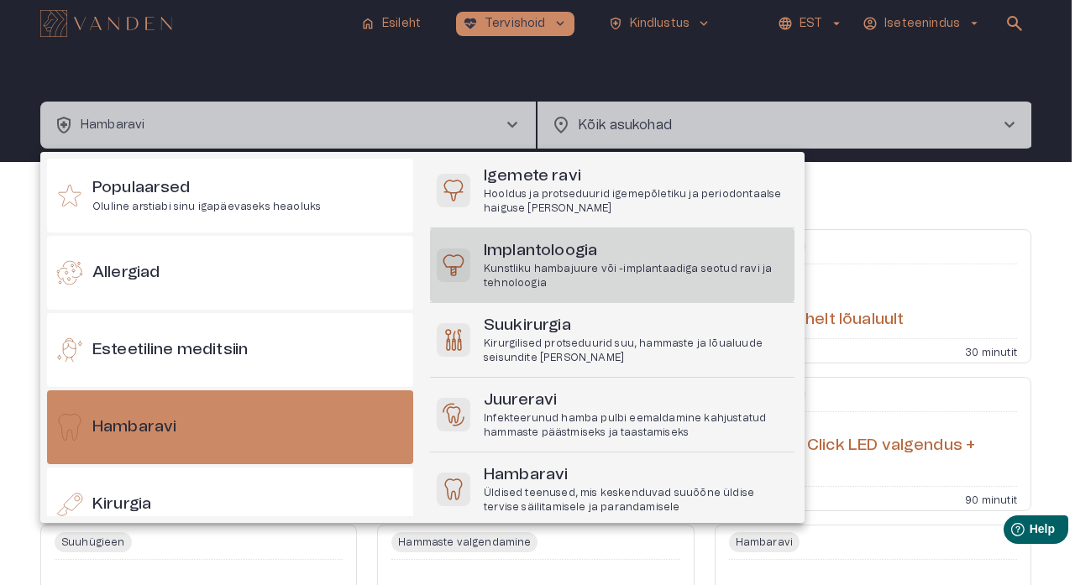
click at [585, 259] on h6 "Implantoloogia" at bounding box center [636, 251] width 304 height 23
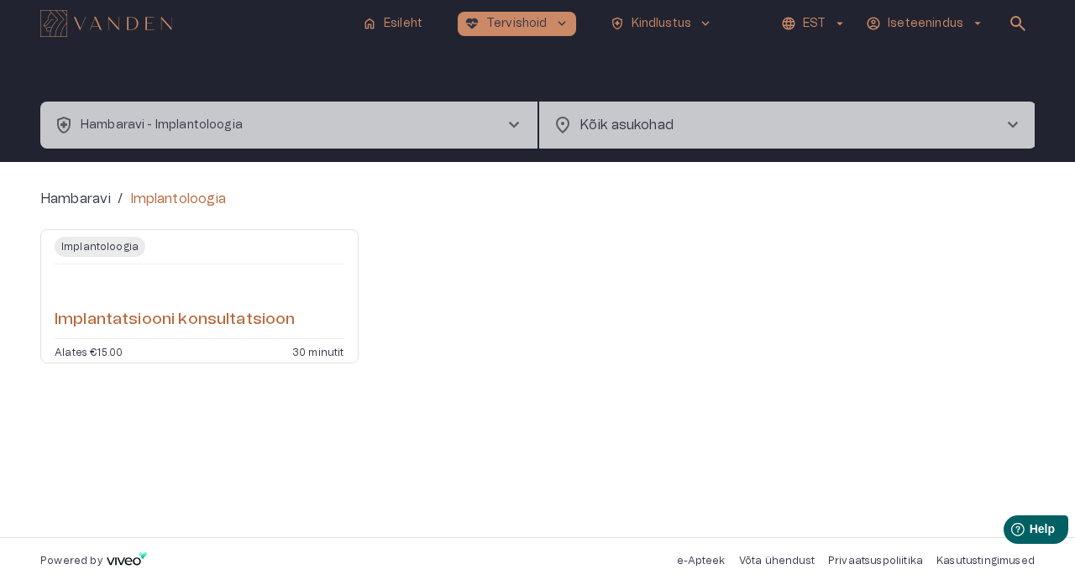
click at [284, 357] on div "Implantoloogia Implantatsiooni konsultatsioon Alates €15.00 30 minutit" at bounding box center [199, 296] width 318 height 134
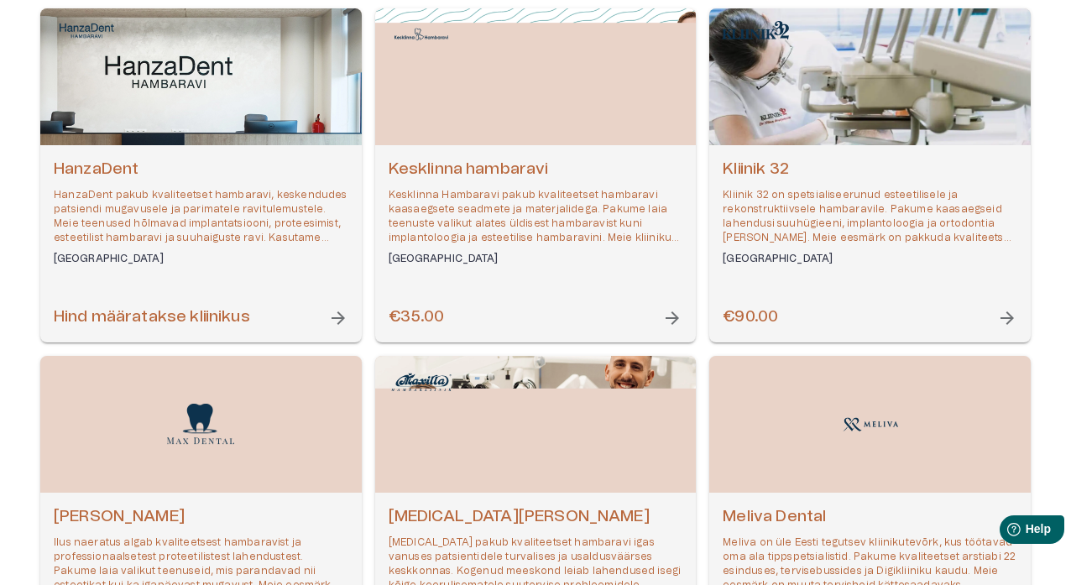
scroll to position [591, 0]
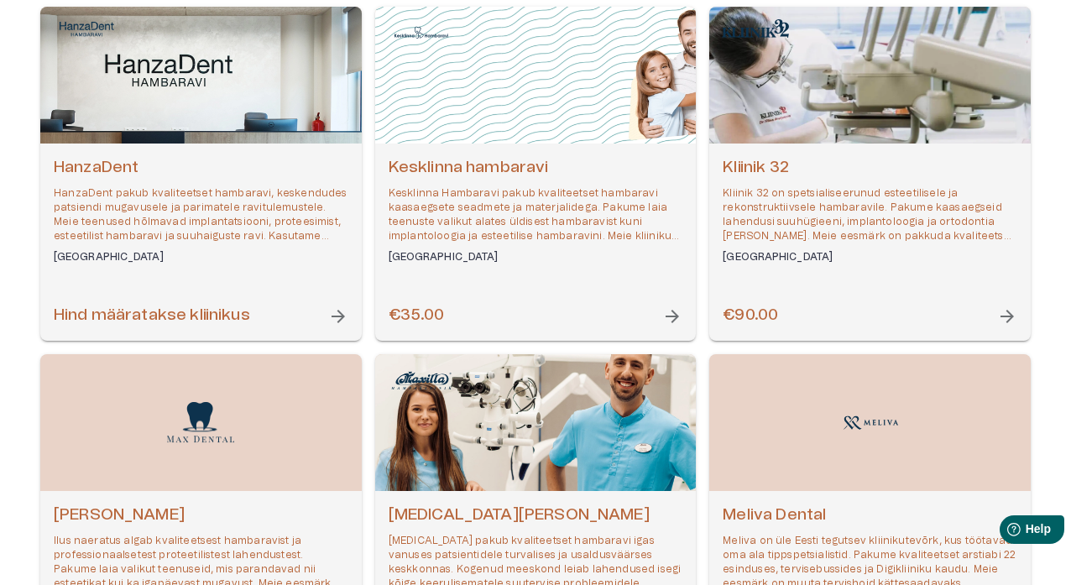
click at [871, 316] on div "€90.00 arrow_forward" at bounding box center [870, 316] width 295 height 23
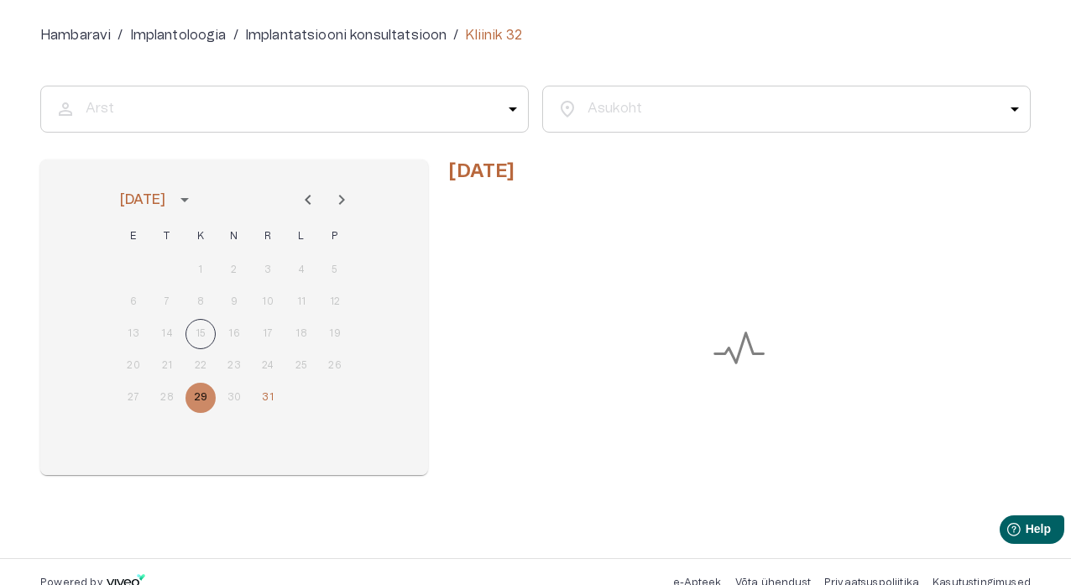
scroll to position [142, 0]
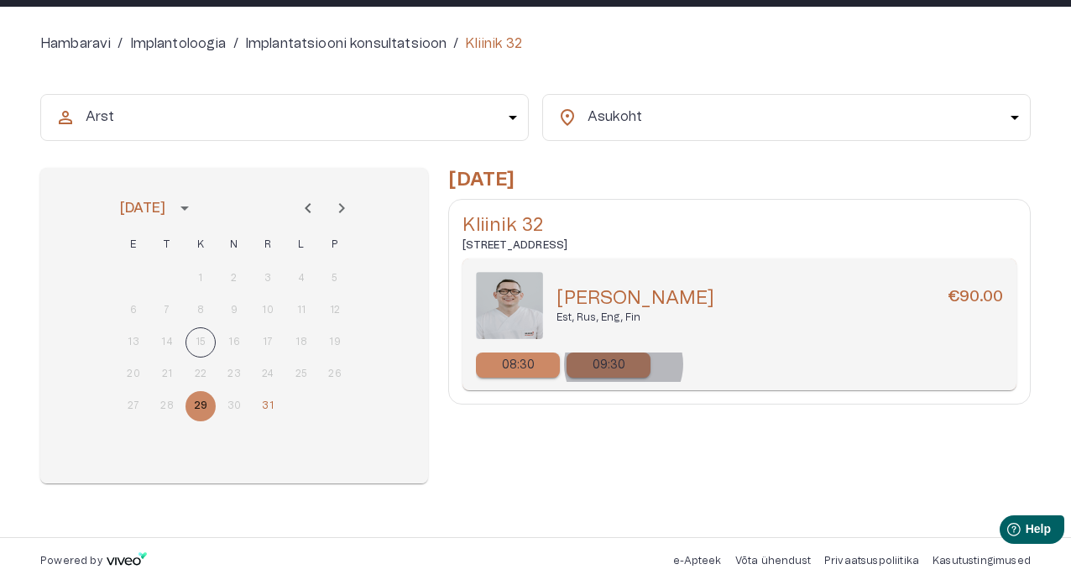
click at [624, 364] on p "09:30" at bounding box center [610, 366] width 34 height 18
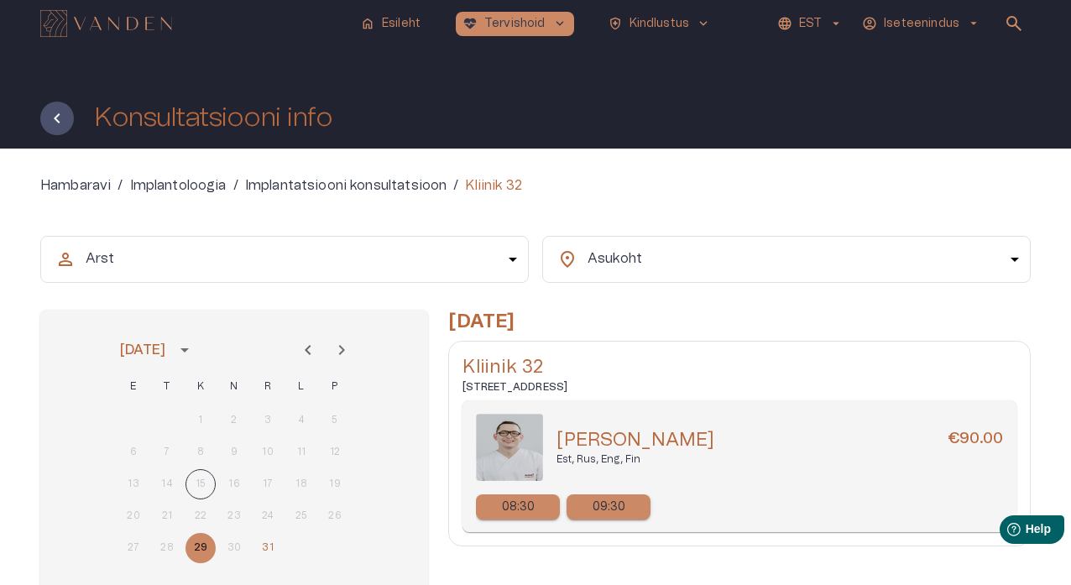
click at [299, 233] on div "Arst person ​ arrow_drop_down Arst Asukoht location_on ​ arrow_drop_down Asukoh…" at bounding box center [535, 421] width 991 height 410
click at [65, 124] on icon "Tagasi" at bounding box center [57, 118] width 20 height 20
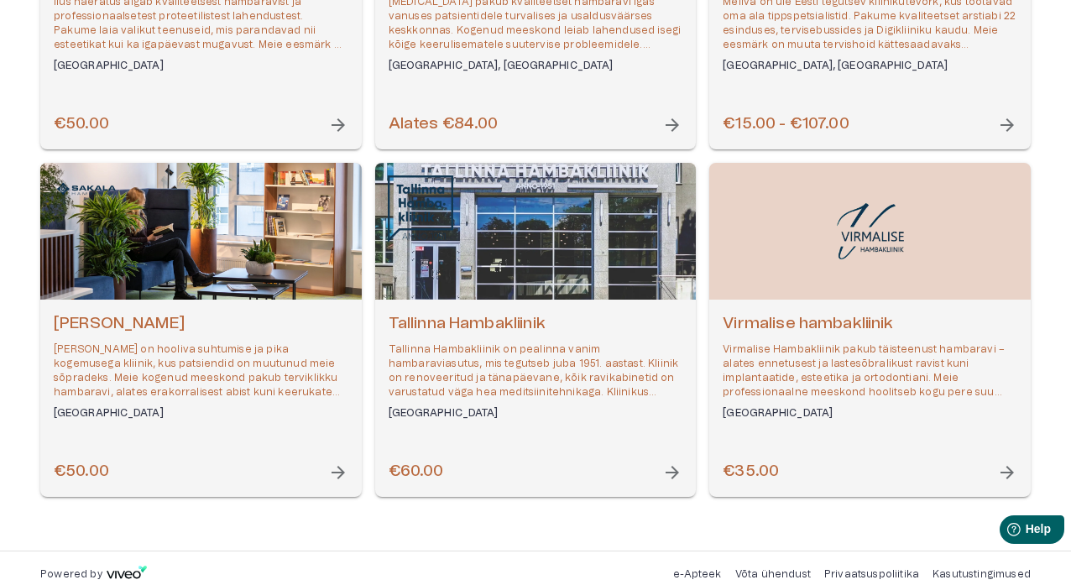
scroll to position [1138, 0]
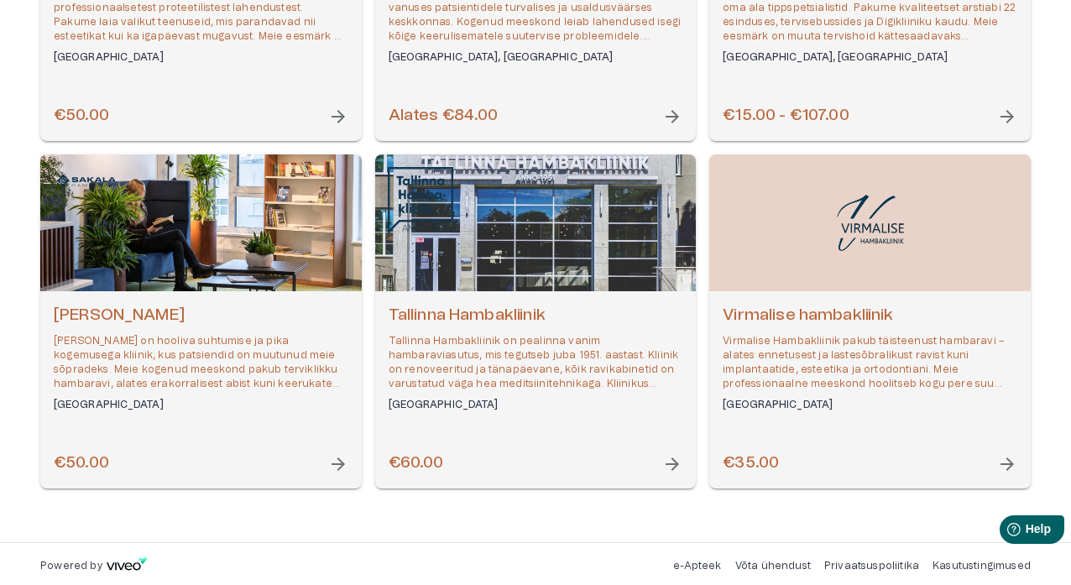
click at [442, 466] on h6 "€60.00" at bounding box center [416, 464] width 55 height 23
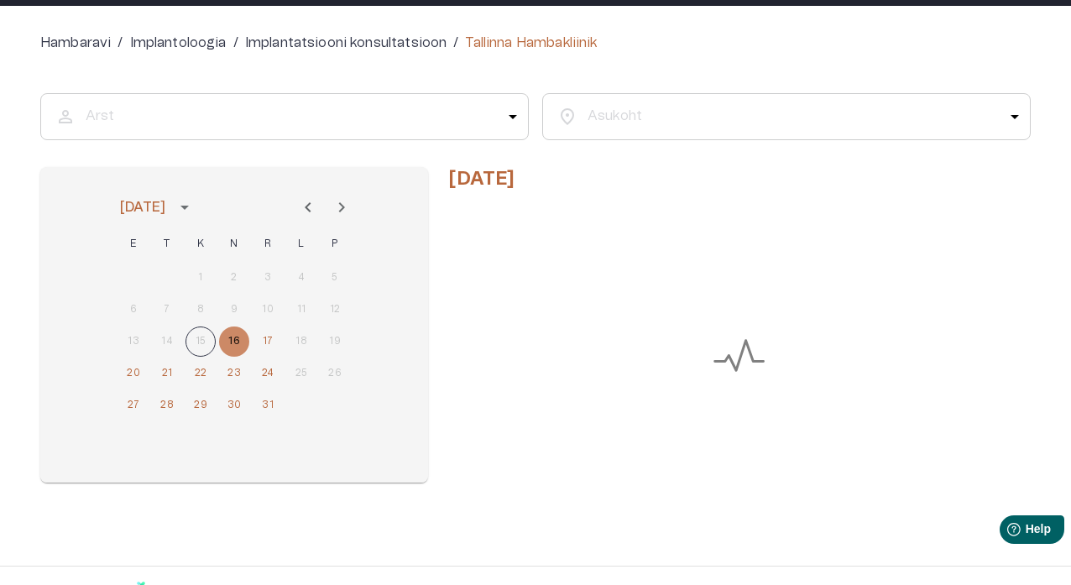
scroll to position [142, 0]
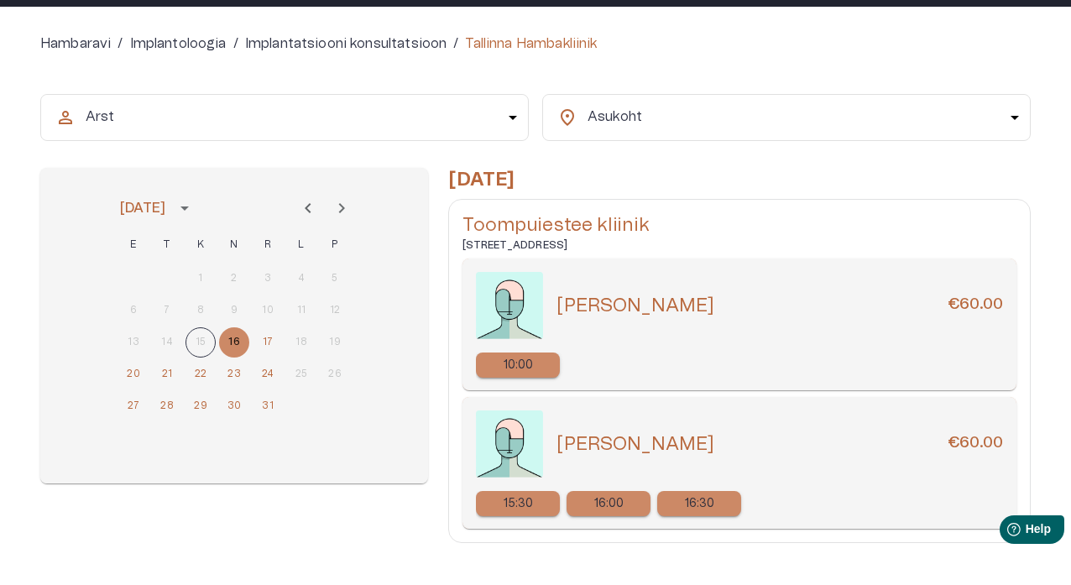
click at [521, 365] on p "10:00" at bounding box center [519, 366] width 30 height 18
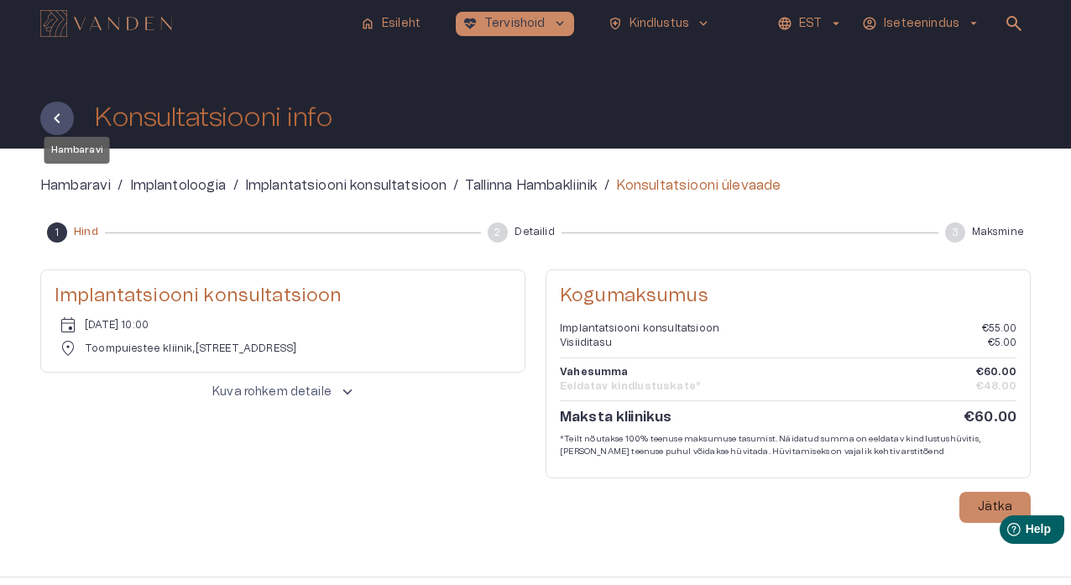
click at [102, 185] on p "Hambaravi" at bounding box center [75, 185] width 71 height 20
